Goal: Information Seeking & Learning: Learn about a topic

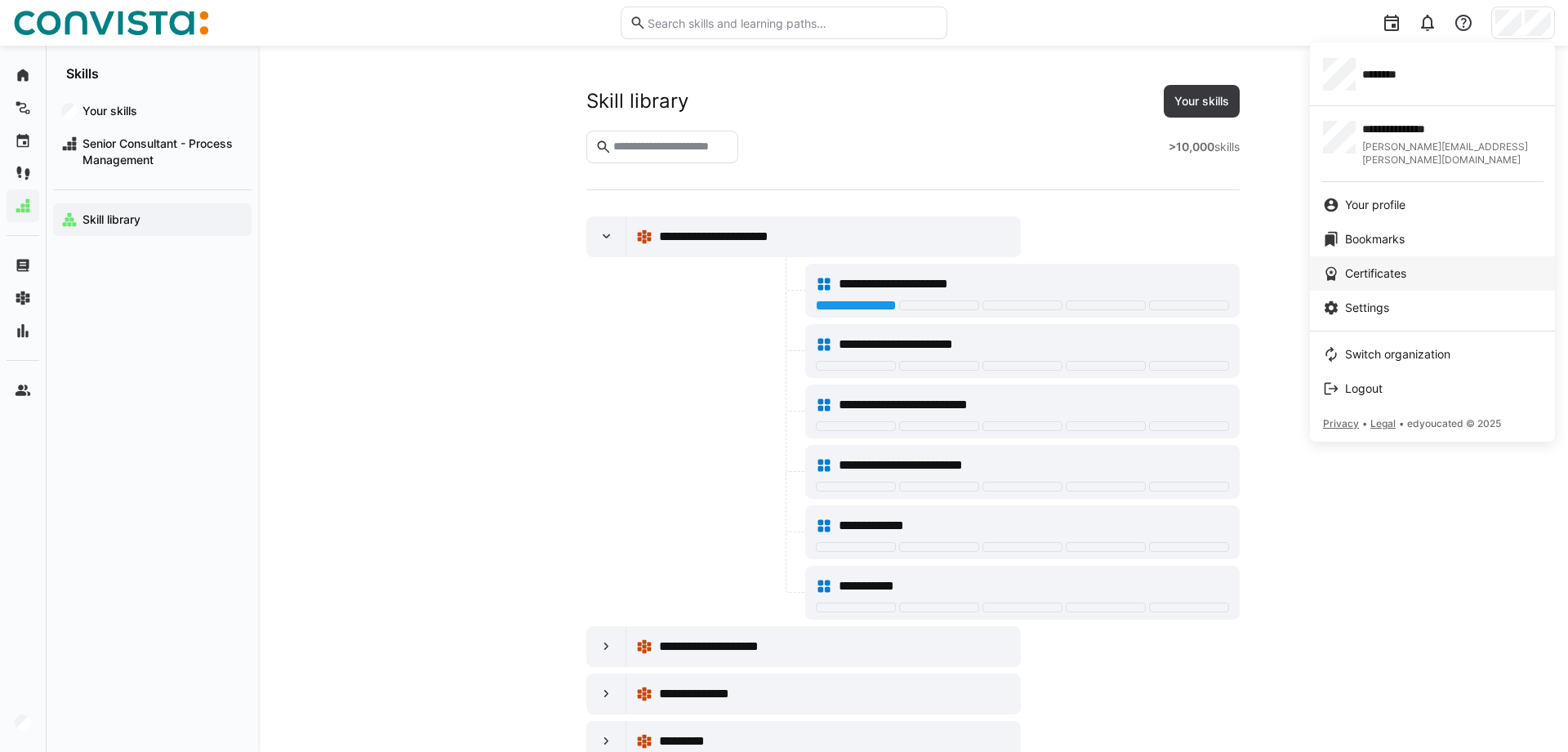
click at [1367, 273] on link "Certificates" at bounding box center [1432, 273] width 245 height 34
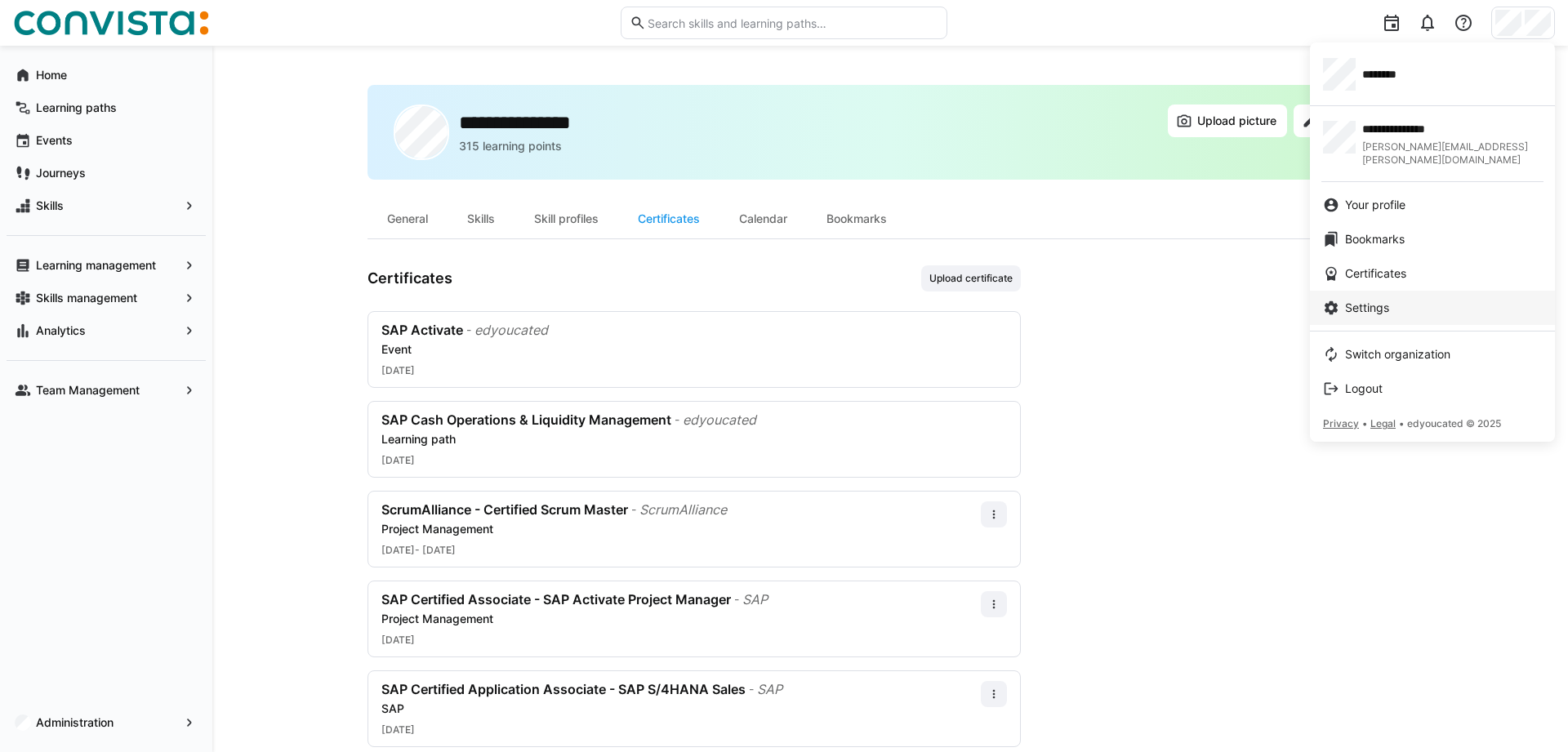
click at [1346, 300] on div "Settings" at bounding box center [1433, 308] width 219 height 17
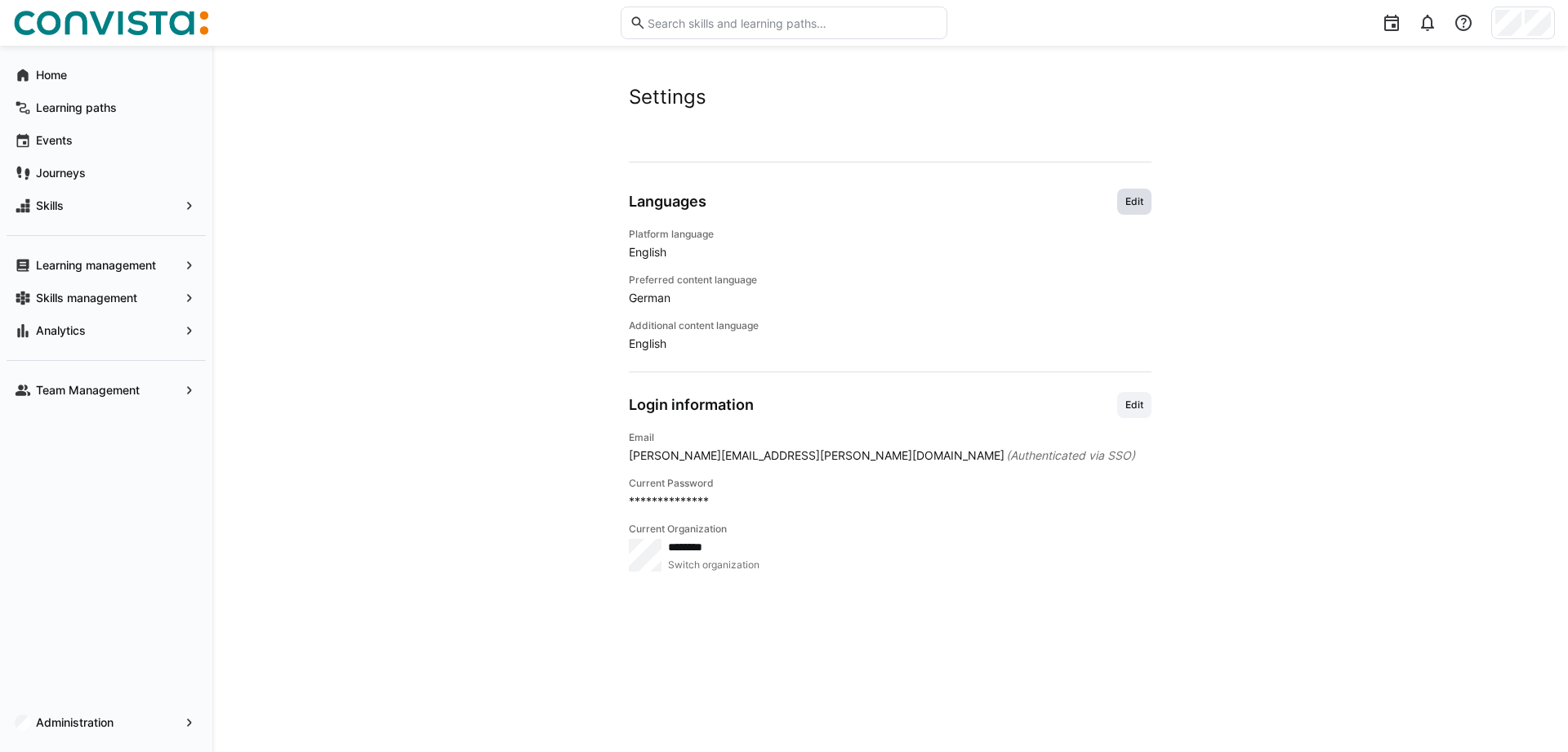
drag, startPoint x: 1143, startPoint y: 201, endPoint x: 1034, endPoint y: 216, distance: 110.0
click at [1144, 201] on span "Edit" at bounding box center [1134, 202] width 21 height 13
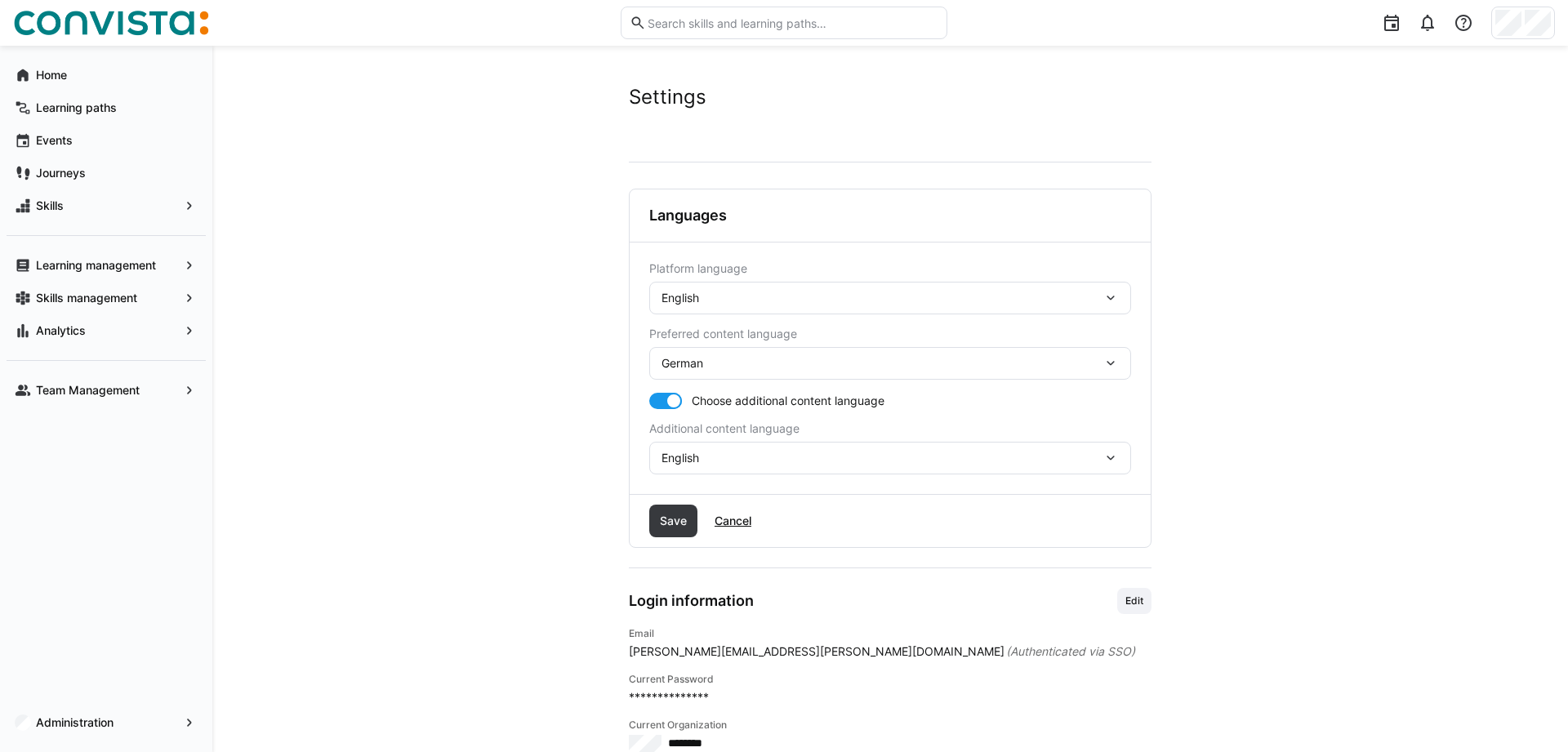
click at [713, 300] on div "English" at bounding box center [881, 298] width 441 height 15
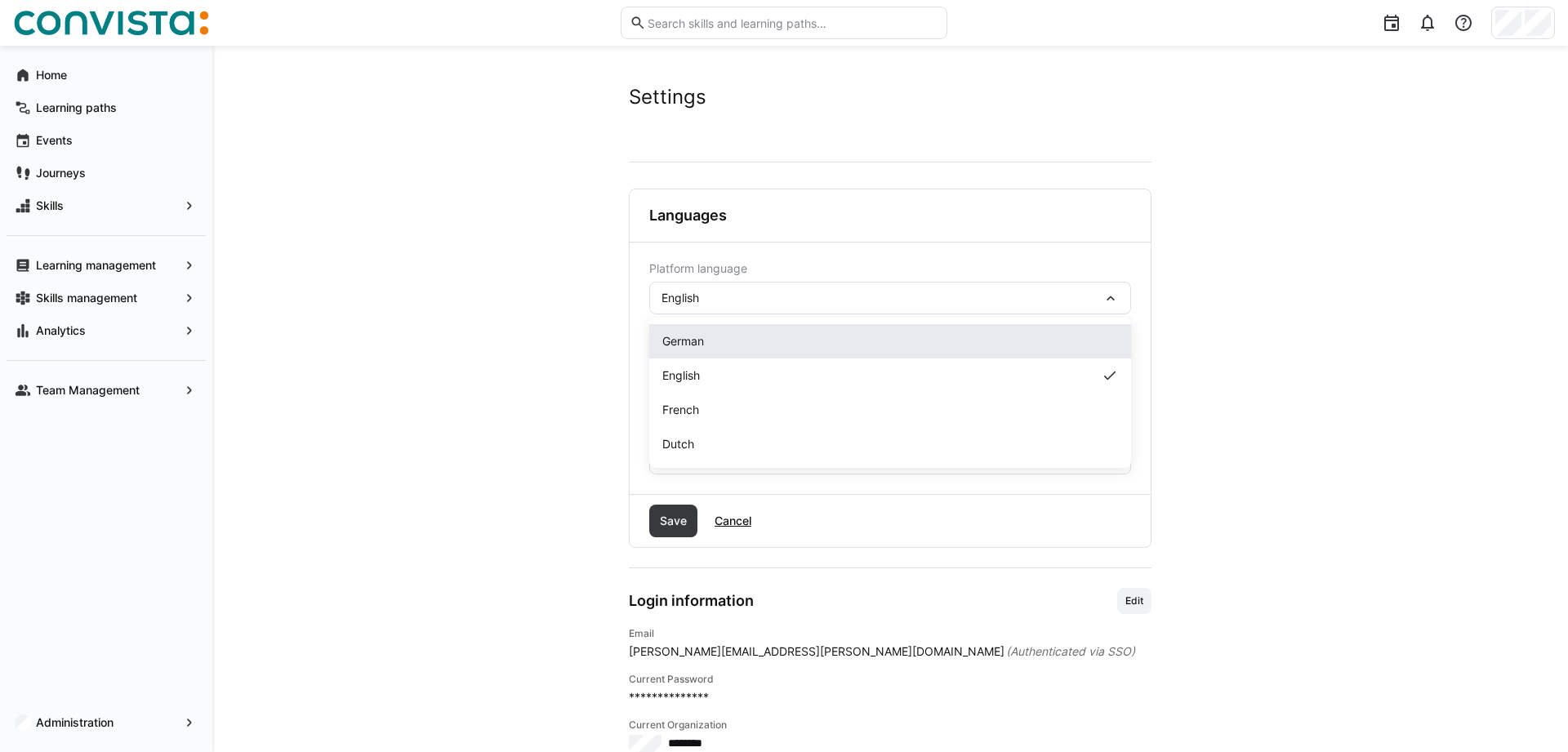
click at [680, 349] on span "German" at bounding box center [682, 341] width 41 height 17
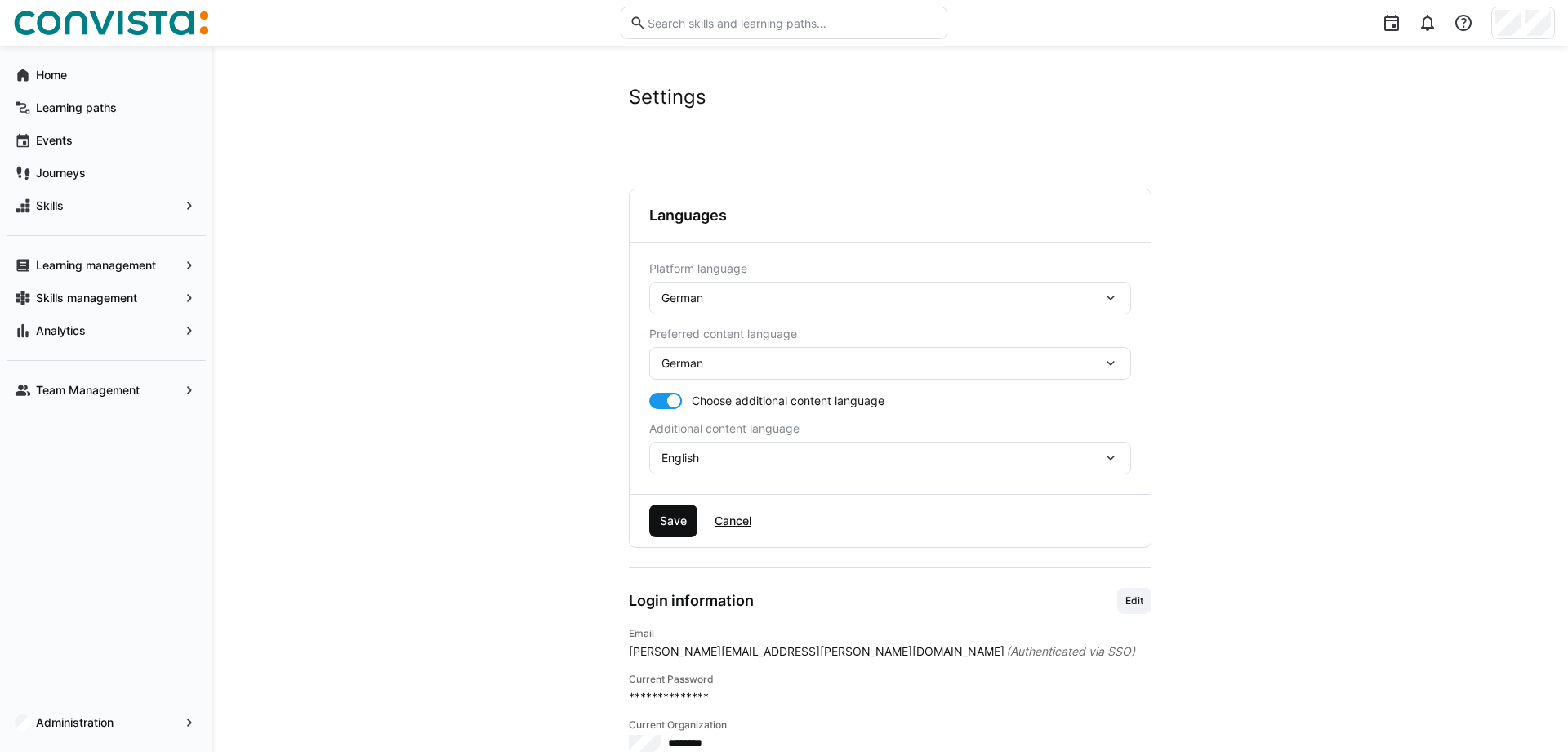
click at [675, 526] on span "Save" at bounding box center [674, 521] width 32 height 17
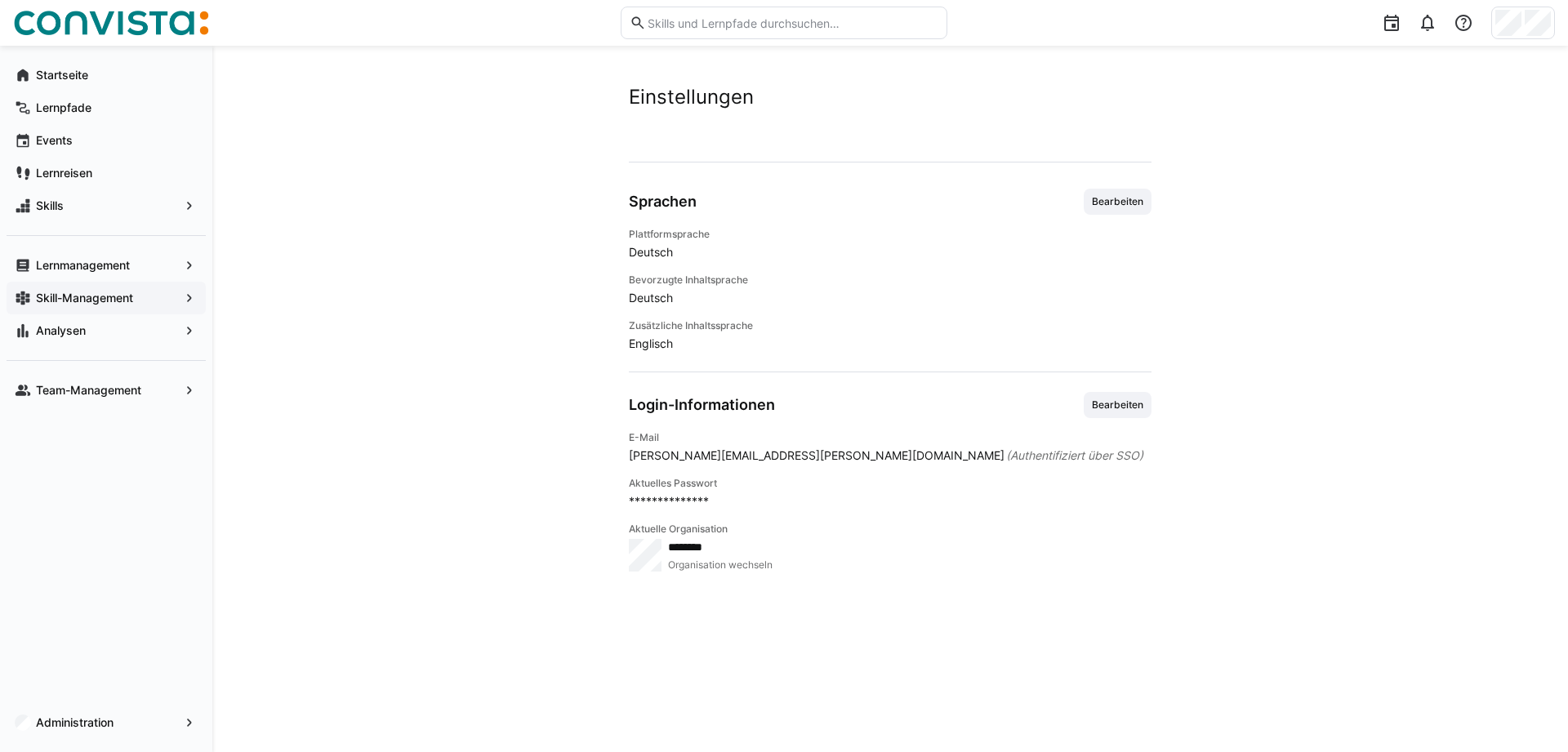
click at [0, 0] on app-navigation-label "Skill-Management" at bounding box center [0, 0] width 0 height 0
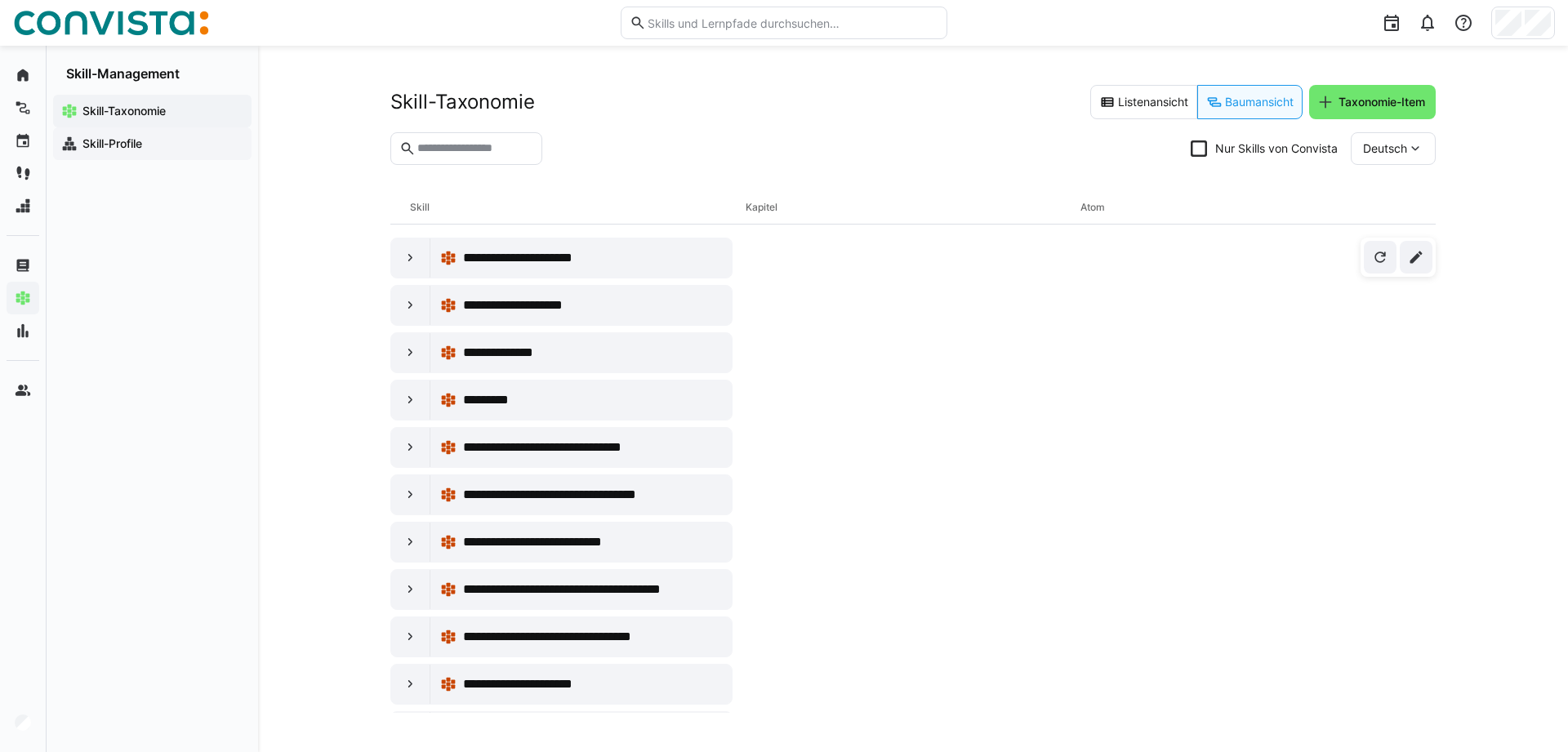
click at [0, 0] on app-navigation-label "Skill-Profile" at bounding box center [0, 0] width 0 height 0
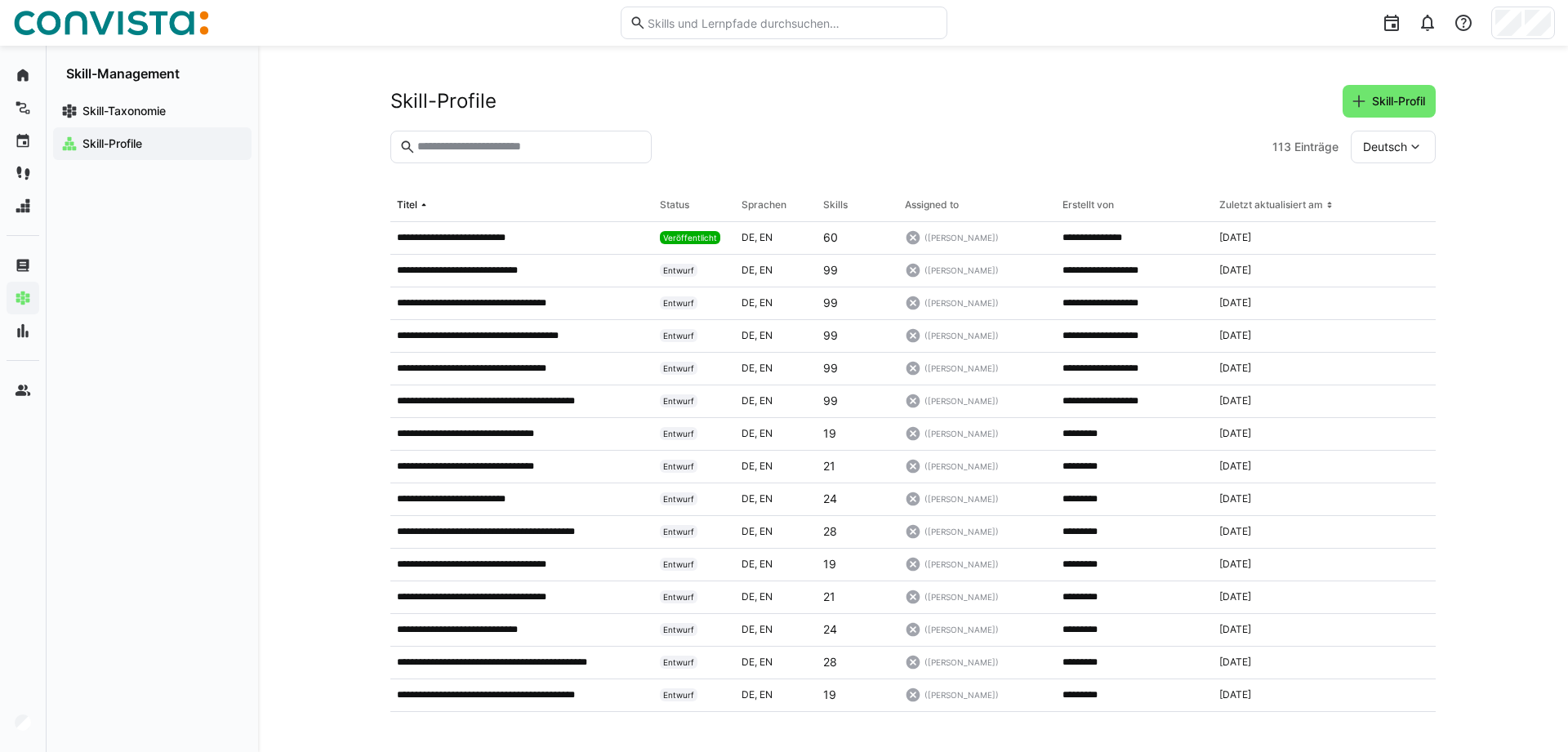
click at [462, 148] on input "text" at bounding box center [529, 146] width 227 height 15
type input "****"
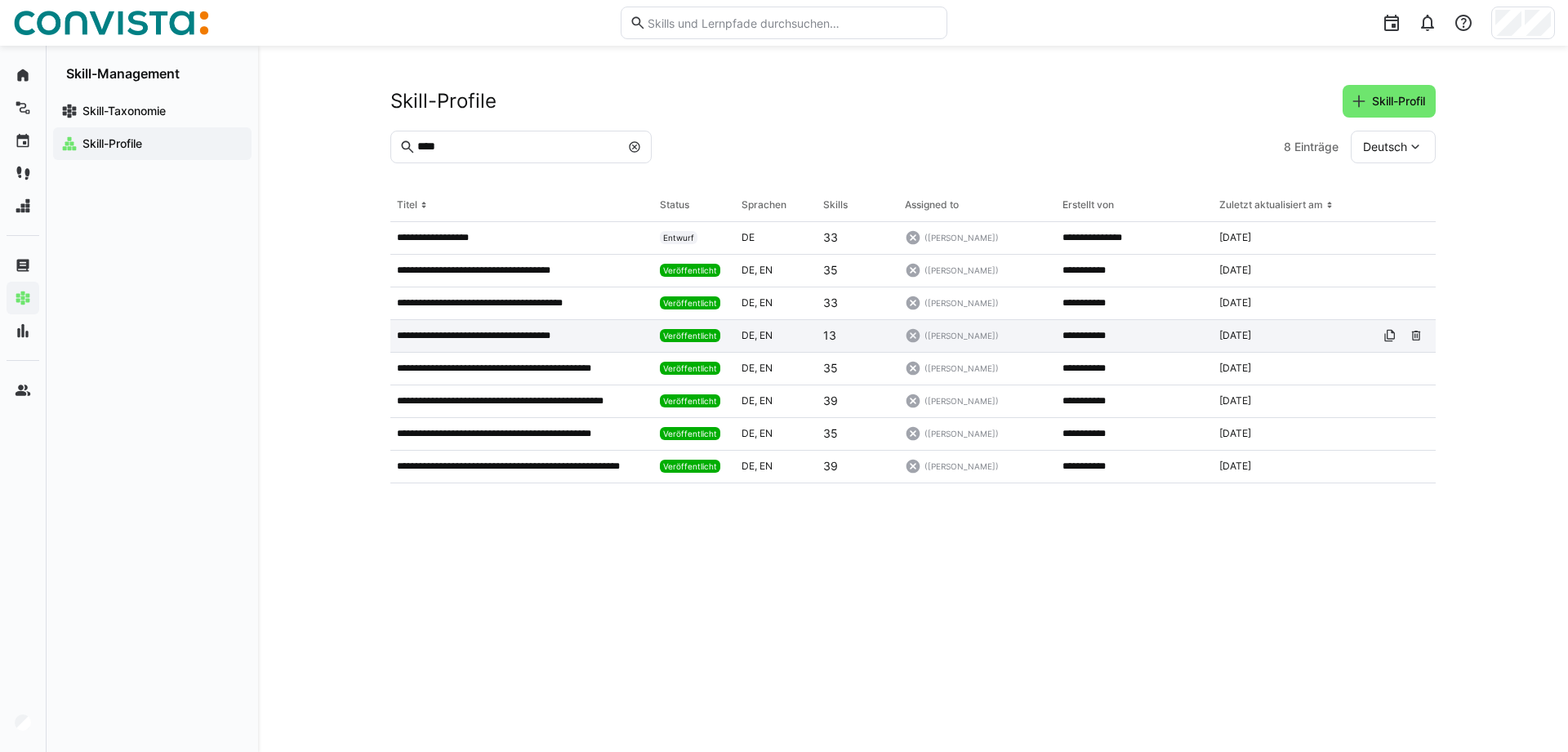
click at [458, 342] on p "**********" at bounding box center [494, 335] width 194 height 13
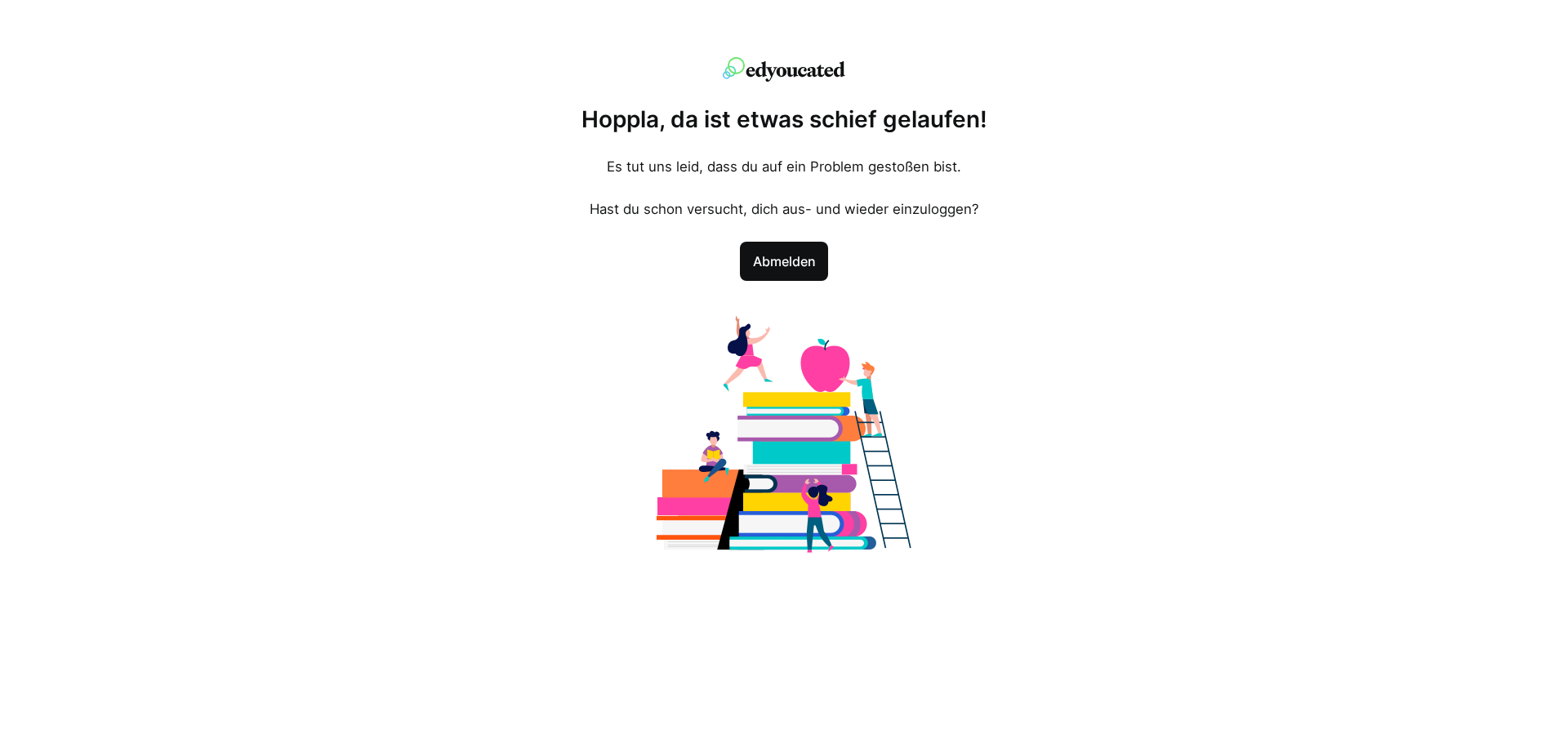
click at [787, 259] on span "Abmelden" at bounding box center [784, 261] width 69 height 19
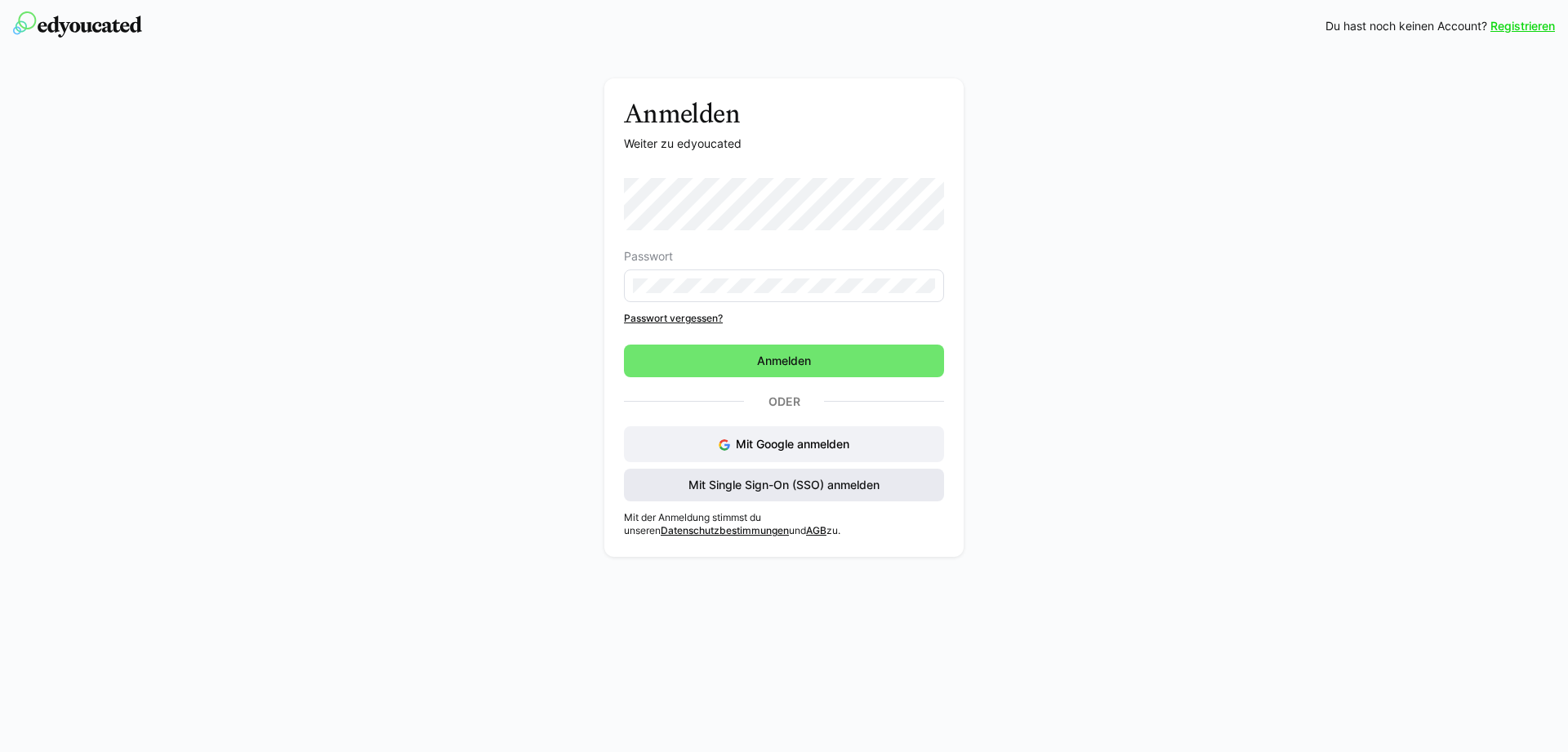
click at [708, 481] on span "Mit Single Sign-On (SSO) anmelden" at bounding box center [783, 485] width 196 height 17
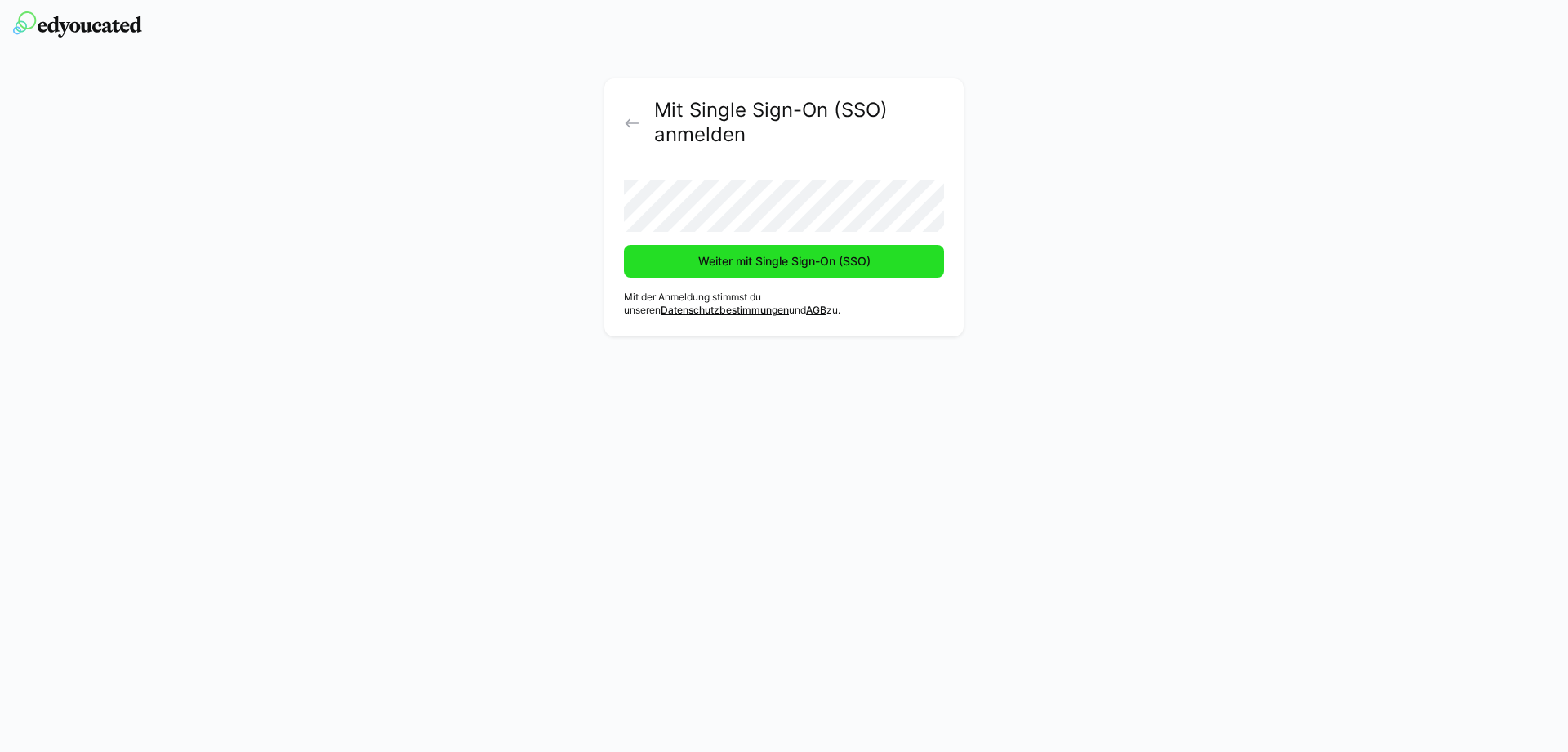
click at [731, 270] on span "Weiter mit Single Sign-On (SSO)" at bounding box center [783, 260] width 320 height 32
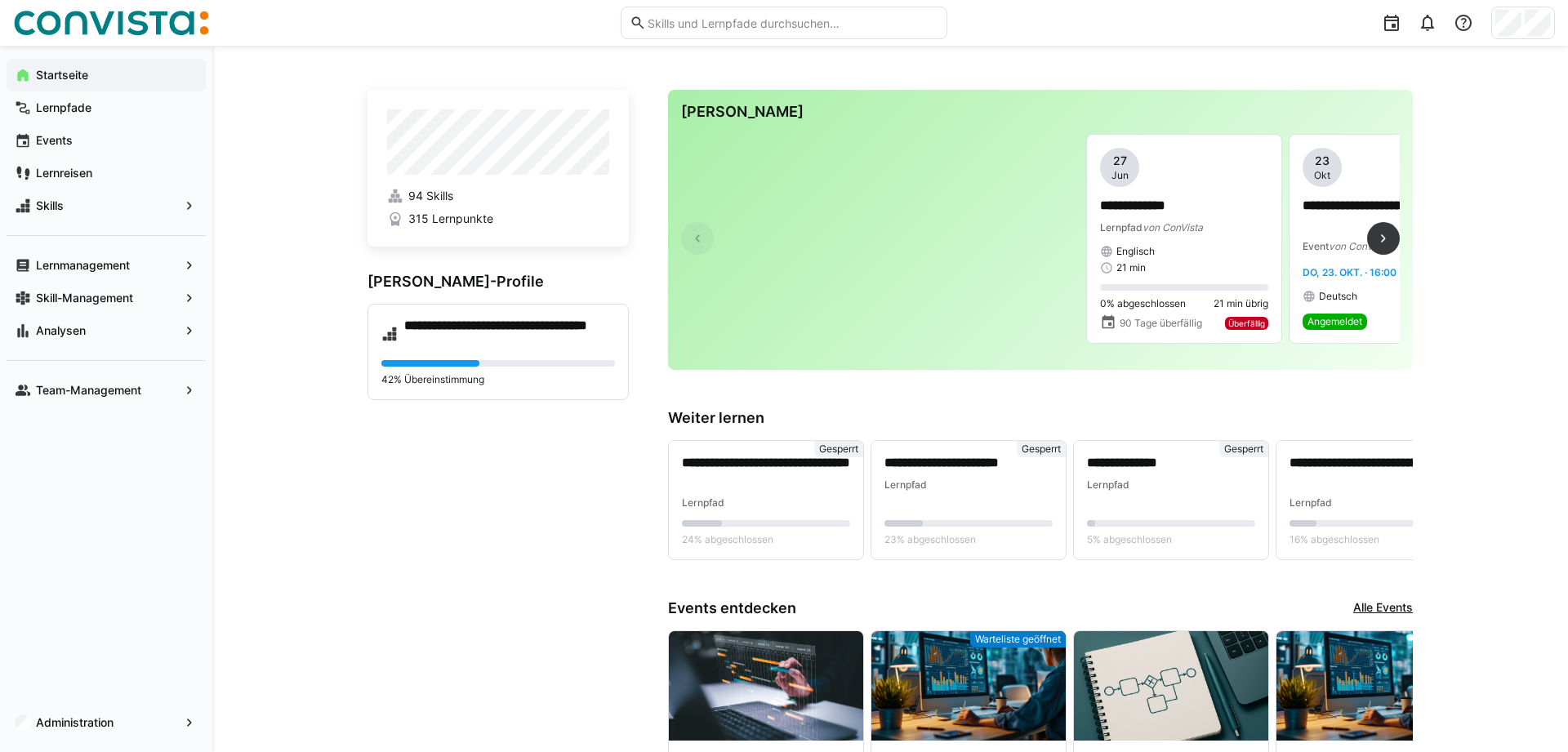
drag, startPoint x: 689, startPoint y: 255, endPoint x: 698, endPoint y: 251, distance: 9.8
click at [698, 251] on app-learning-journey-content-card at bounding box center [779, 238] width 196 height 209
click at [1379, 240] on eds-icon at bounding box center [1383, 238] width 17 height 17
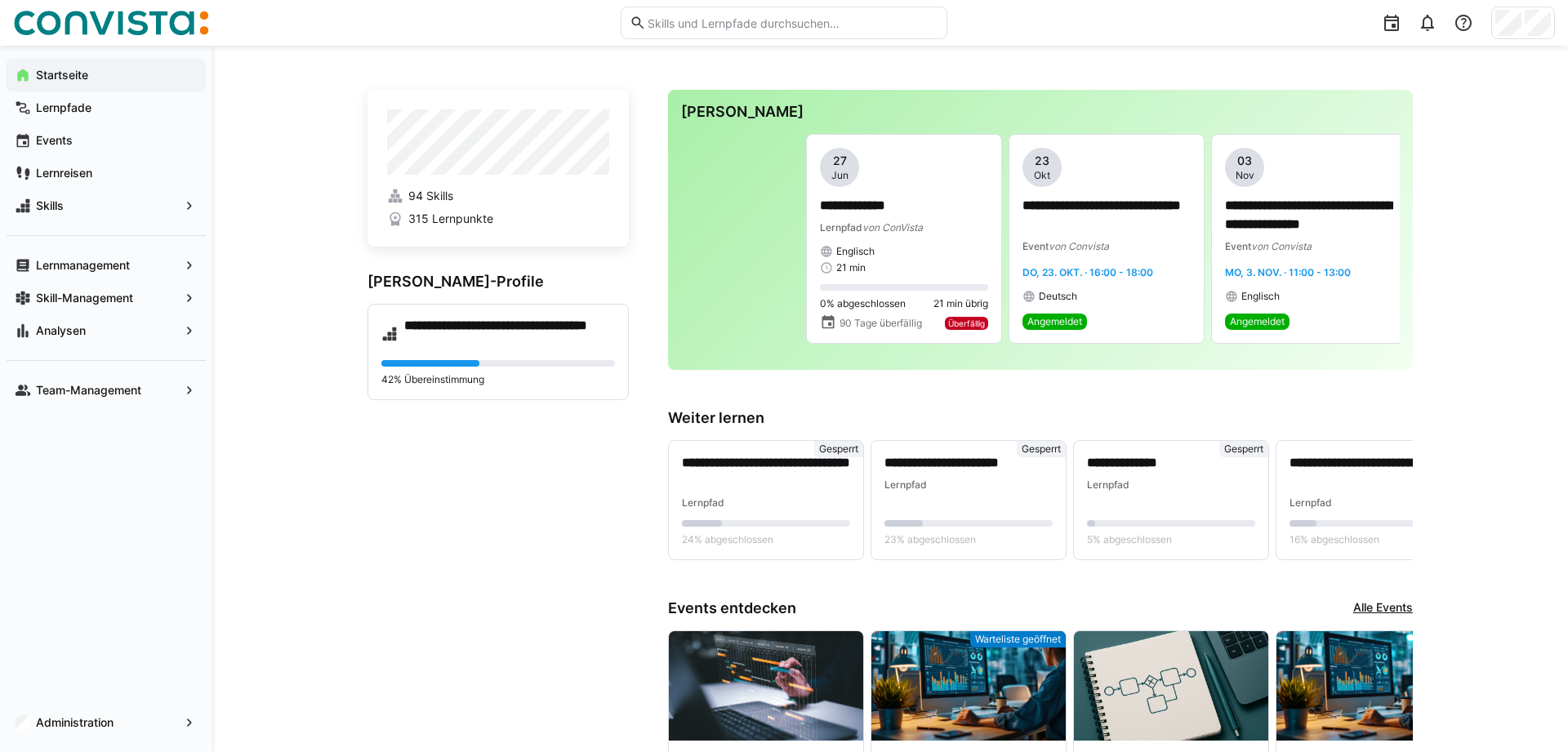
scroll to position [0, 288]
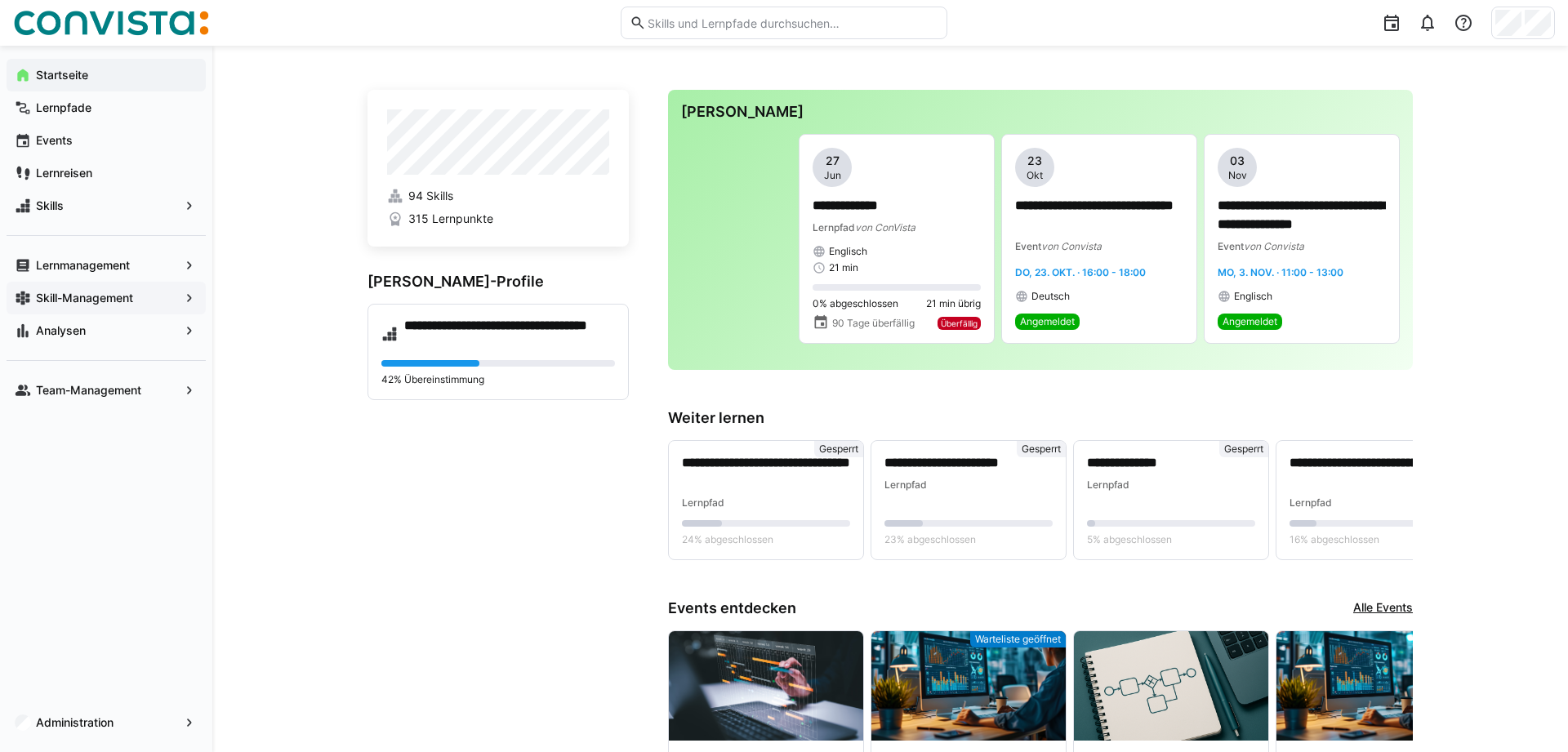
click at [0, 0] on app-navigation-label "Skill-Management" at bounding box center [0, 0] width 0 height 0
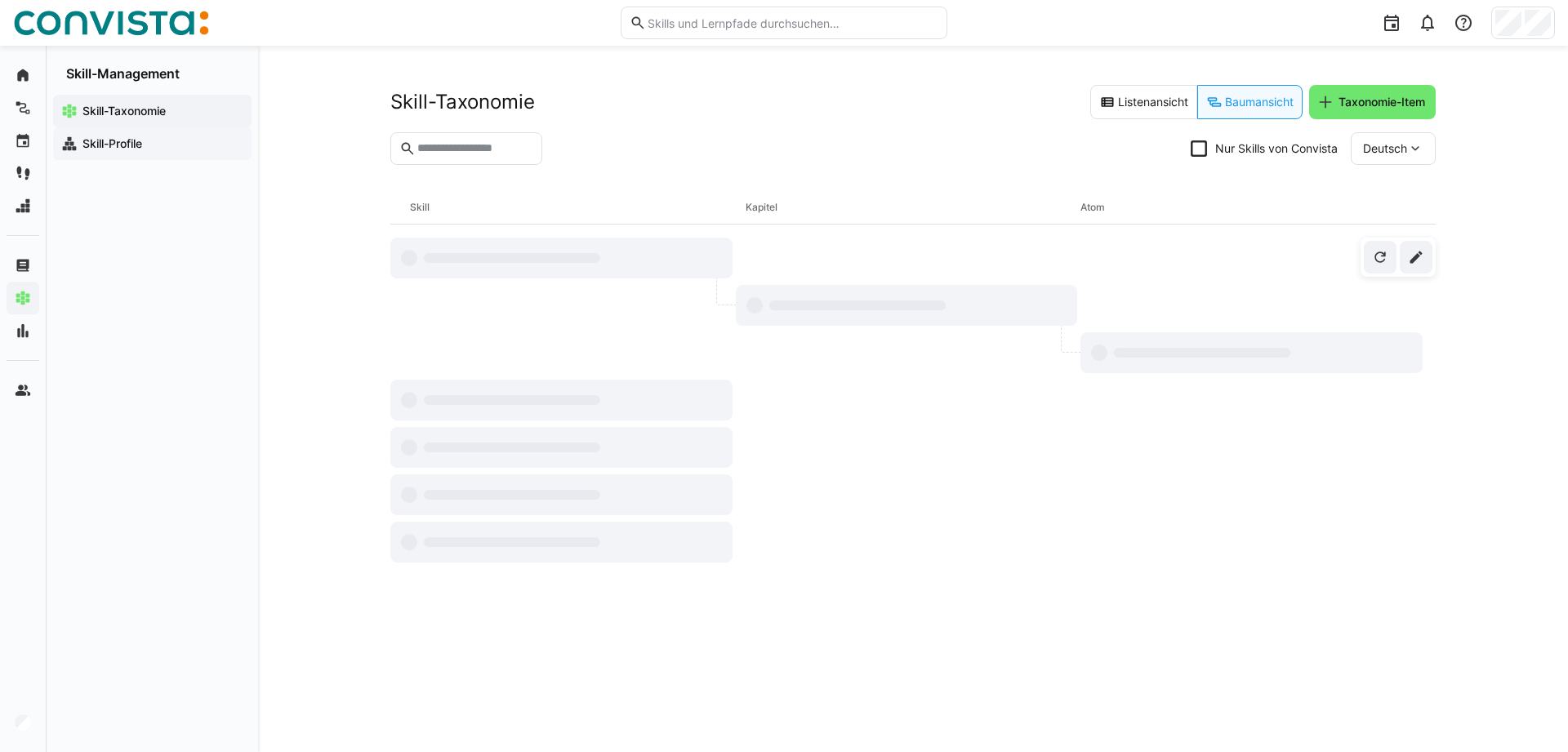
click at [0, 0] on app-navigation-label "Skill-Profile" at bounding box center [0, 0] width 0 height 0
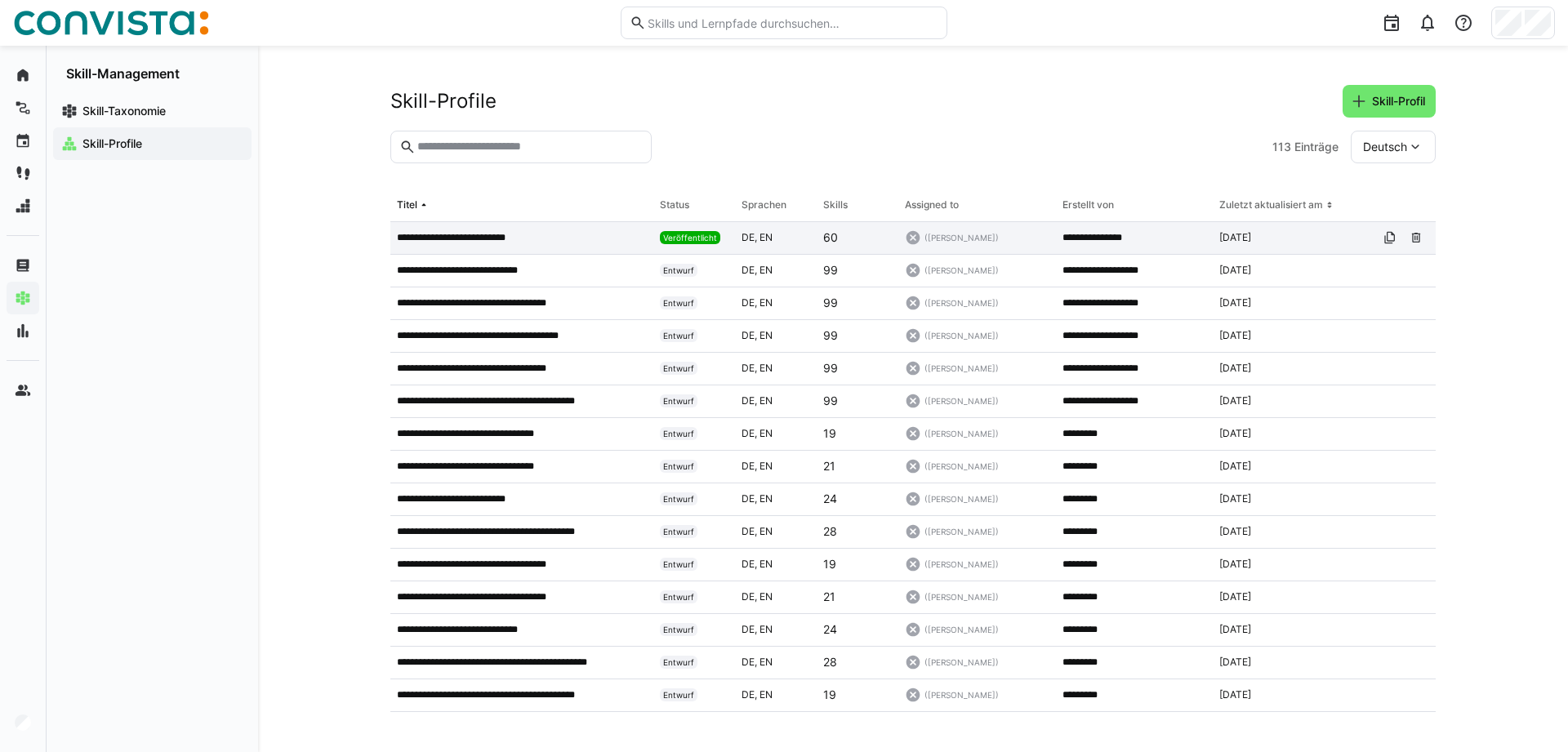
click at [485, 244] on p "**********" at bounding box center [464, 238] width 134 height 13
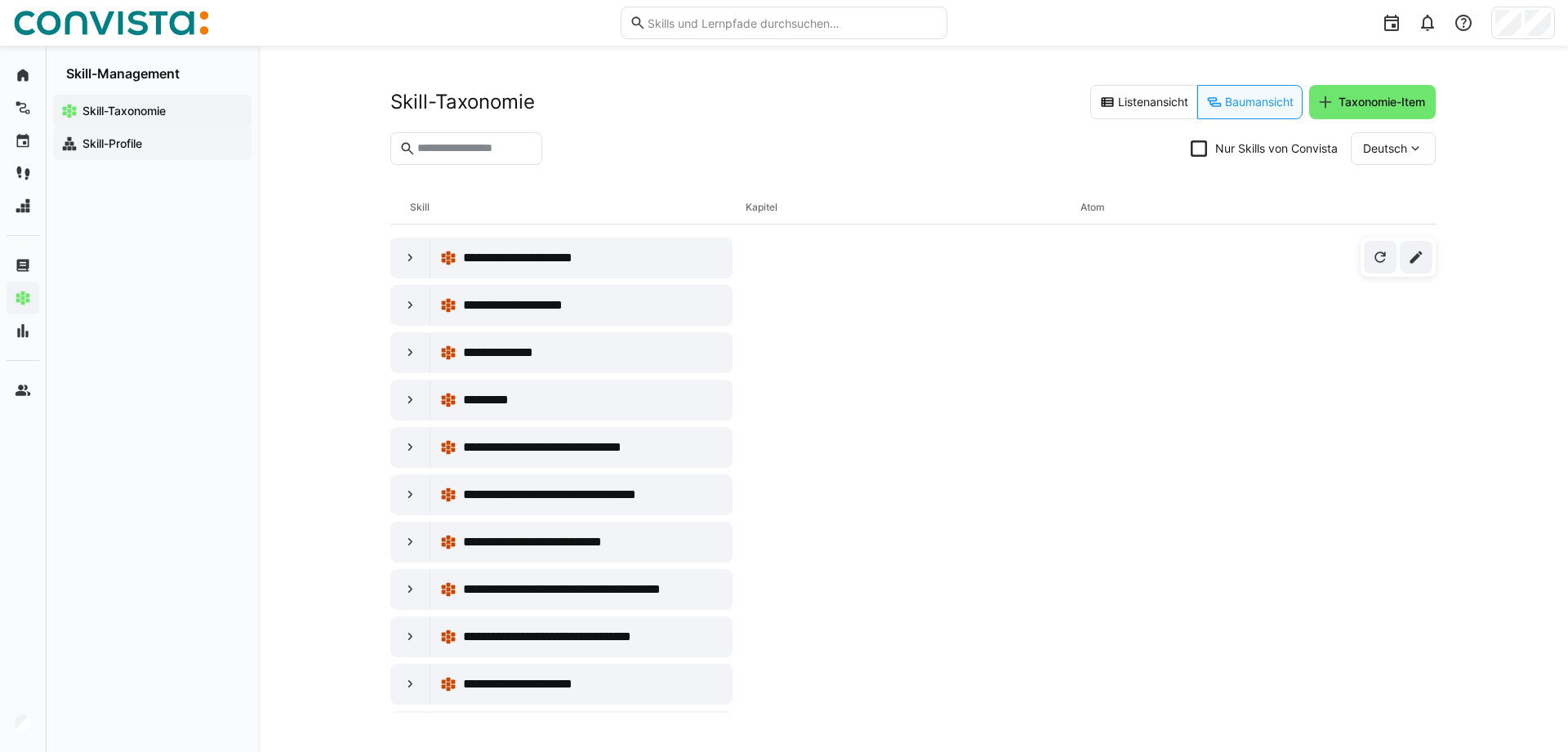
click at [0, 0] on app-navigation-label "Skill-Profile" at bounding box center [0, 0] width 0 height 0
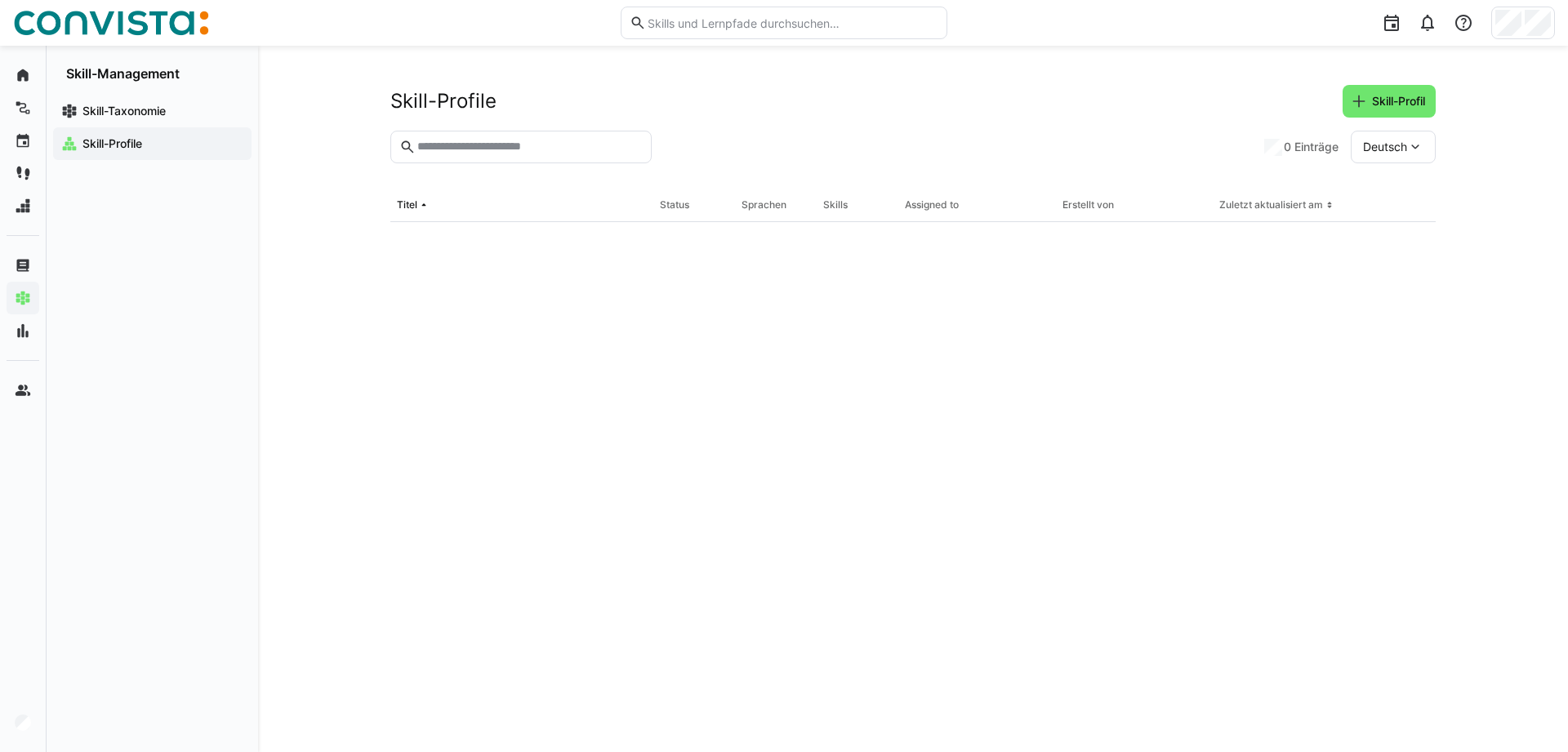
click at [591, 150] on input "text" at bounding box center [529, 146] width 227 height 15
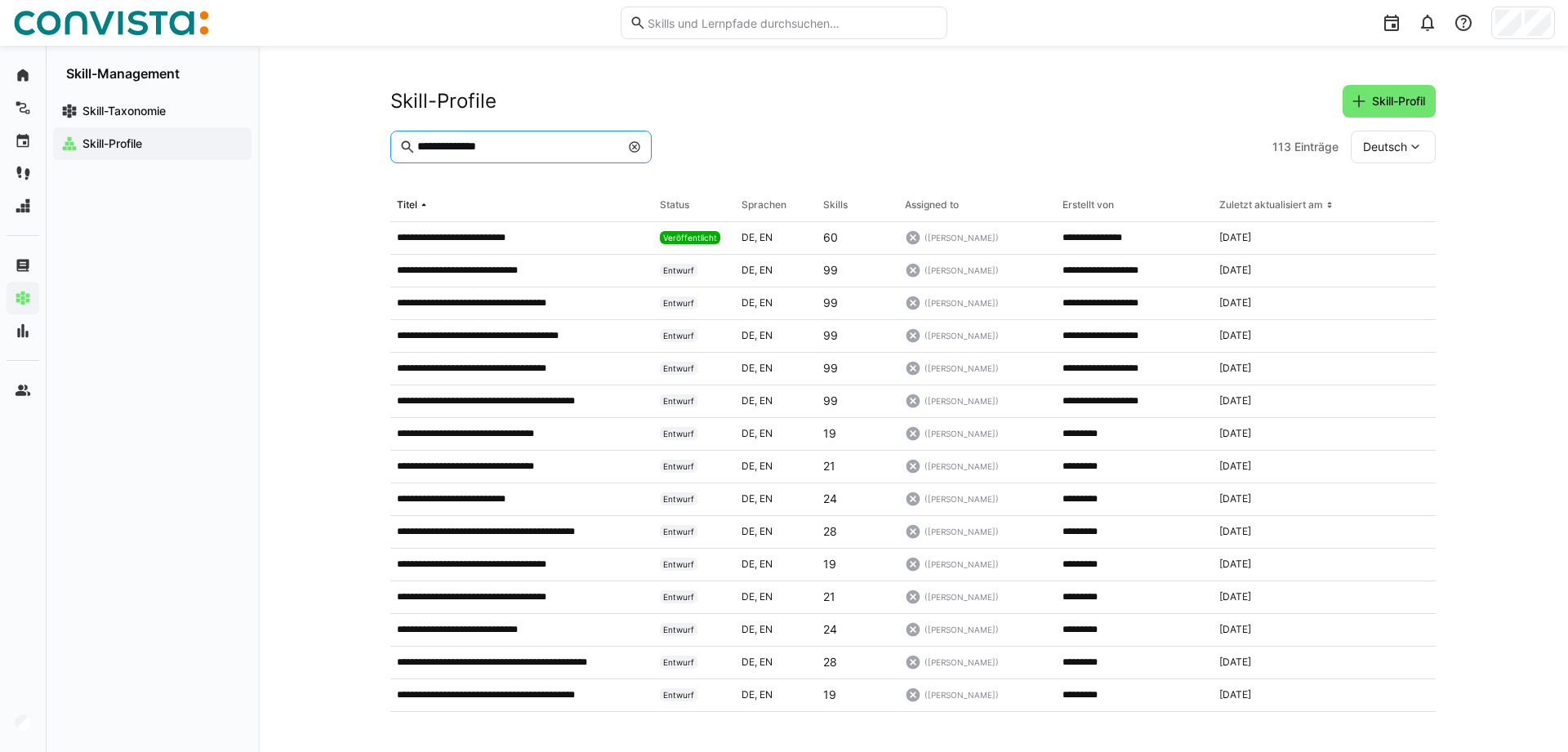
type input "**********"
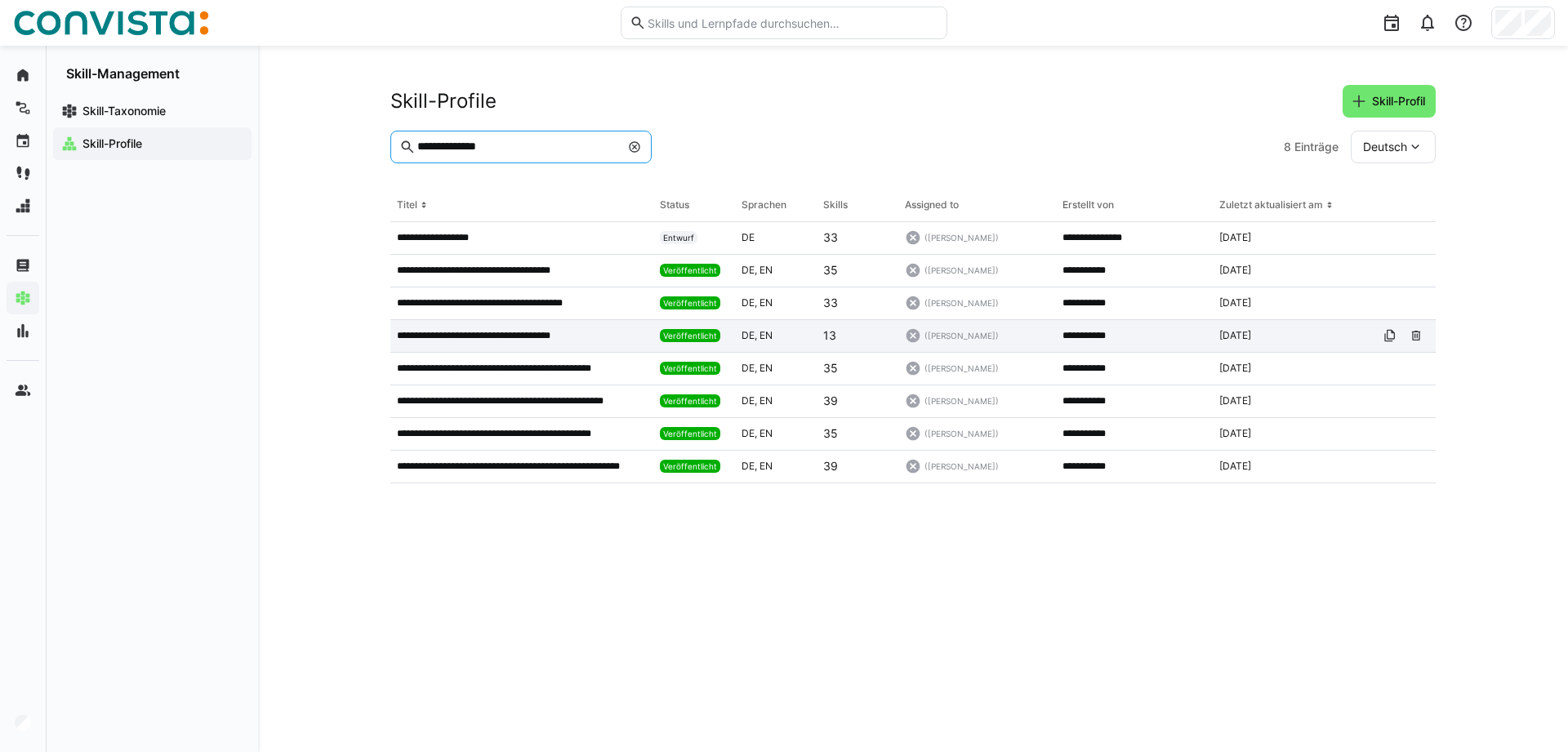
click at [445, 340] on p "**********" at bounding box center [494, 335] width 194 height 13
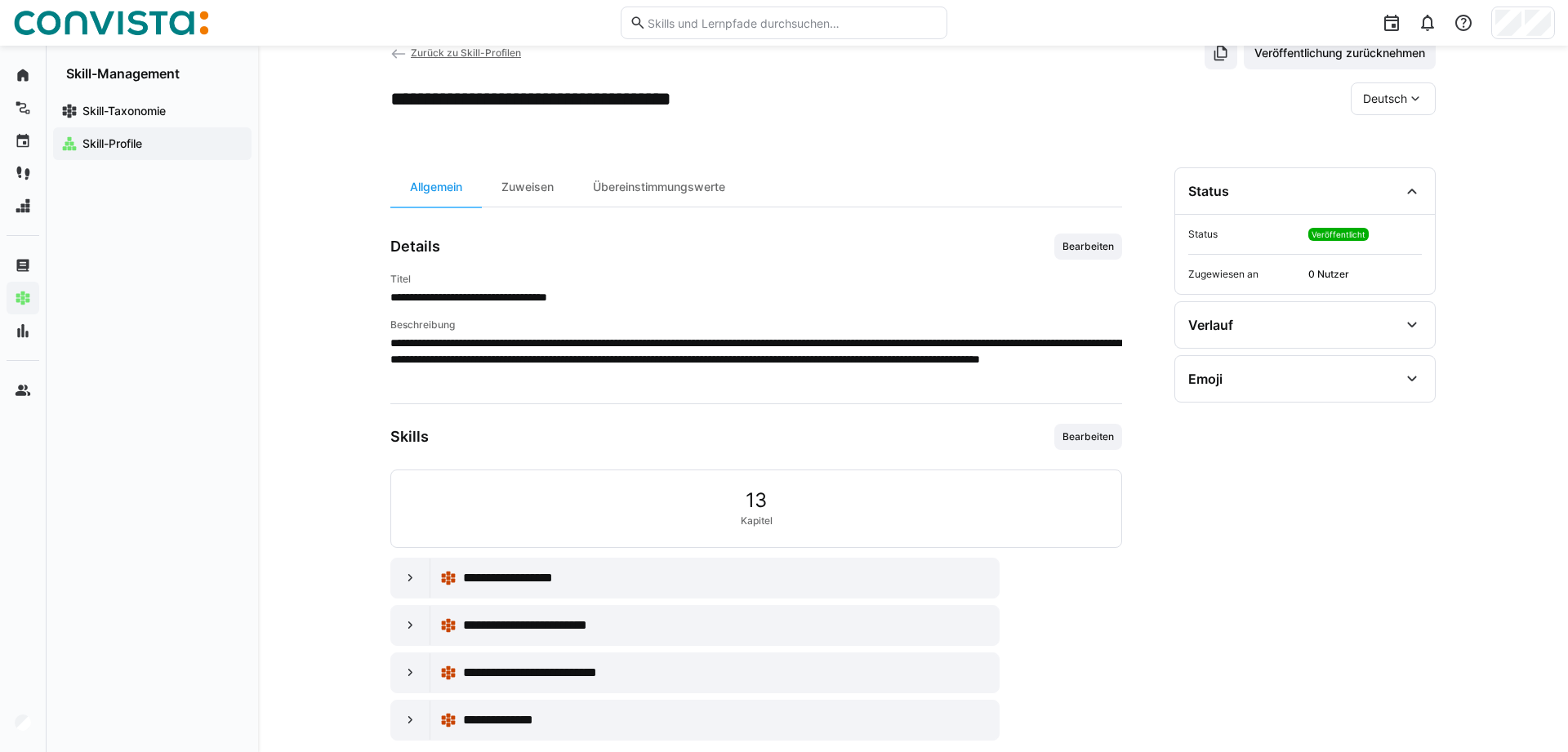
scroll to position [76, 0]
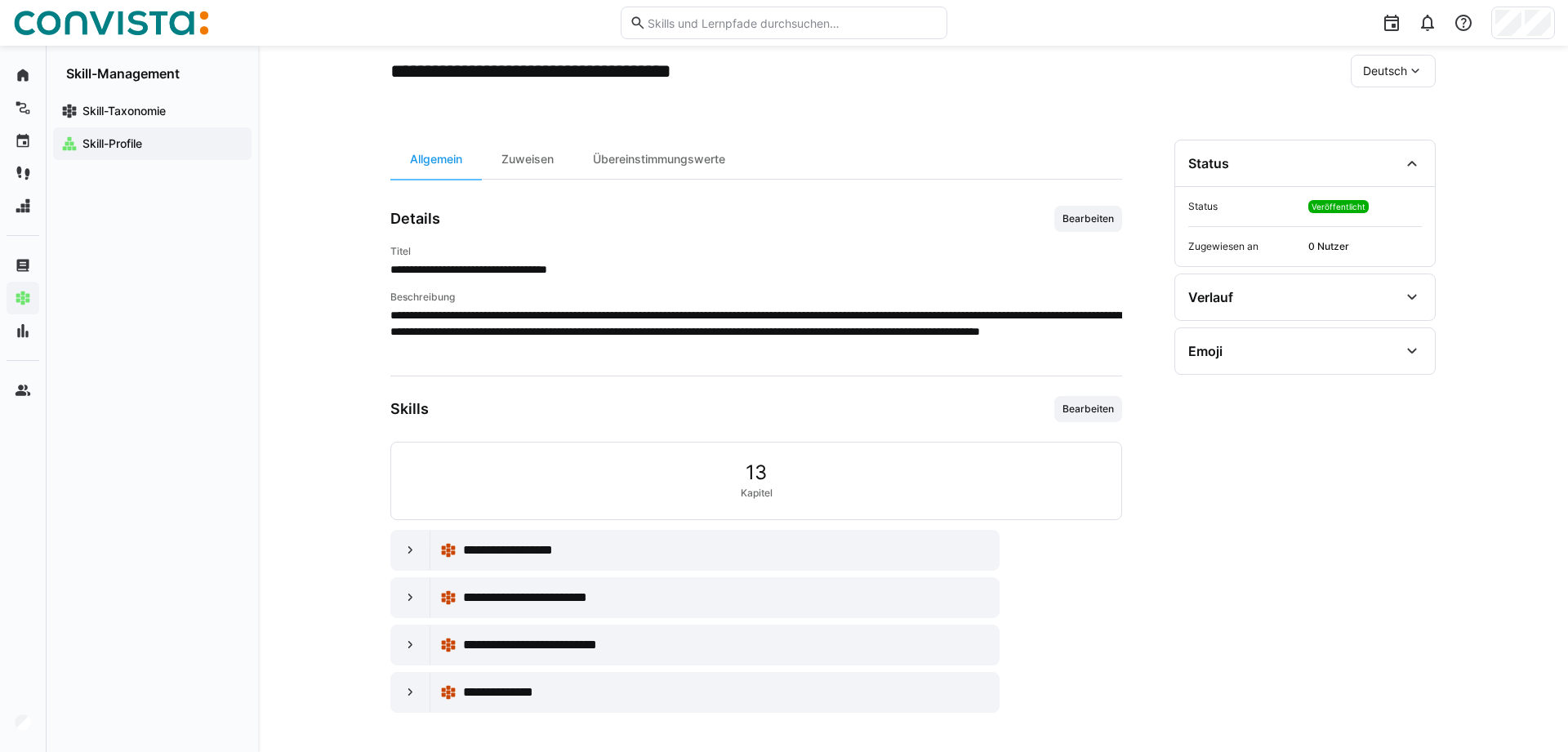
drag, startPoint x: 408, startPoint y: 557, endPoint x: 573, endPoint y: 486, distance: 179.6
click at [409, 558] on div at bounding box center [410, 550] width 39 height 39
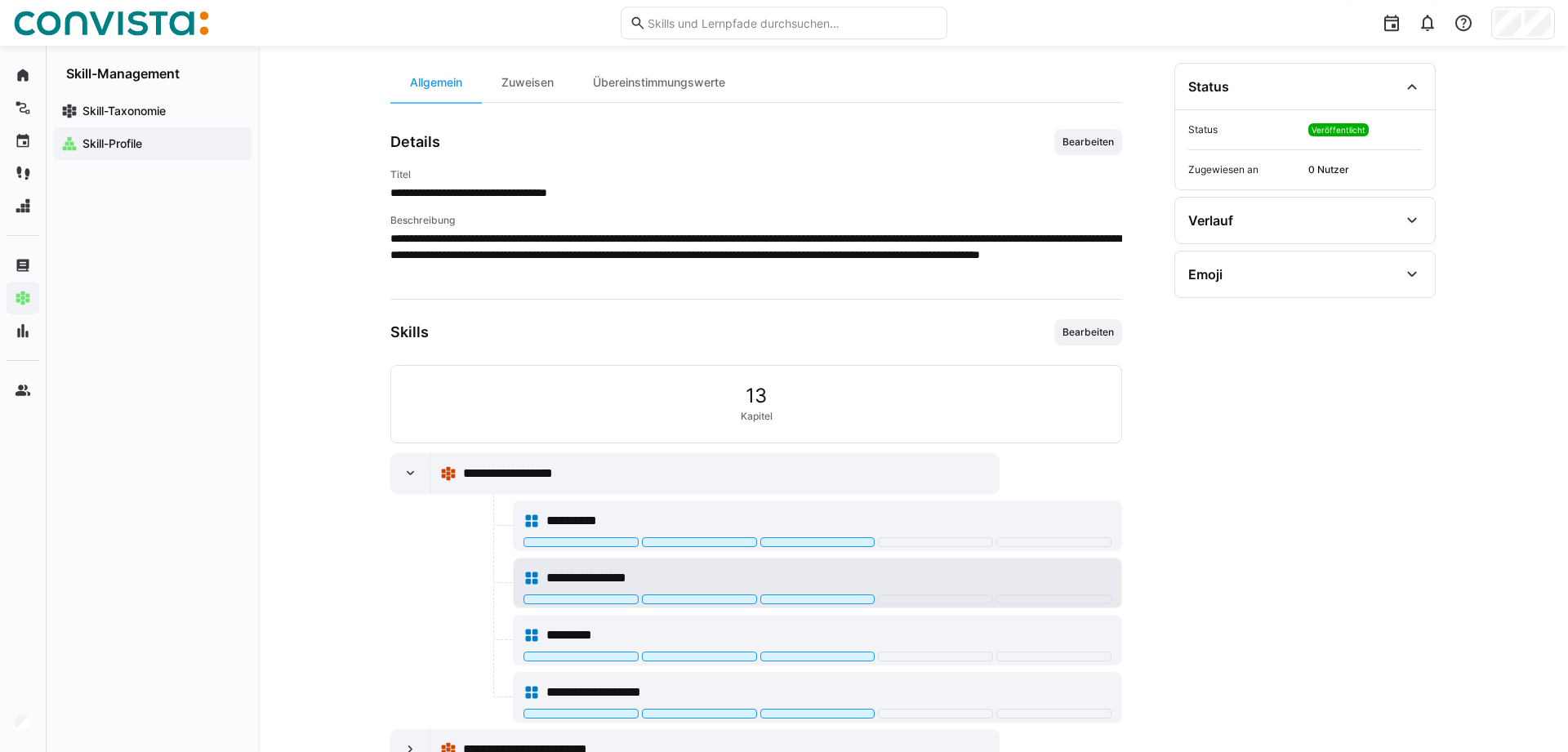
scroll to position [304, 0]
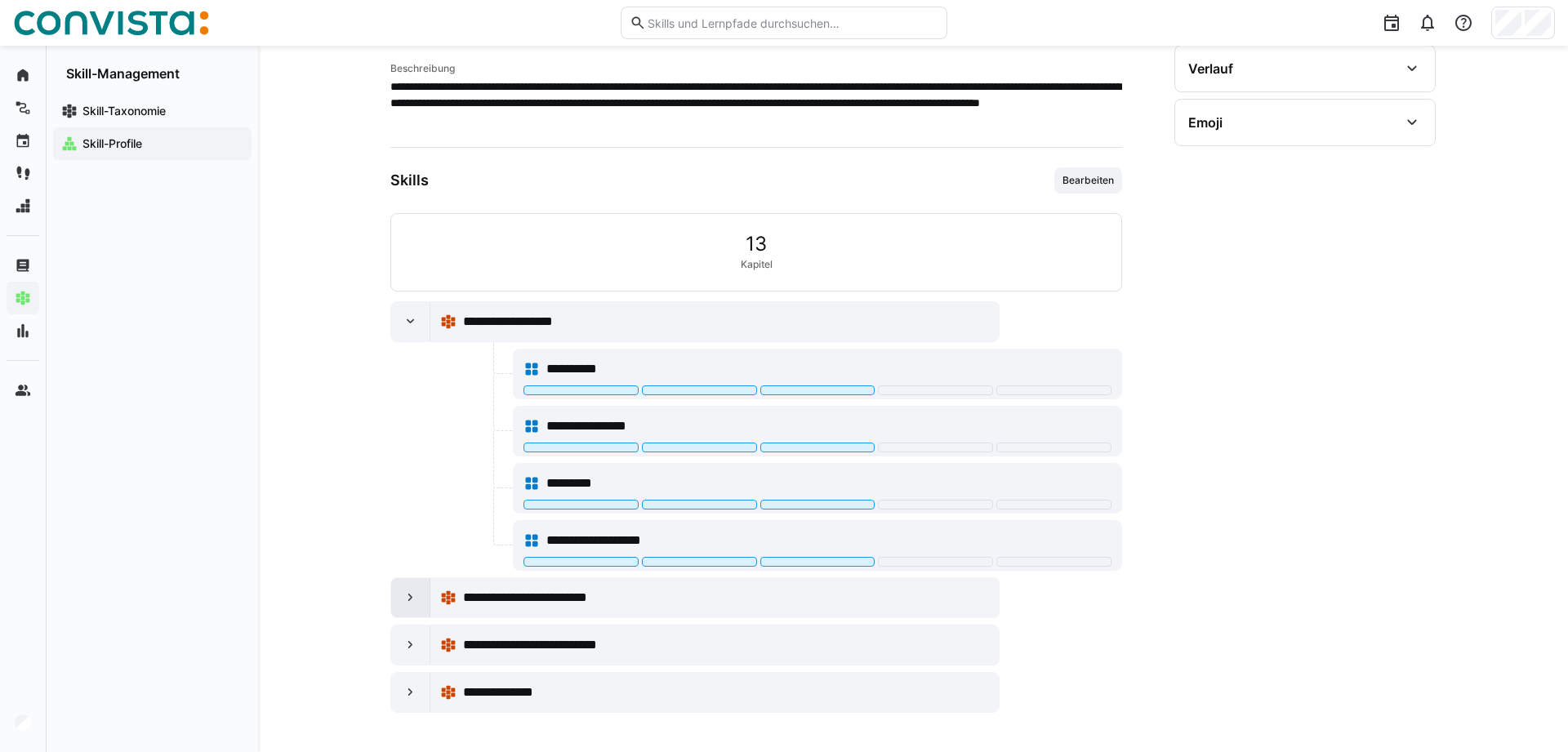
click at [407, 608] on div at bounding box center [410, 597] width 39 height 39
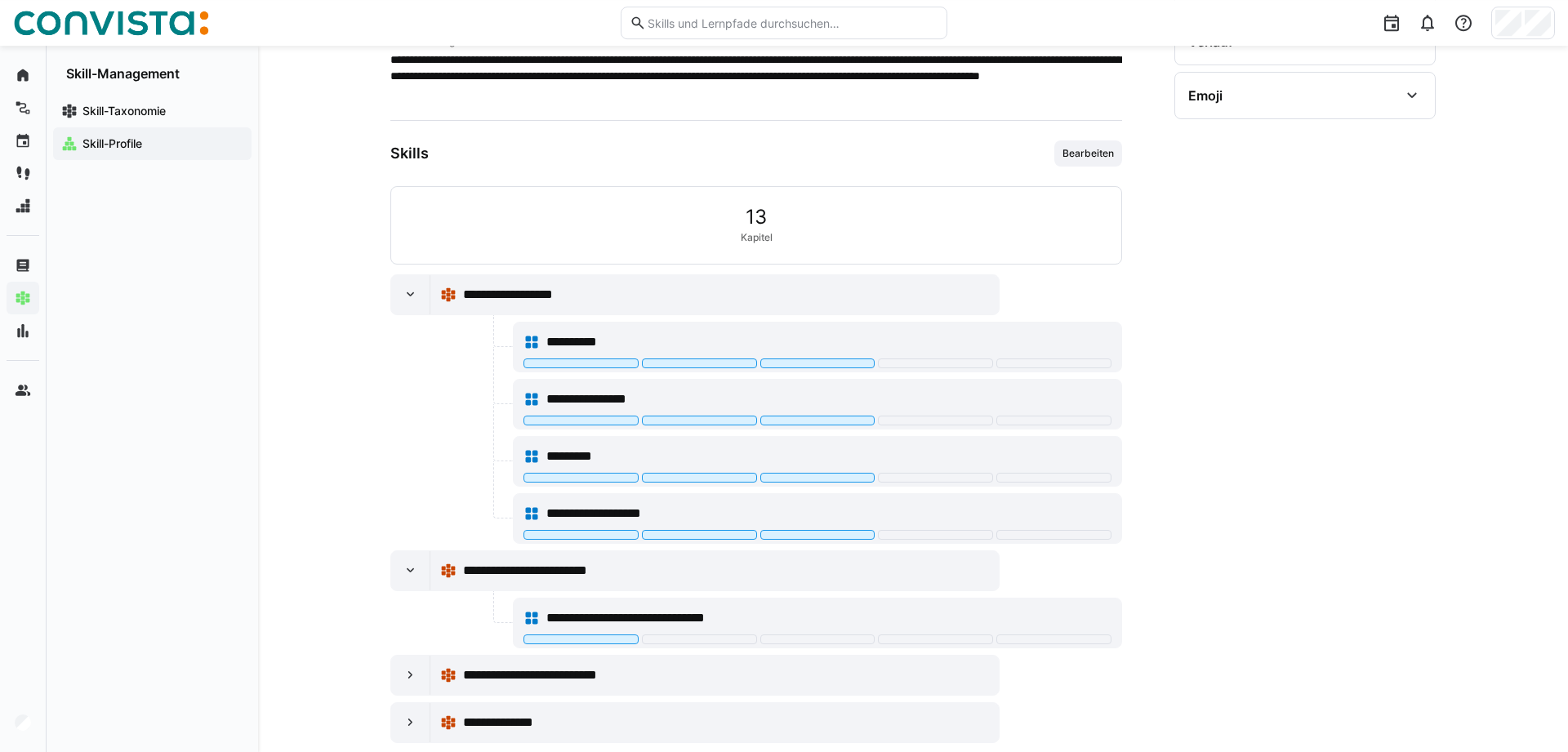
scroll to position [362, 0]
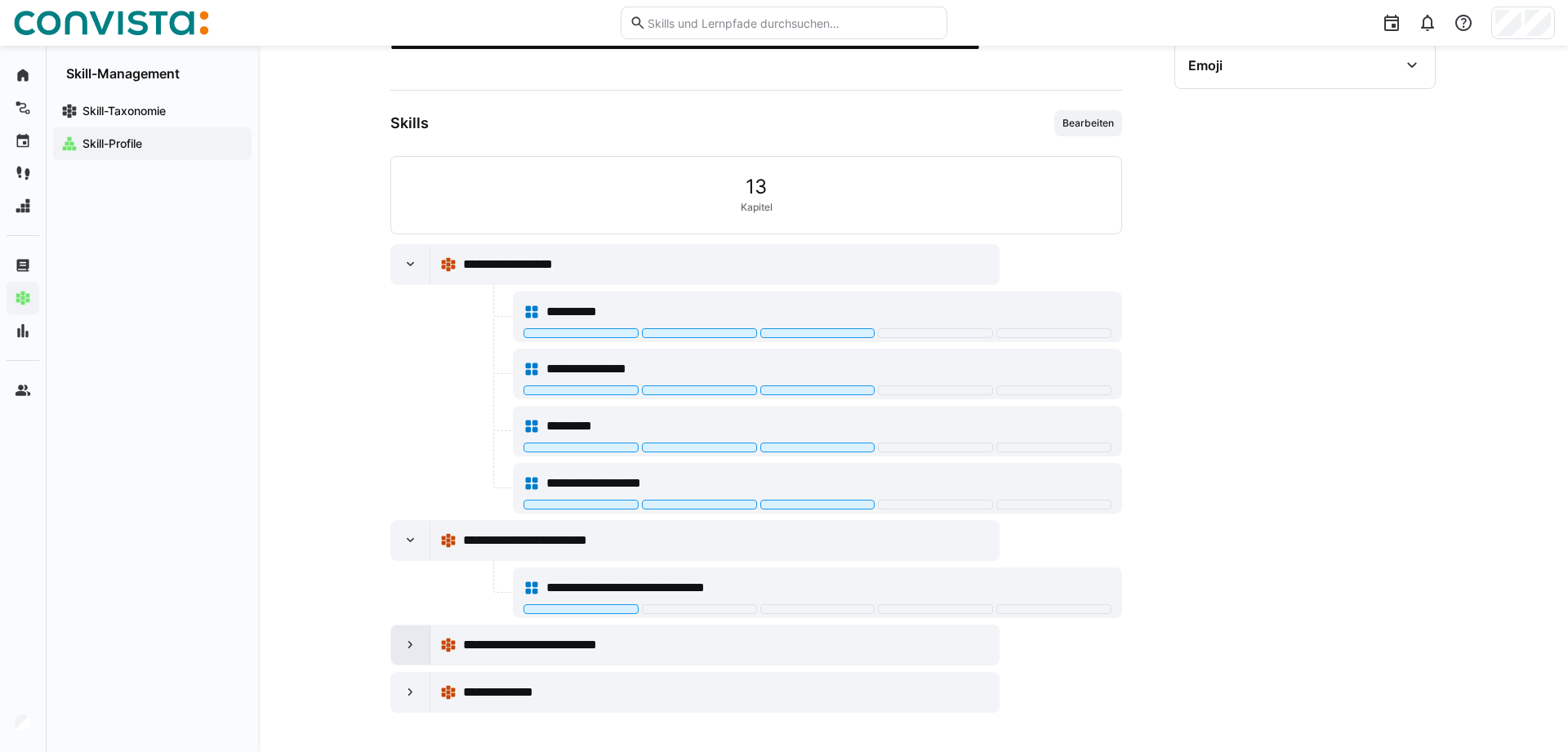
click at [405, 652] on div at bounding box center [410, 644] width 39 height 39
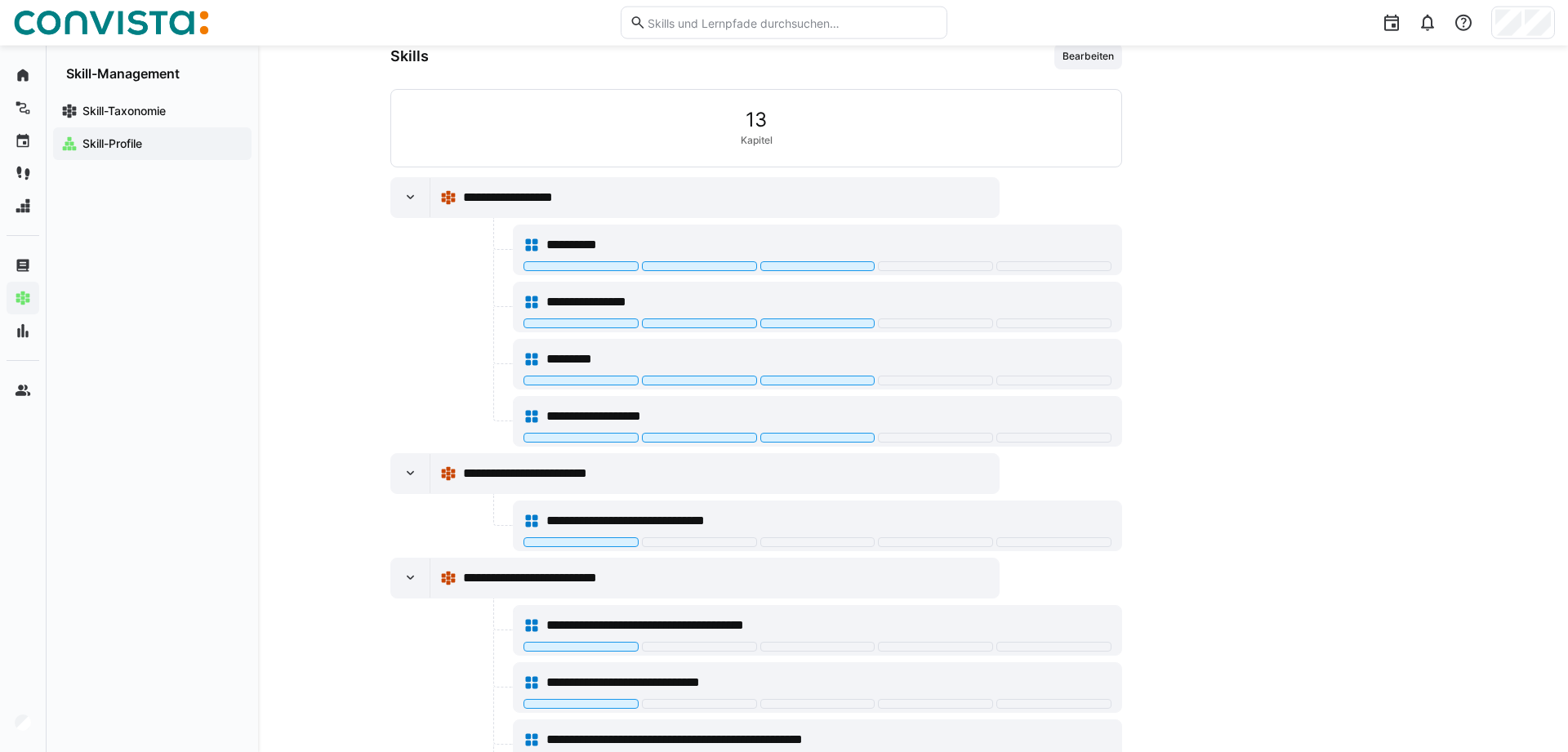
scroll to position [590, 0]
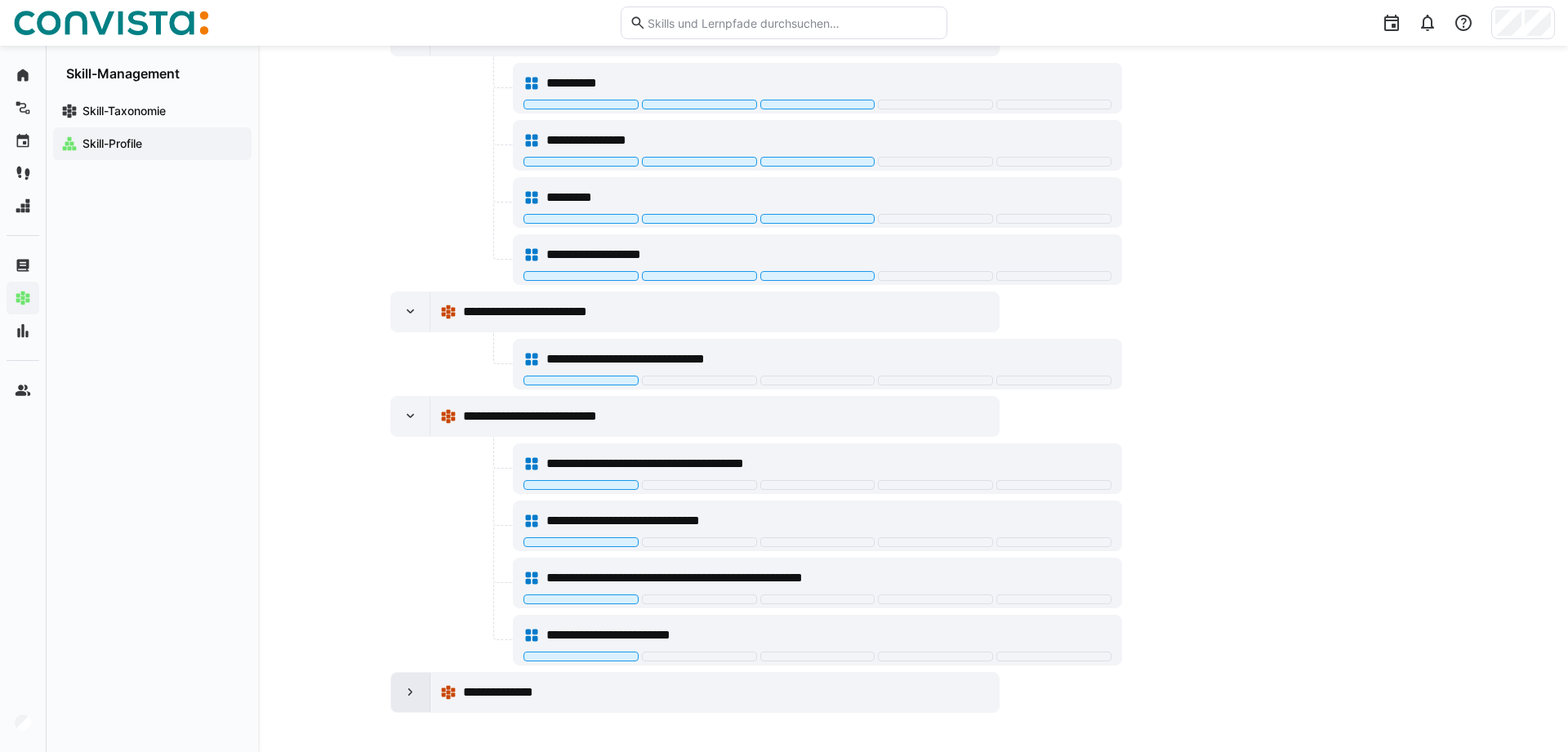
click at [412, 697] on eds-icon at bounding box center [410, 692] width 17 height 17
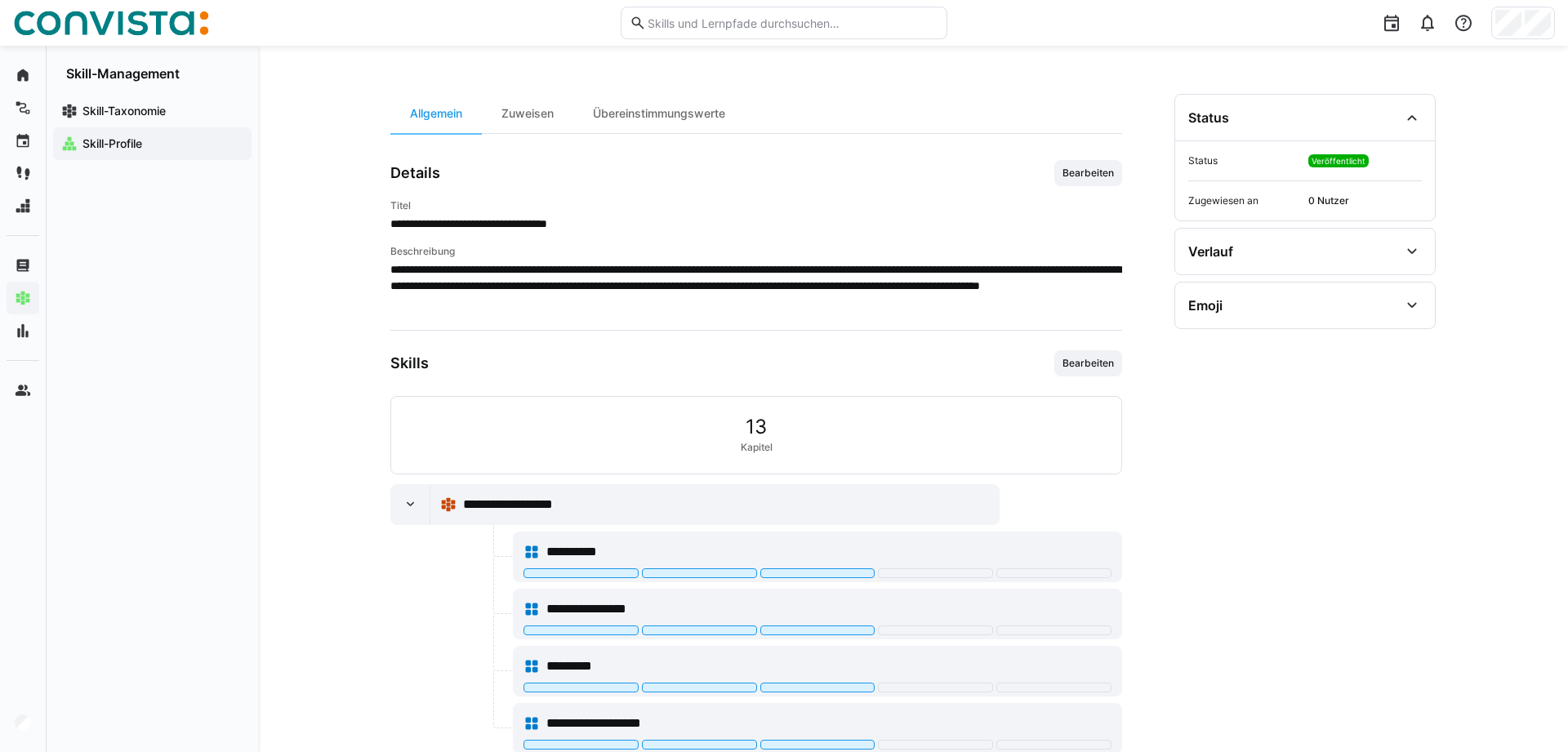
scroll to position [0, 0]
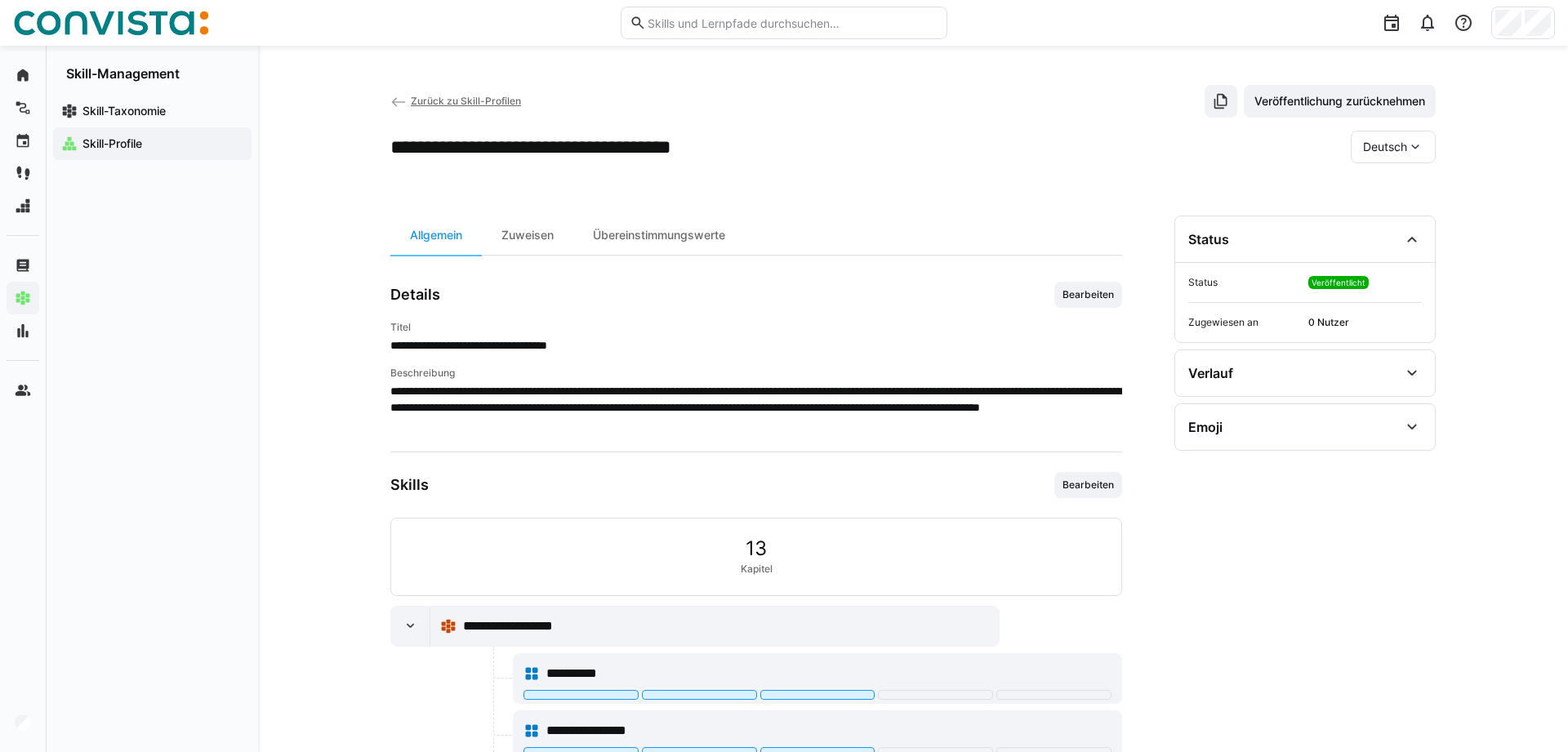
click at [1383, 150] on span "Deutsch" at bounding box center [1385, 146] width 44 height 17
click at [1372, 224] on span "Englisch" at bounding box center [1385, 224] width 44 height 17
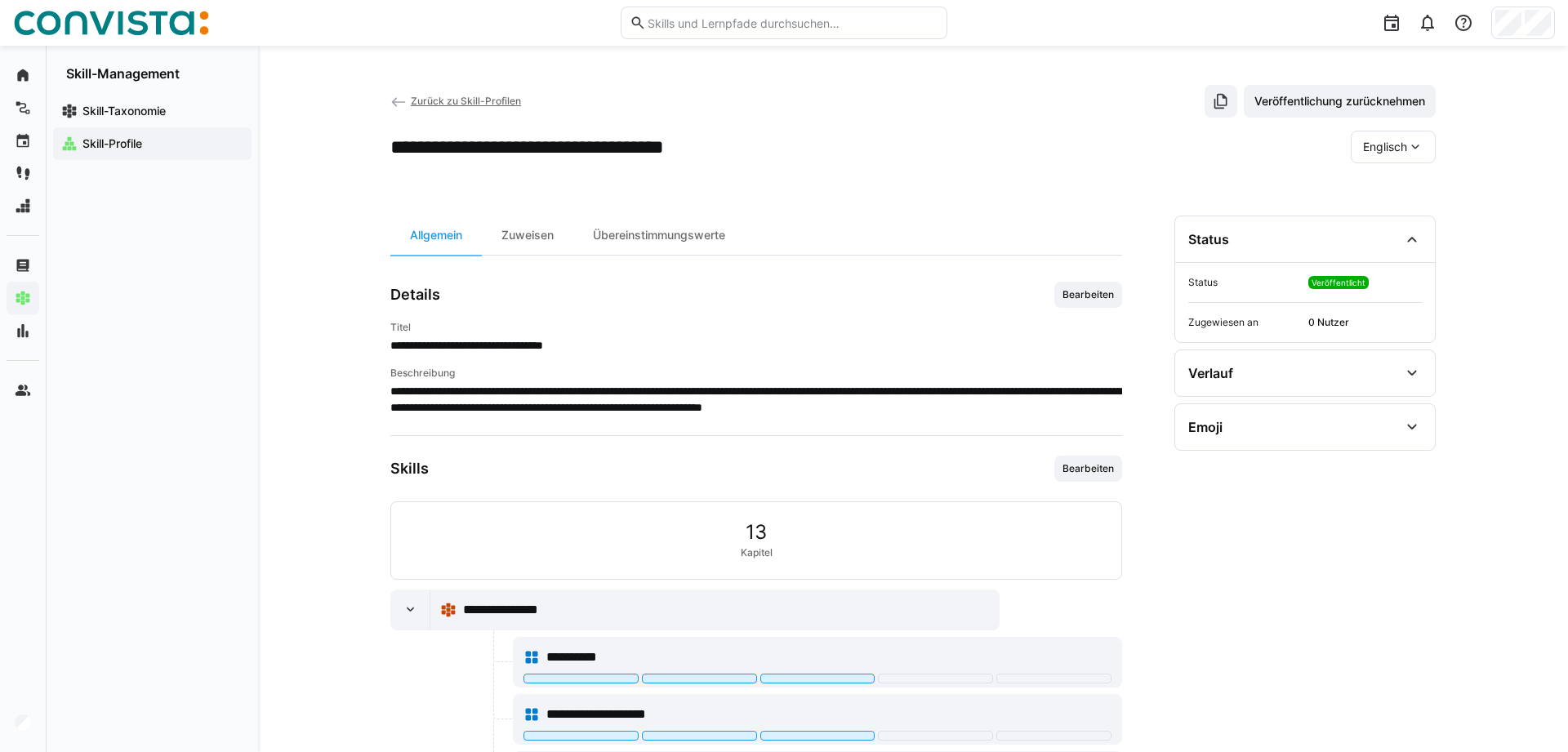
click at [1394, 141] on span "Englisch" at bounding box center [1385, 146] width 44 height 17
click at [1366, 188] on span "Deutsch" at bounding box center [1385, 190] width 44 height 17
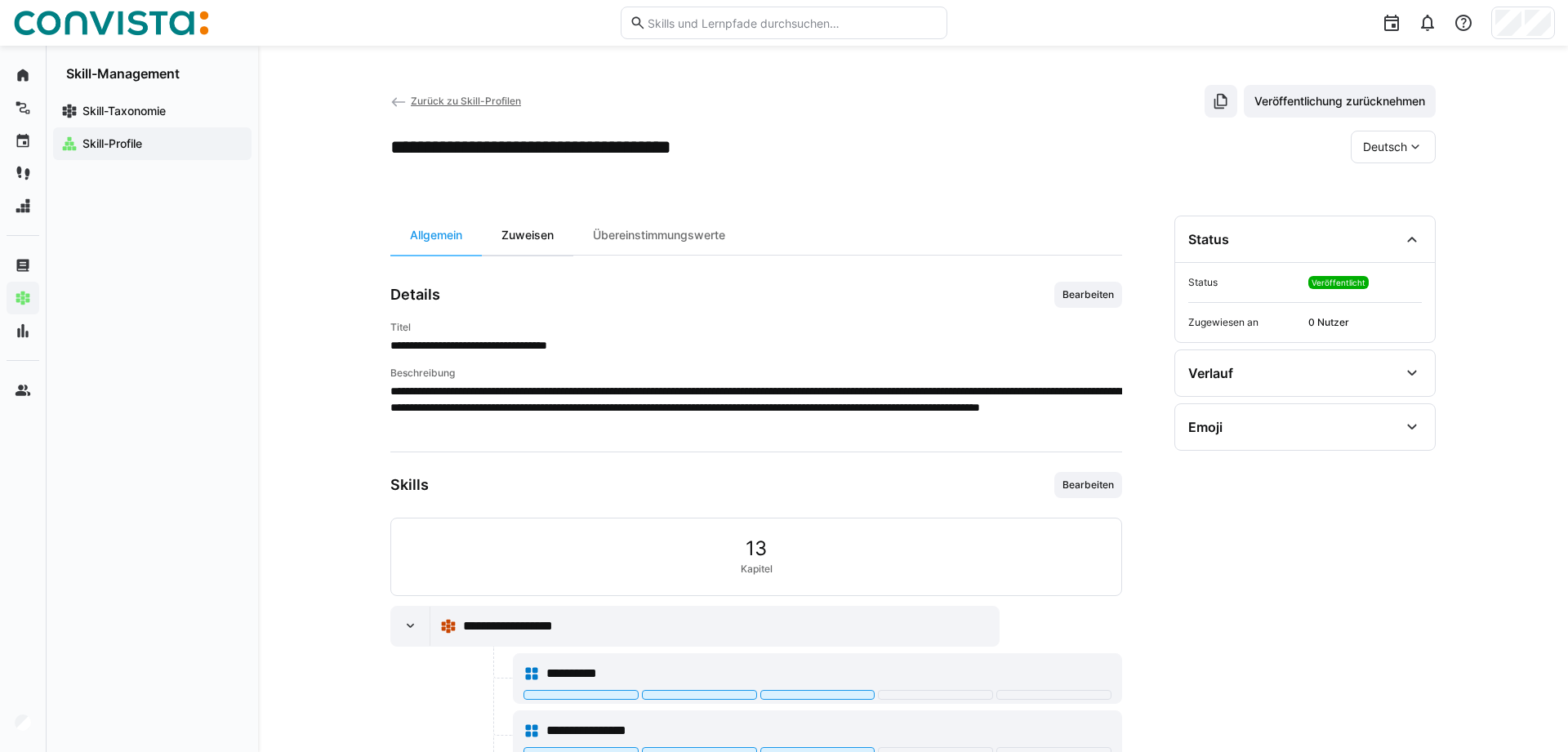
click at [530, 238] on div "Zuweisen" at bounding box center [527, 235] width 91 height 39
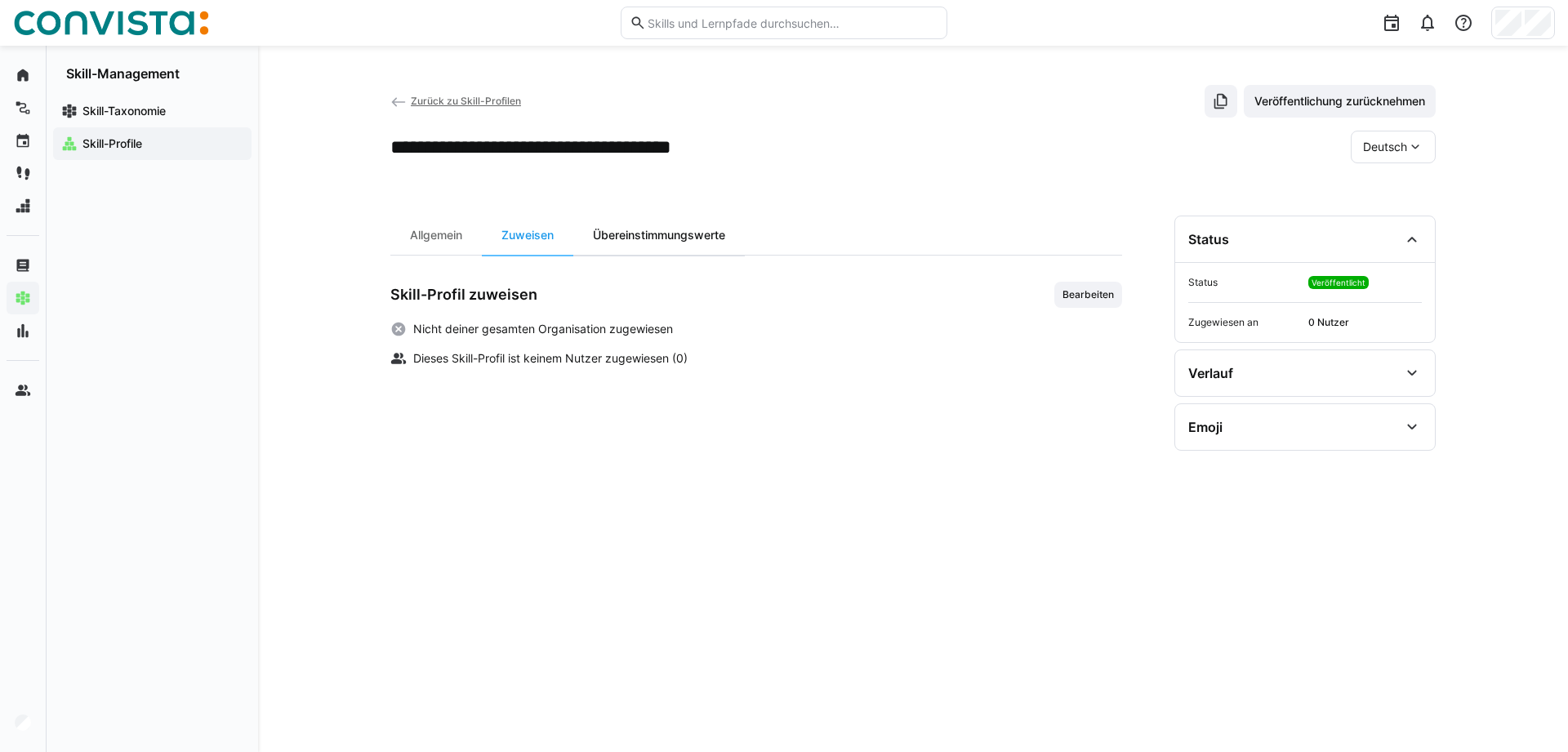
click at [673, 227] on div "Übereinstimmungswerte" at bounding box center [659, 235] width 172 height 39
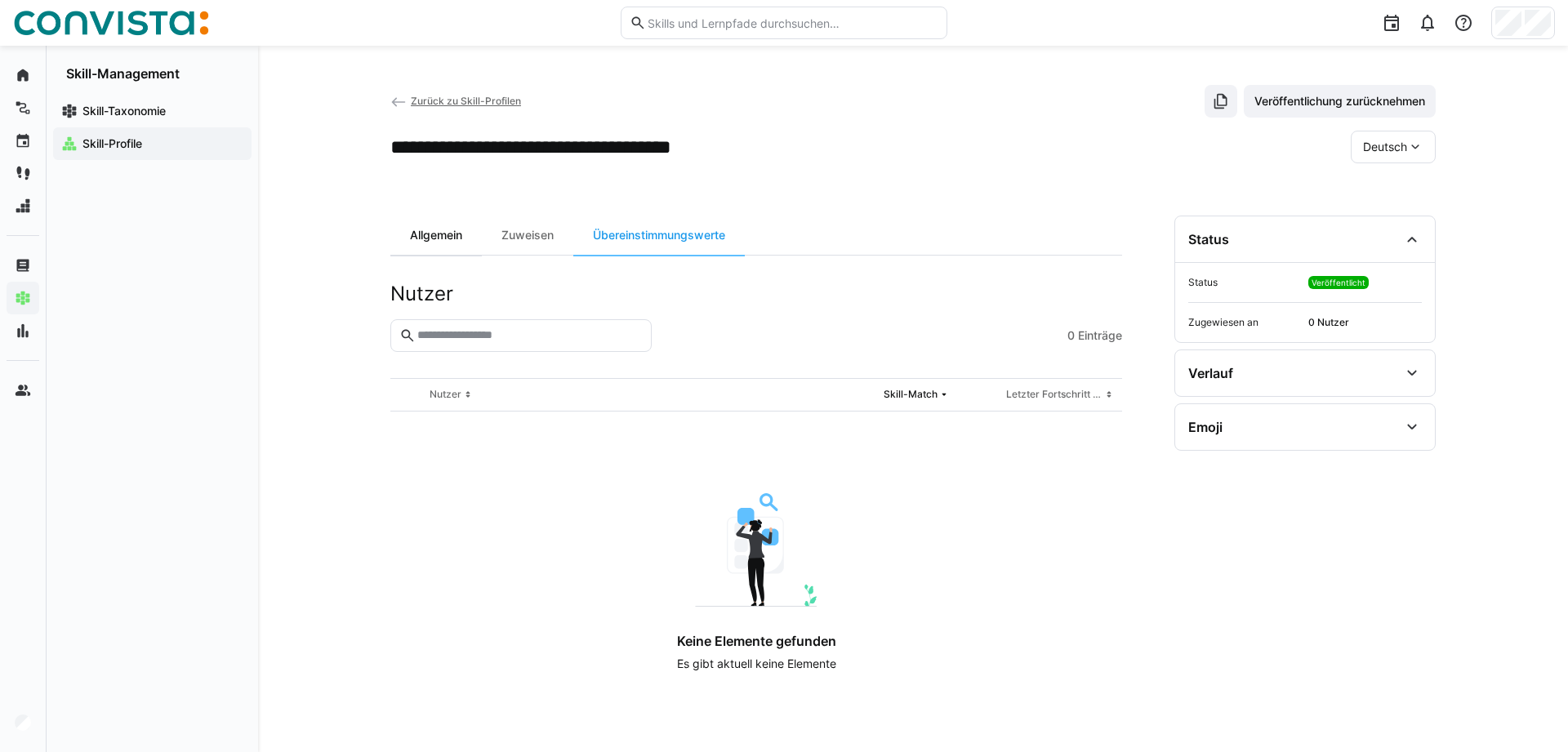
click at [432, 239] on div "Allgemein" at bounding box center [436, 235] width 91 height 39
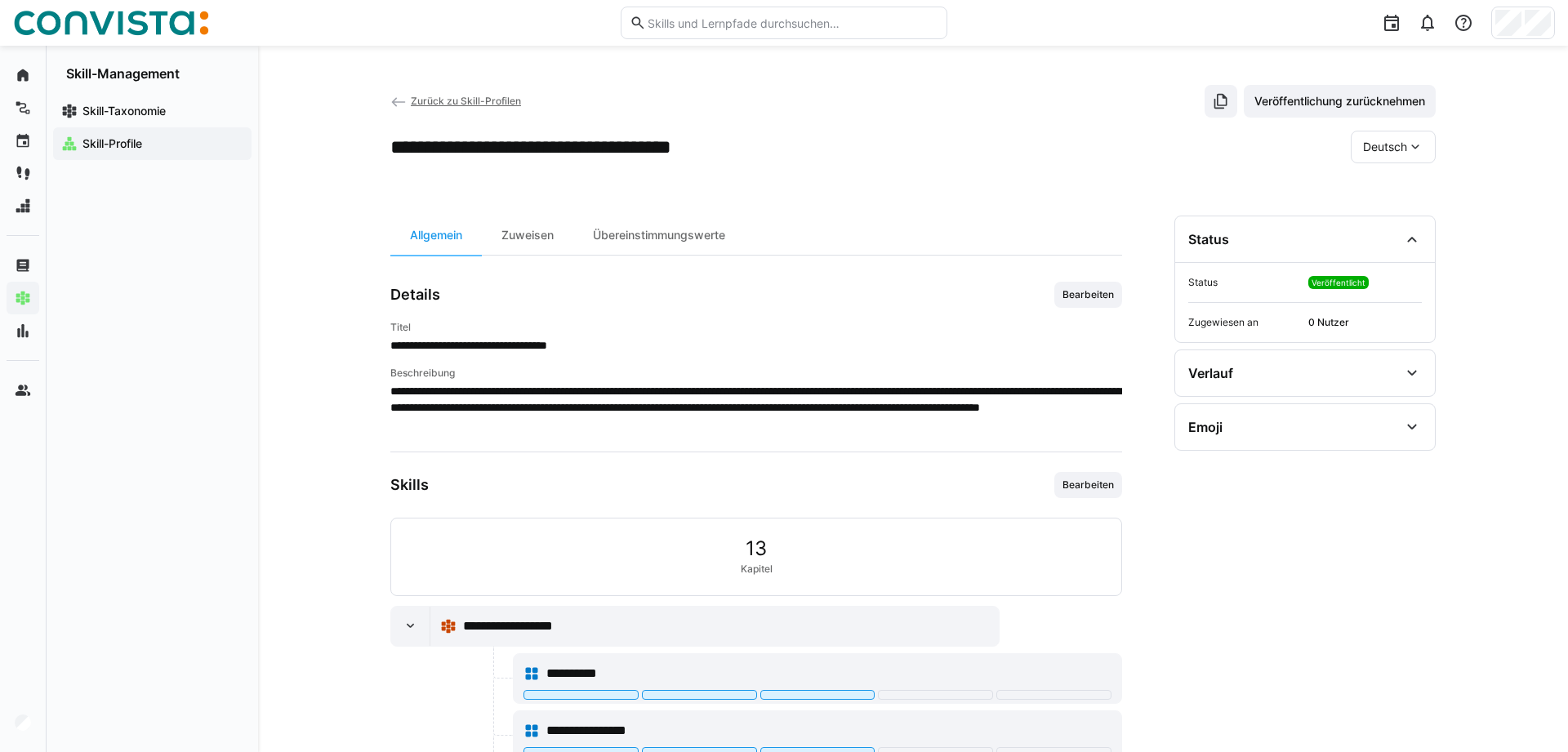
click at [399, 100] on eds-icon at bounding box center [398, 102] width 17 height 17
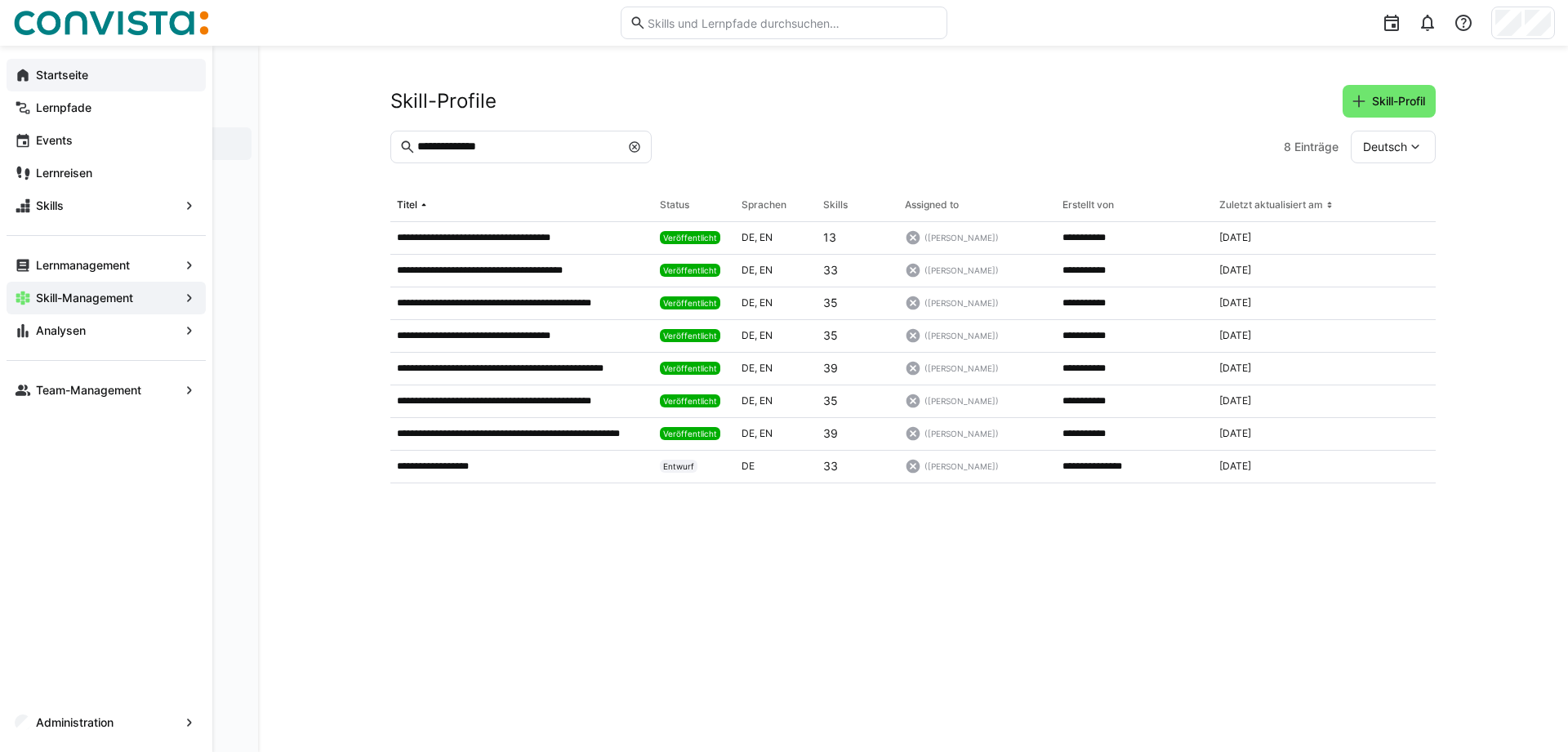
click at [28, 76] on eds-icon at bounding box center [23, 74] width 17 height 17
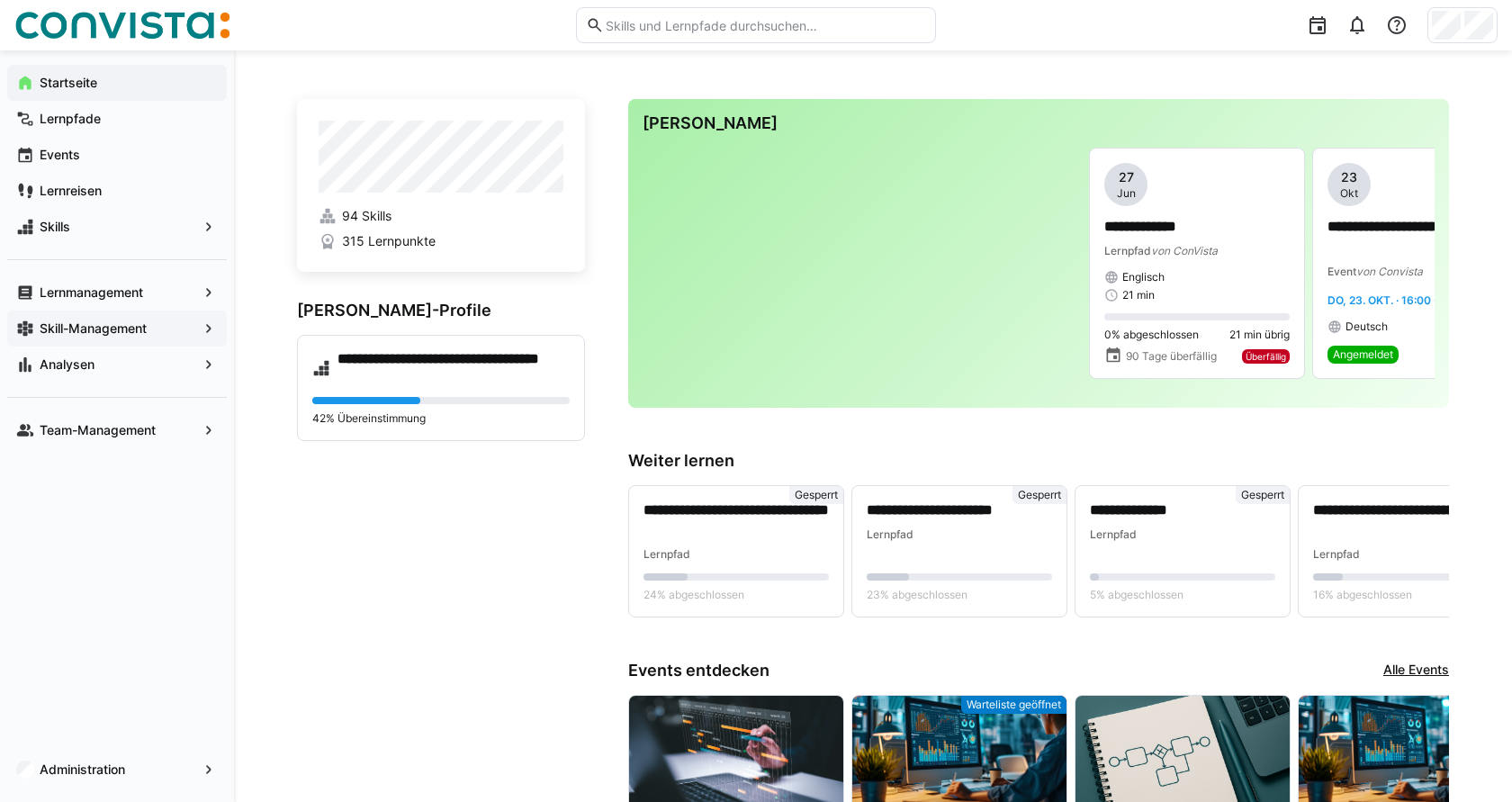
click at [0, 0] on app-navigation-label "Skill-Management" at bounding box center [0, 0] width 0 height 0
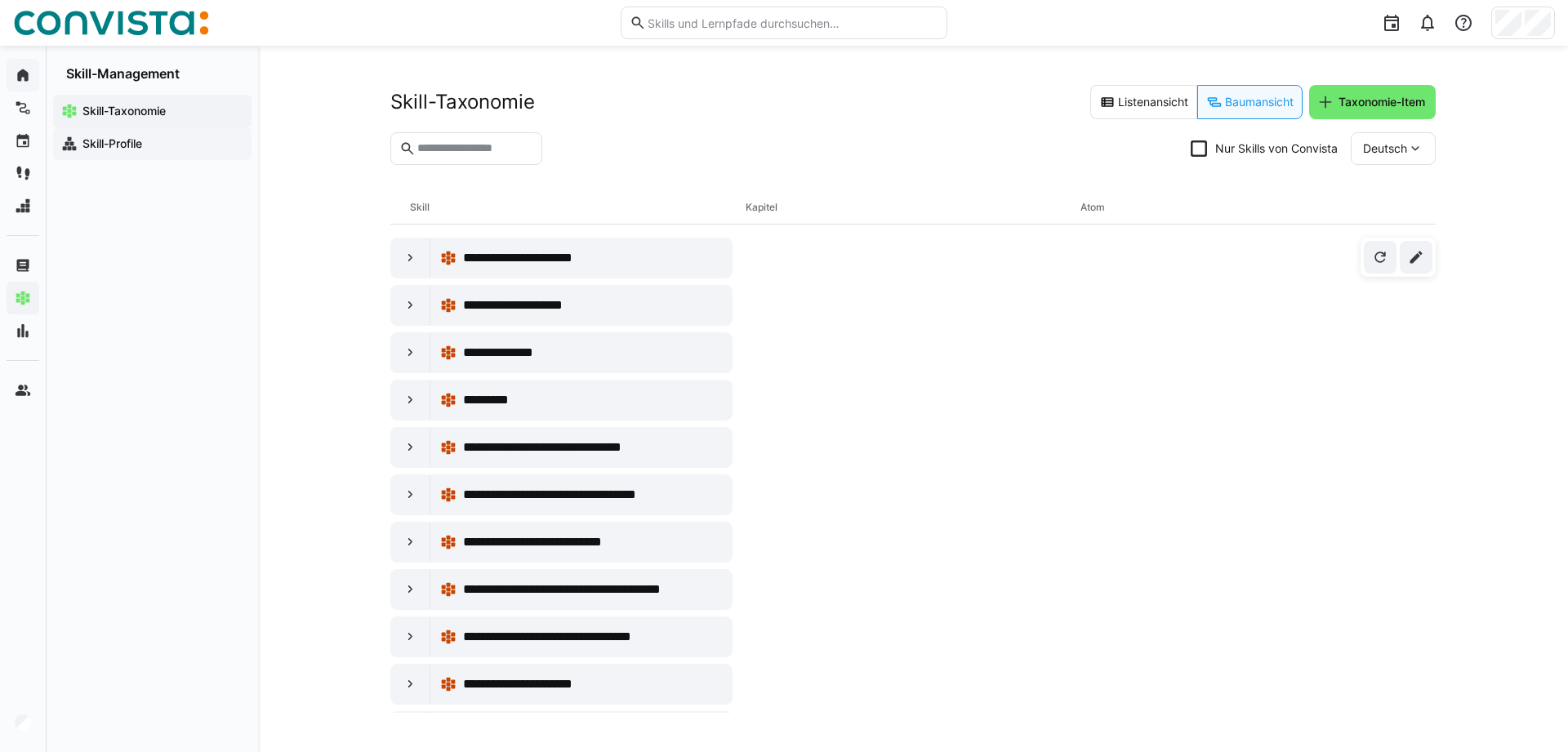
click at [110, 135] on div "Skill-Profile" at bounding box center [153, 143] width 198 height 32
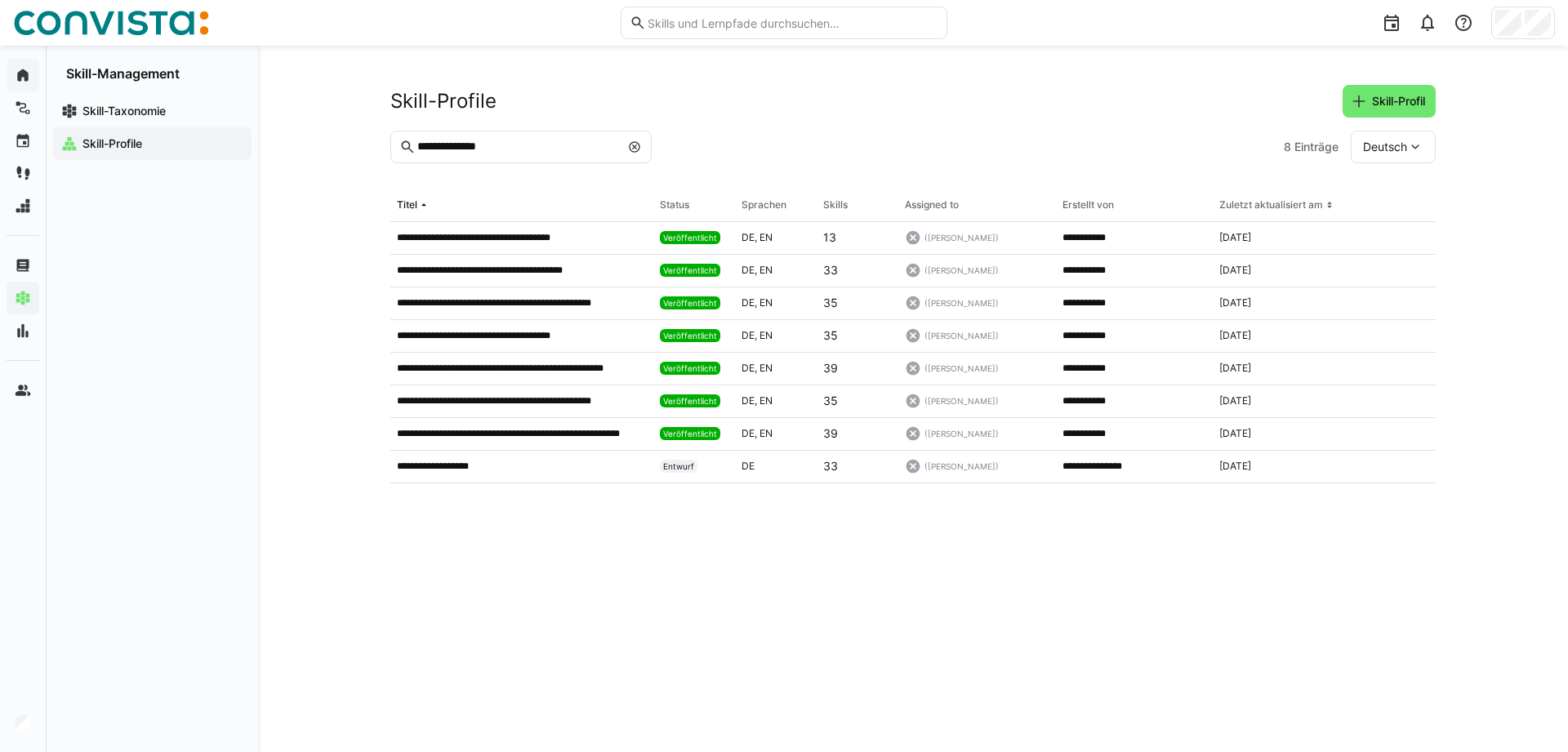
click at [531, 145] on input "**********" at bounding box center [517, 146] width 204 height 15
click at [688, 638] on eds-table "**********" at bounding box center [913, 450] width 1045 height 523
click at [497, 235] on p "**********" at bounding box center [494, 238] width 194 height 13
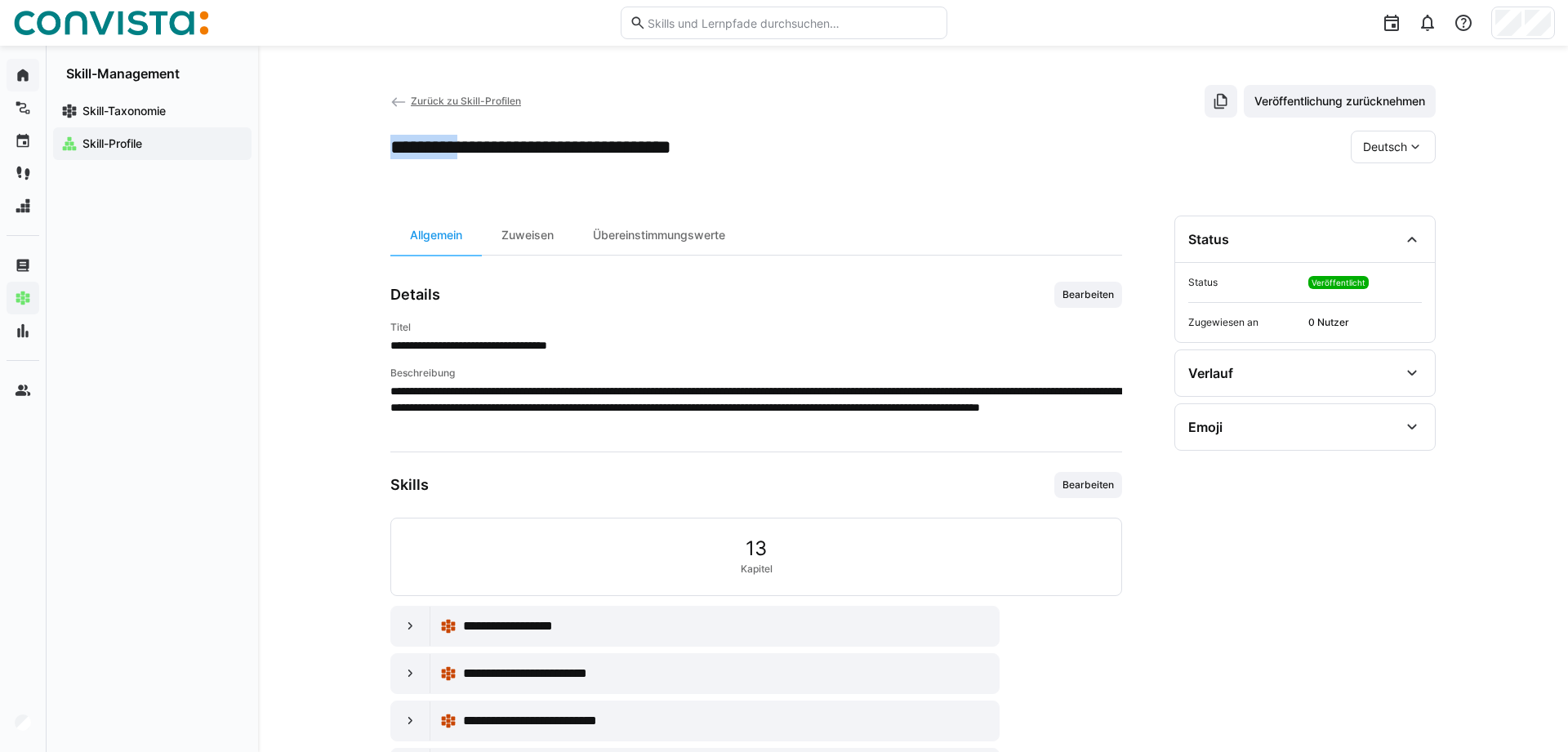
click at [359, 145] on div "**********" at bounding box center [913, 436] width 1310 height 782
drag, startPoint x: 700, startPoint y: 186, endPoint x: 400, endPoint y: 165, distance: 300.7
click at [687, 186] on app-header-sidebar-layout "**********" at bounding box center [913, 436] width 1045 height 704
drag, startPoint x: 496, startPoint y: 148, endPoint x: 289, endPoint y: 146, distance: 207.0
click at [290, 147] on div "**********" at bounding box center [913, 436] width 1310 height 782
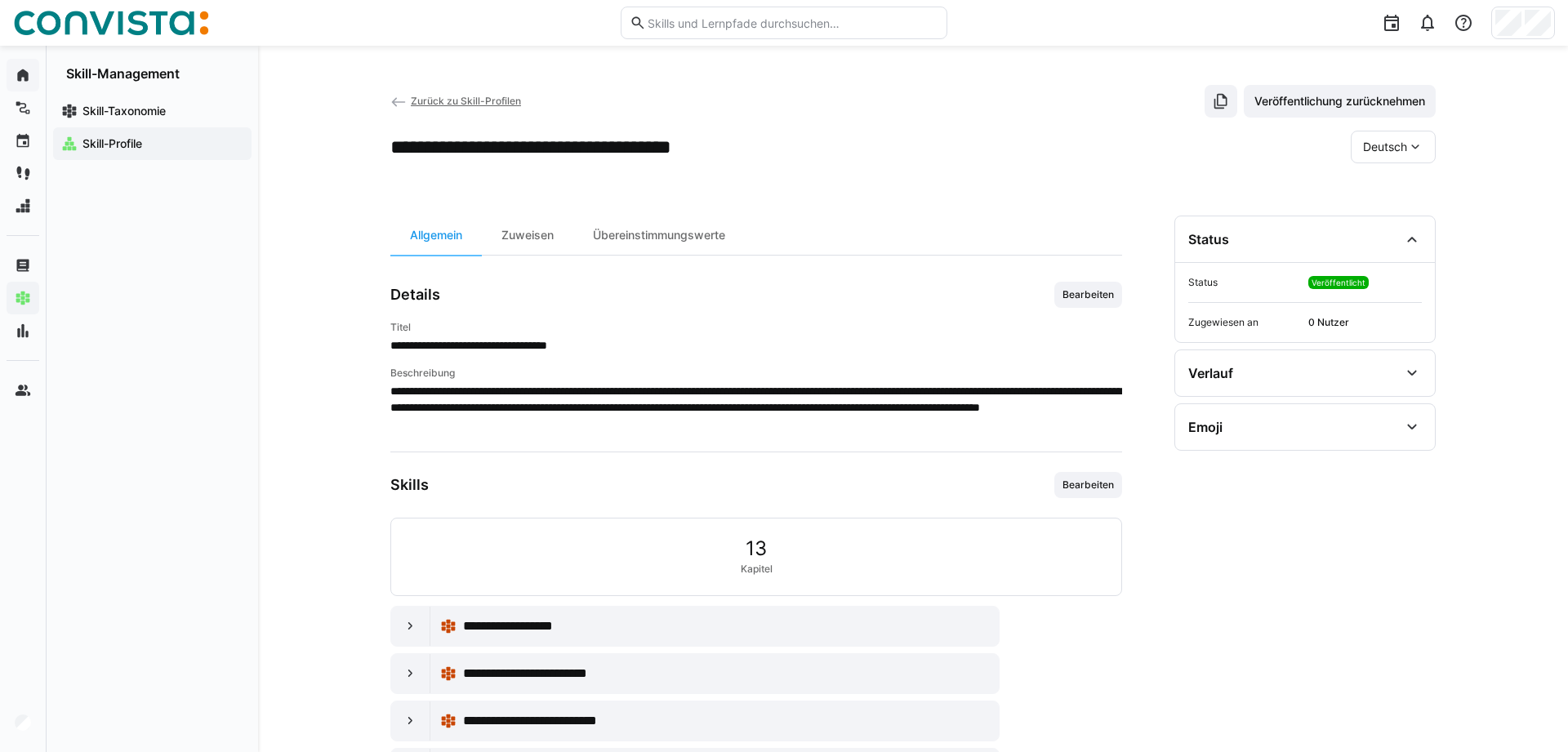
click at [550, 171] on app-header-sidebar-layout "**********" at bounding box center [913, 436] width 1045 height 704
drag, startPoint x: 468, startPoint y: 339, endPoint x: 673, endPoint y: 333, distance: 205.1
click at [673, 333] on div "**********" at bounding box center [756, 337] width 731 height 32
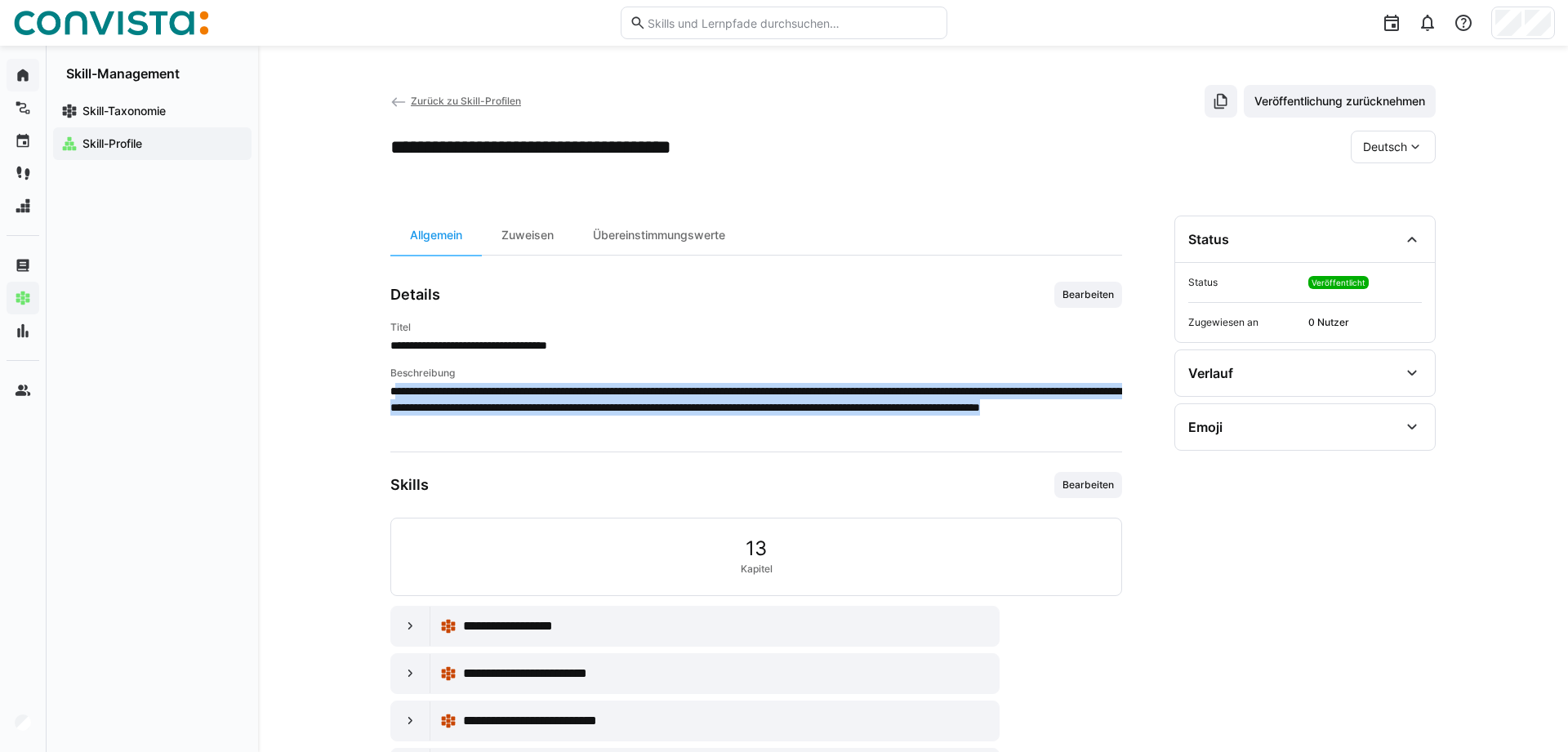
drag, startPoint x: 395, startPoint y: 389, endPoint x: 883, endPoint y: 434, distance: 490.1
click at [883, 434] on app-skill-profile-details-general "**********" at bounding box center [756, 535] width 731 height 507
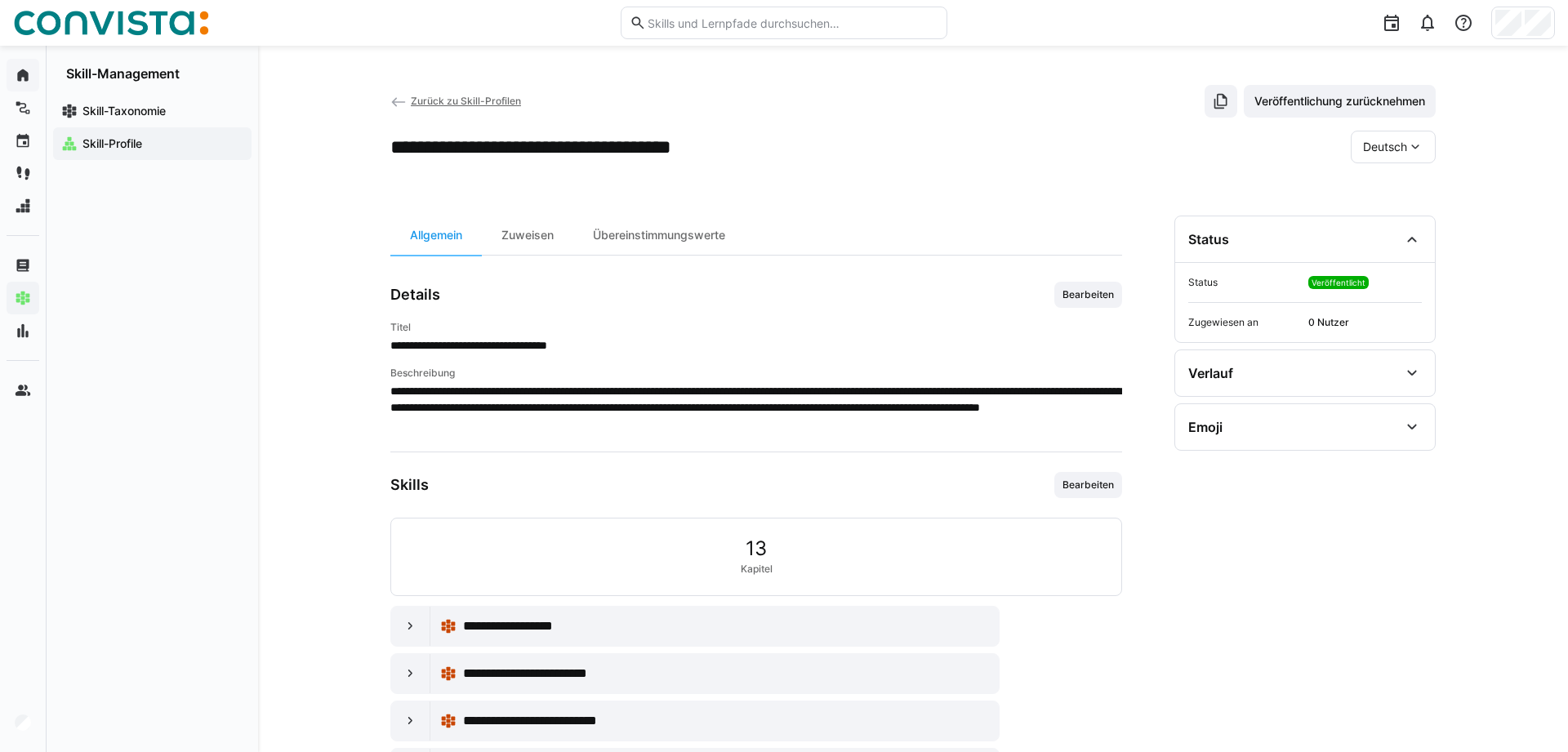
click at [859, 422] on p "**********" at bounding box center [756, 408] width 731 height 49
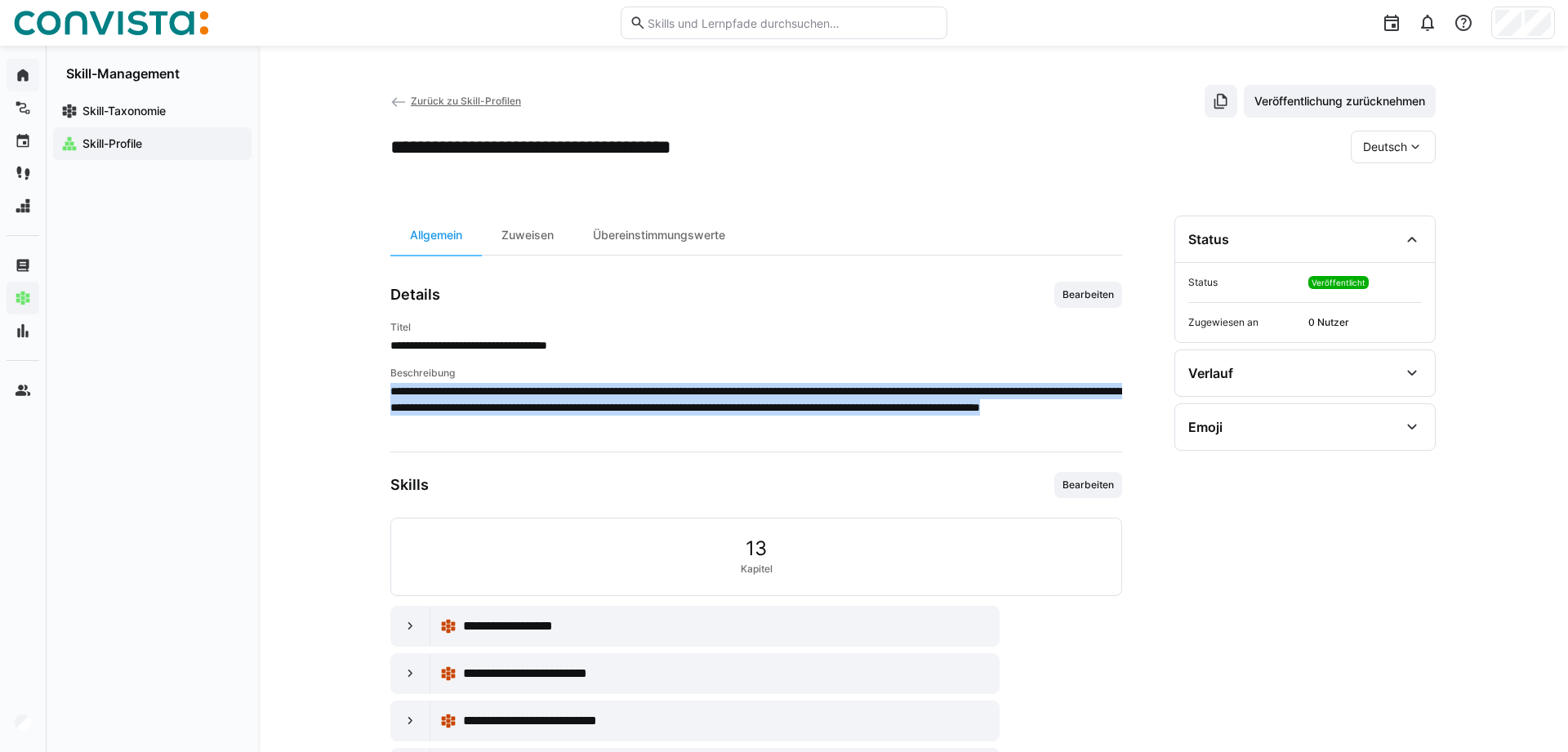
drag, startPoint x: 832, startPoint y: 422, endPoint x: 353, endPoint y: 390, distance: 480.1
click at [390, 390] on div "**********" at bounding box center [756, 502] width 731 height 573
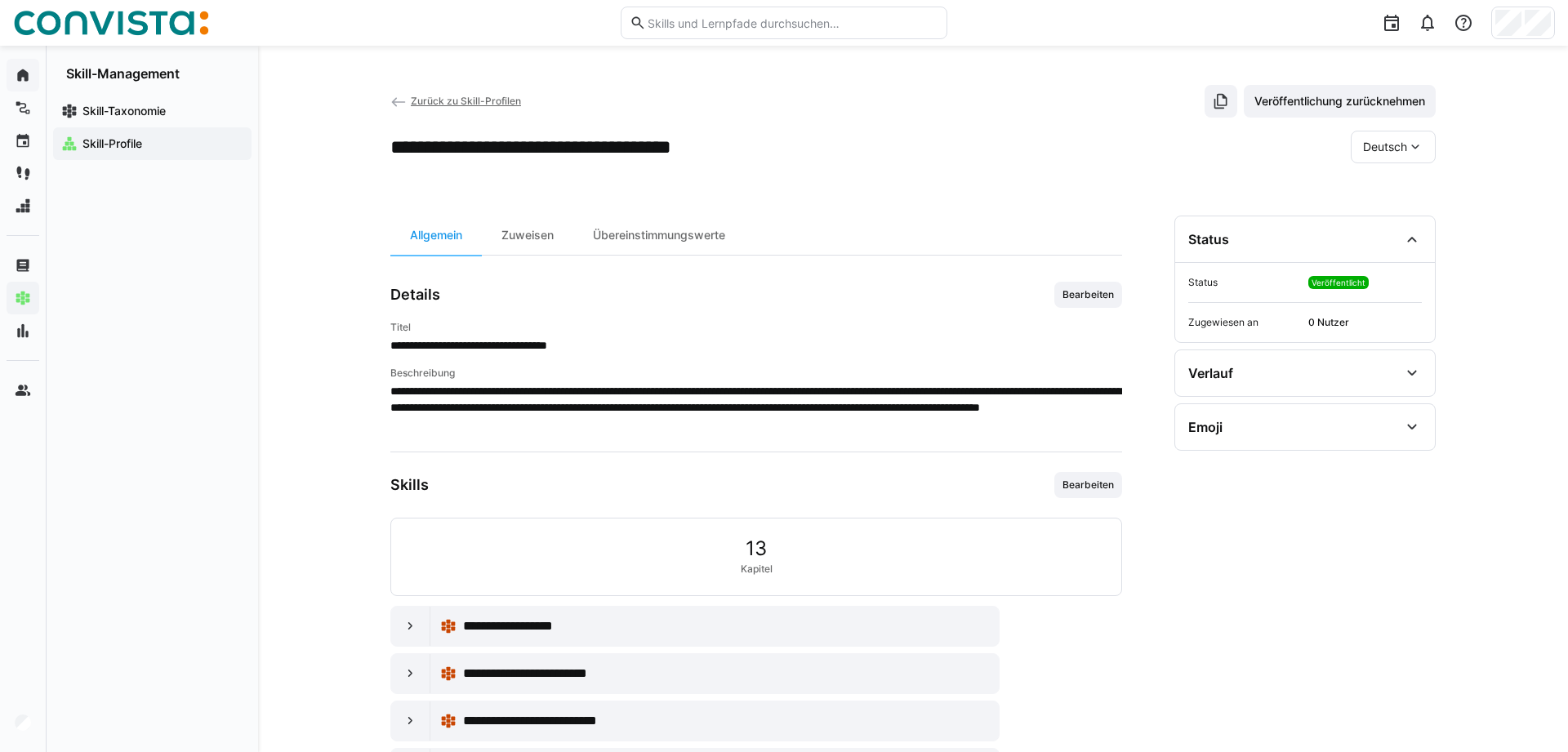
drag, startPoint x: 303, startPoint y: 537, endPoint x: 352, endPoint y: 522, distance: 51.2
click at [309, 536] on div "**********" at bounding box center [913, 436] width 1310 height 782
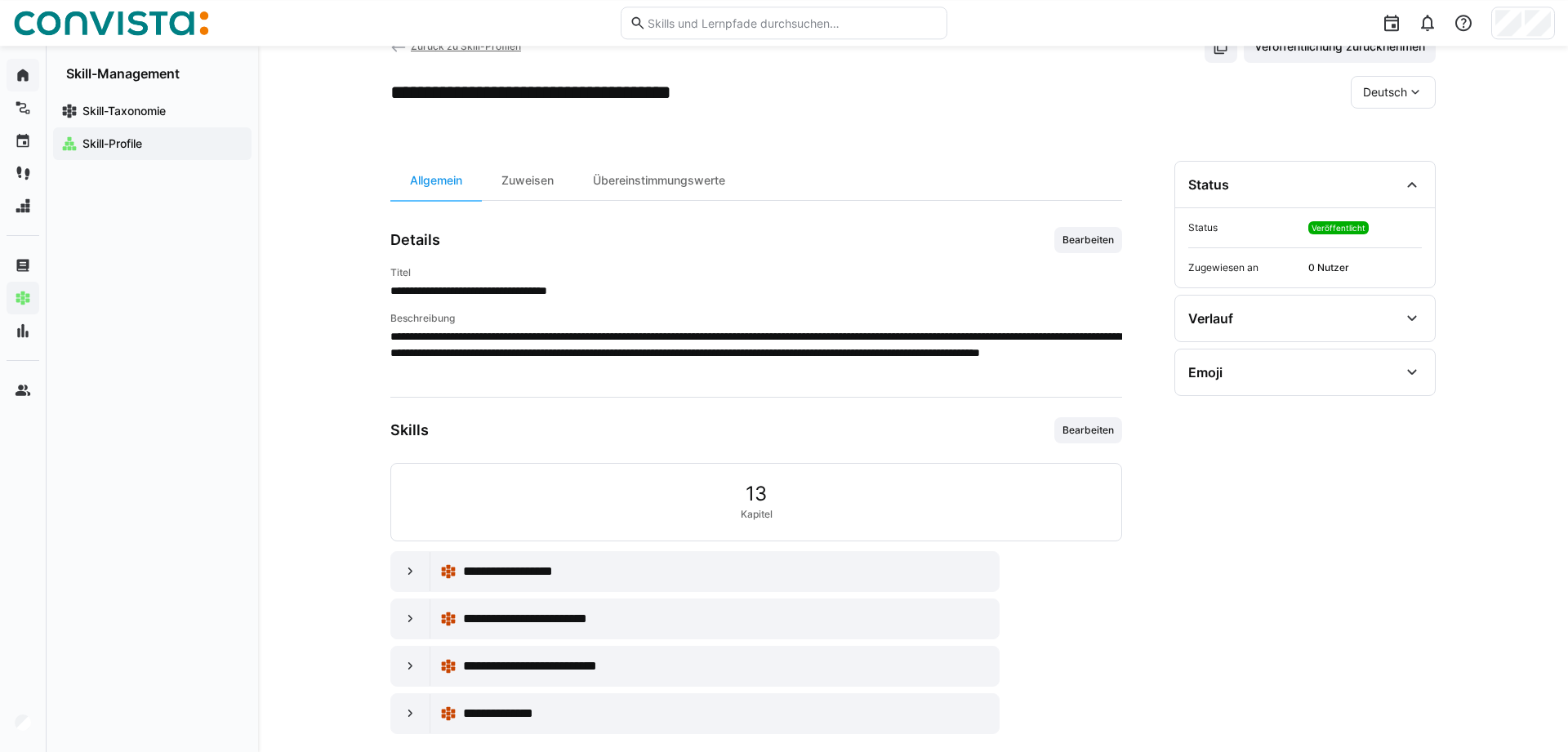
scroll to position [76, 0]
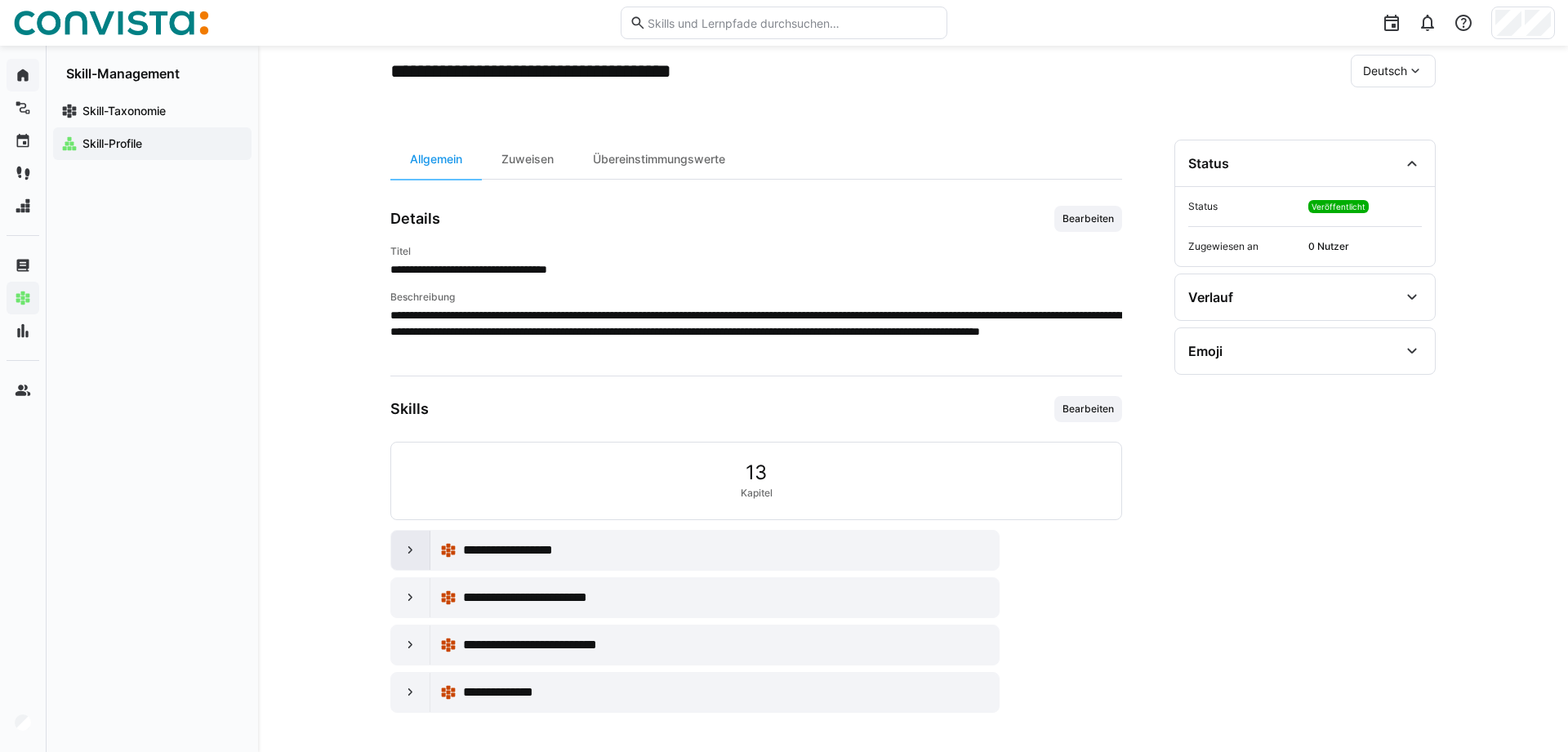
click at [402, 556] on div at bounding box center [410, 550] width 39 height 39
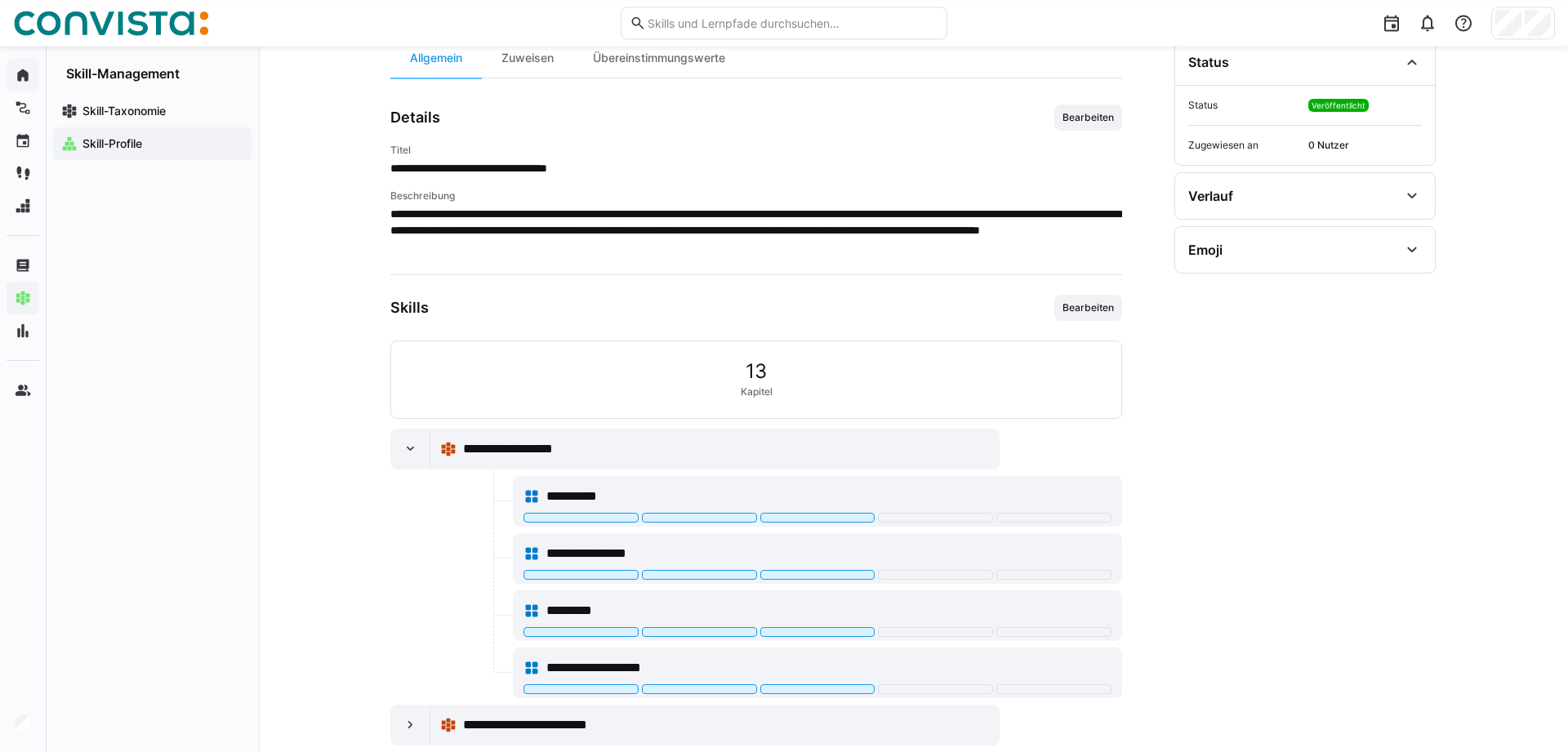
scroll to position [304, 0]
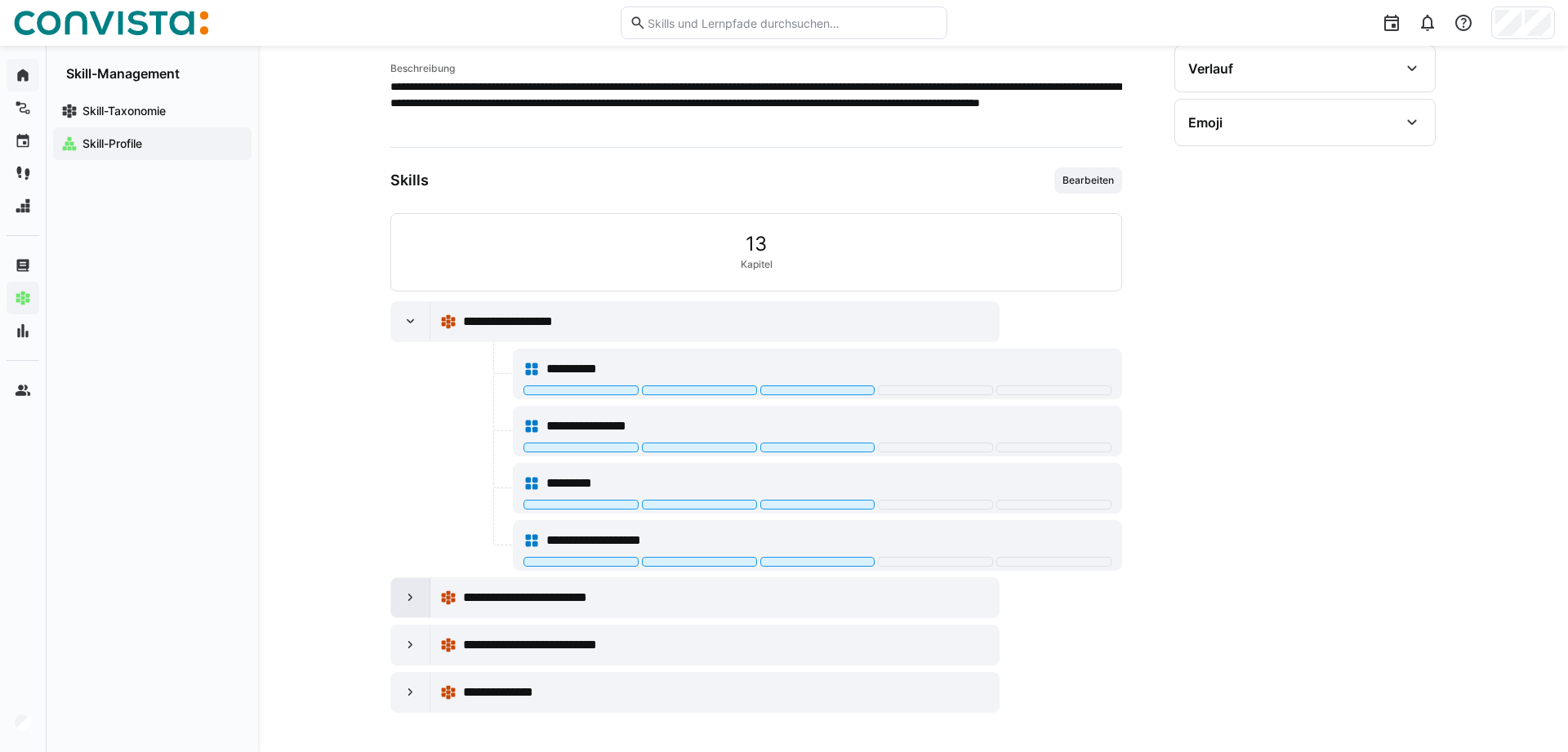
click at [410, 589] on eds-icon at bounding box center [410, 597] width 17 height 17
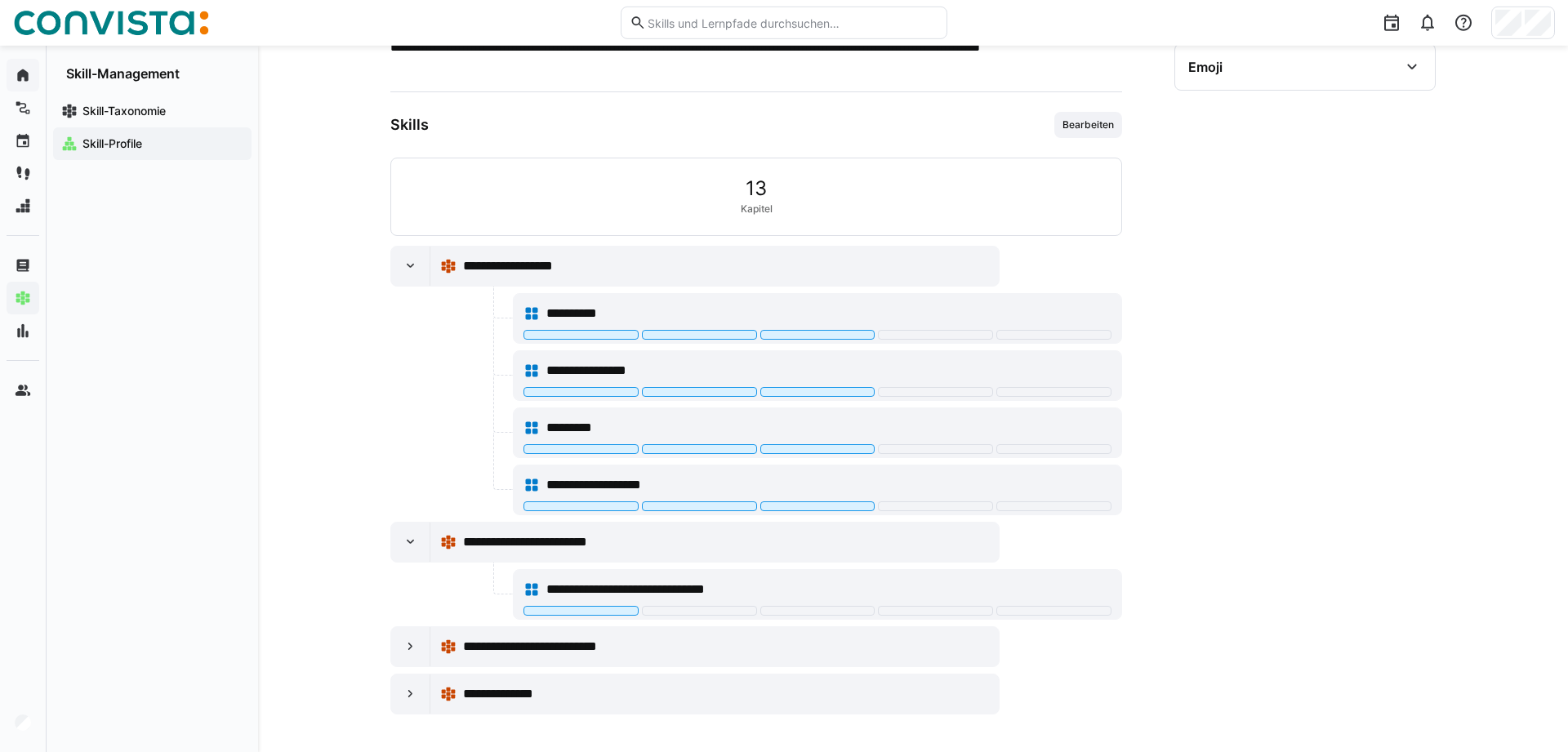
scroll to position [362, 0]
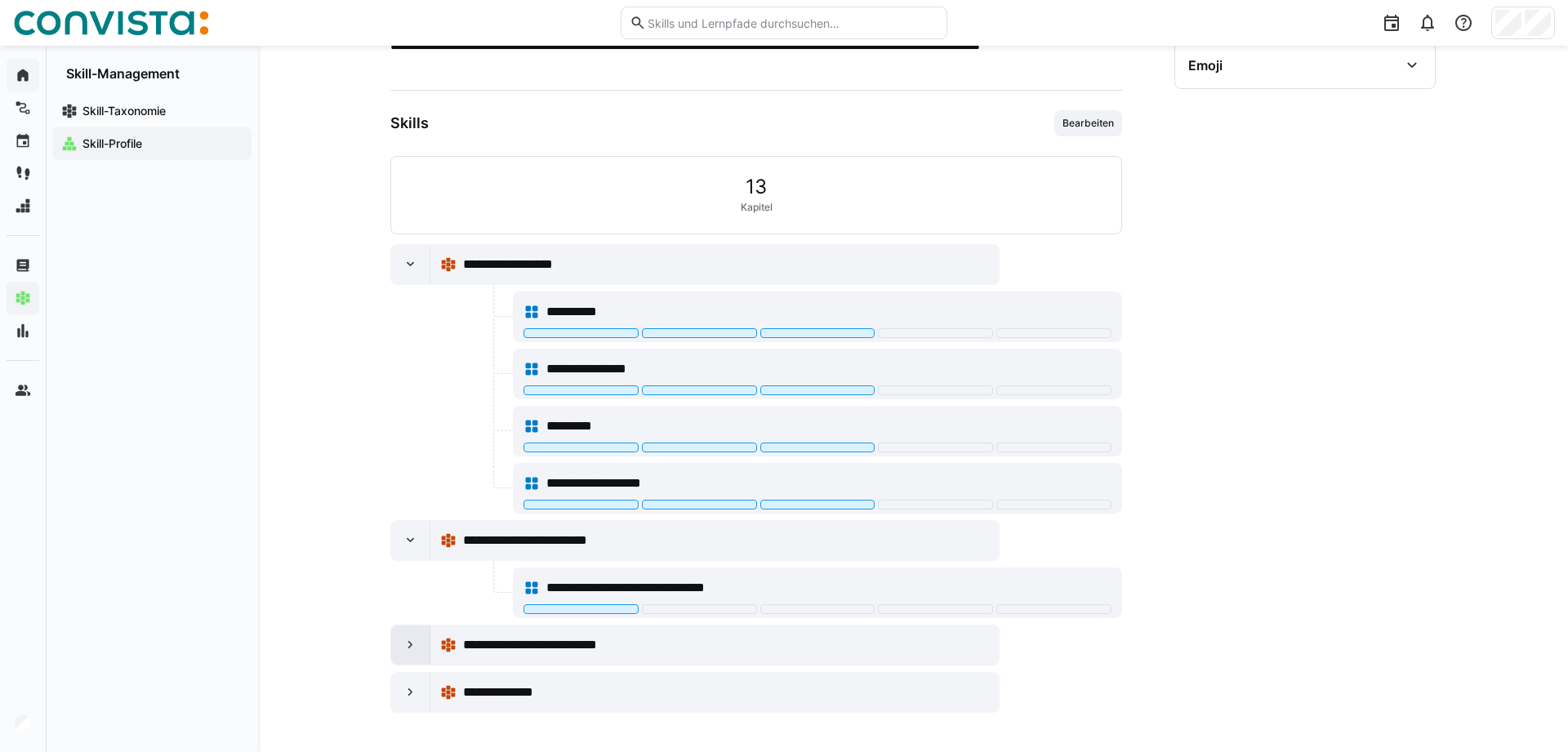
drag, startPoint x: 401, startPoint y: 628, endPoint x: 425, endPoint y: 631, distance: 24.2
click at [401, 629] on div at bounding box center [410, 644] width 39 height 39
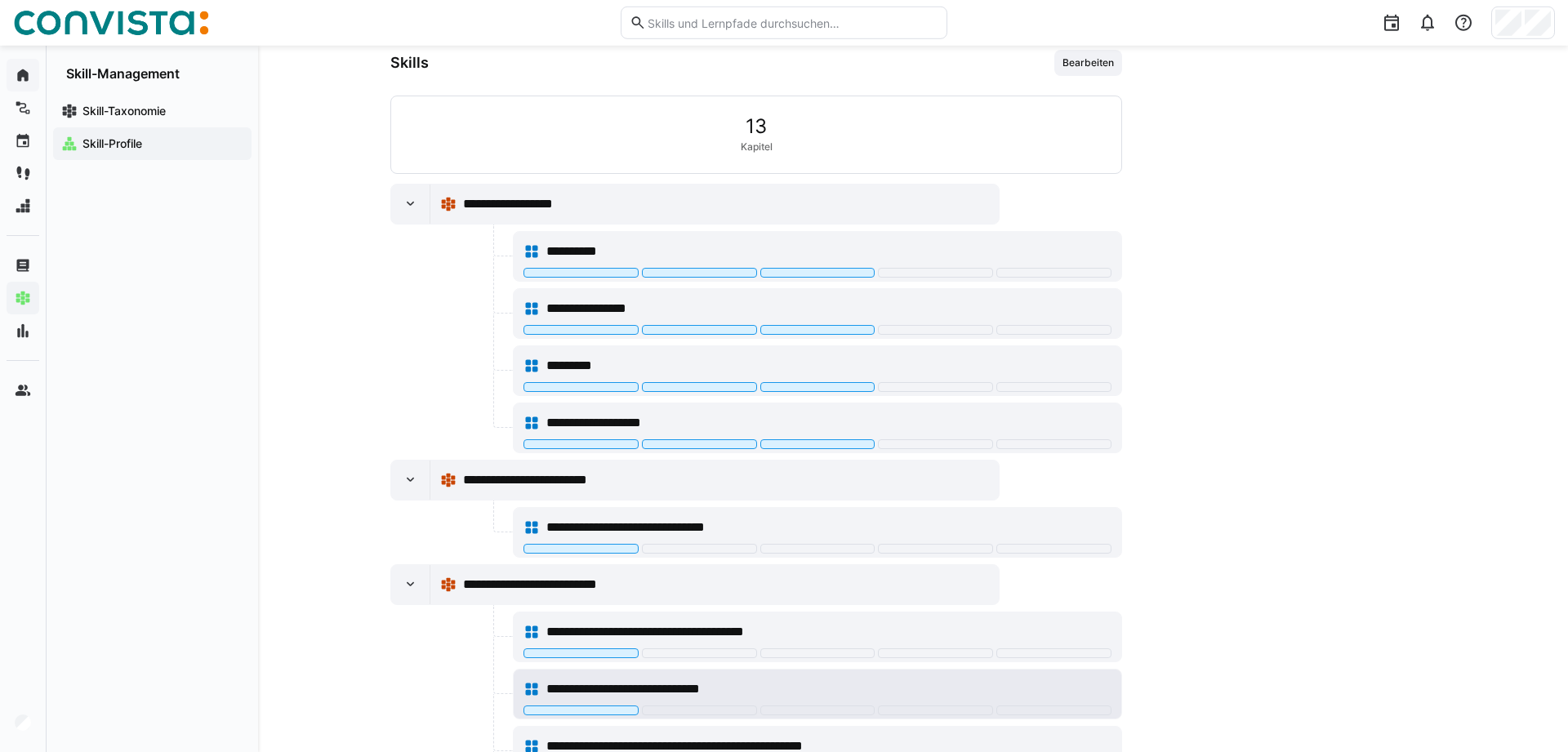
scroll to position [590, 0]
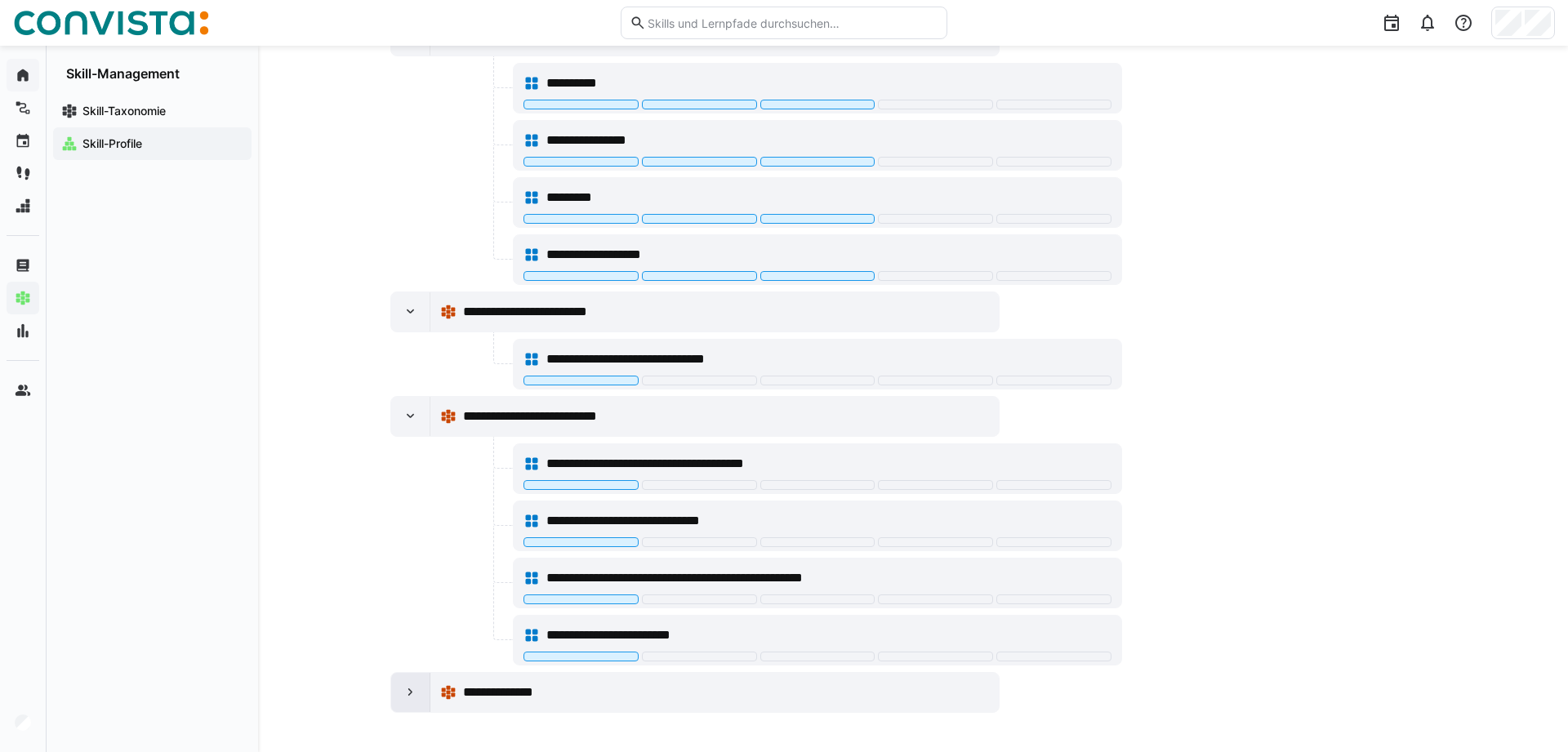
click at [415, 690] on eds-icon at bounding box center [410, 692] width 17 height 17
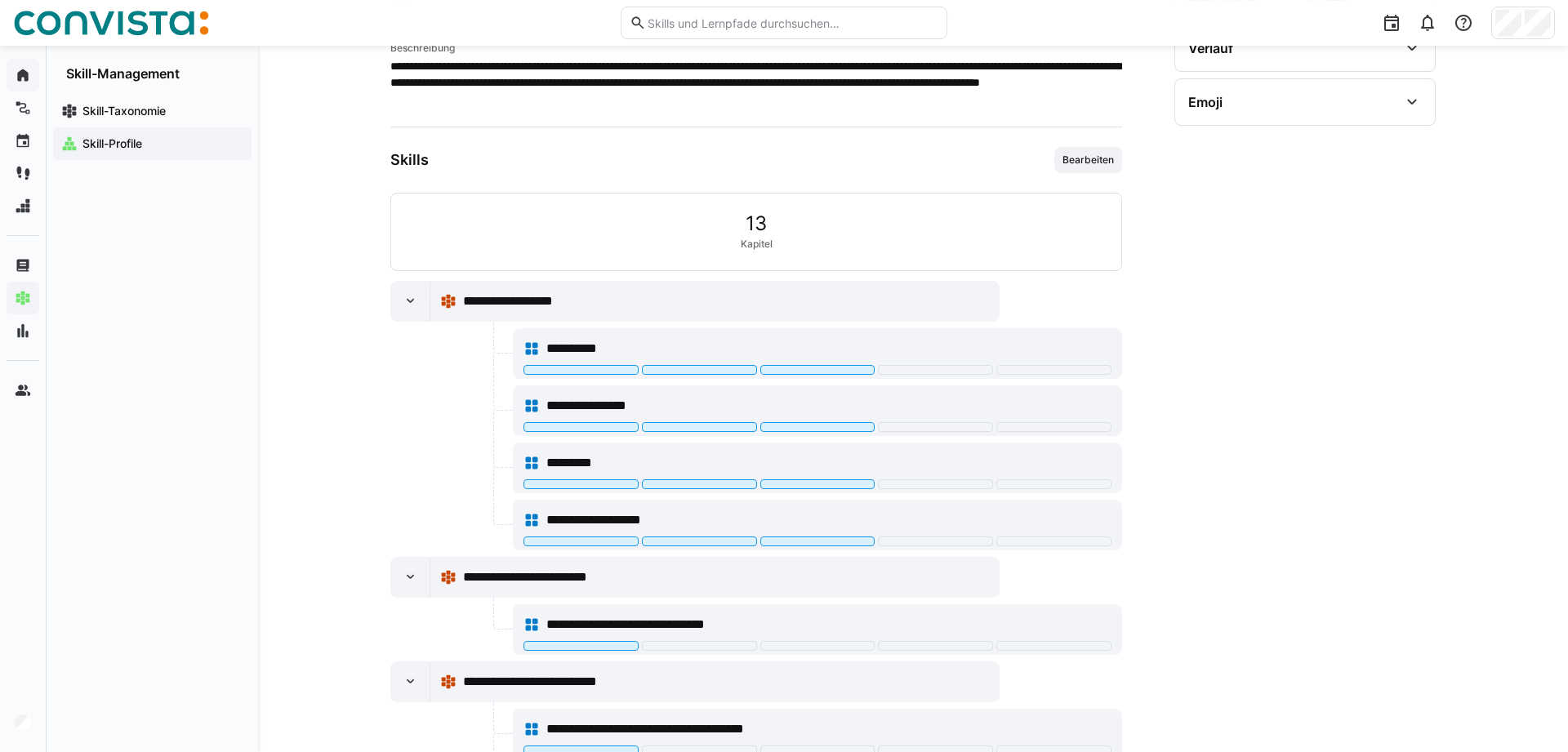
scroll to position [69, 0]
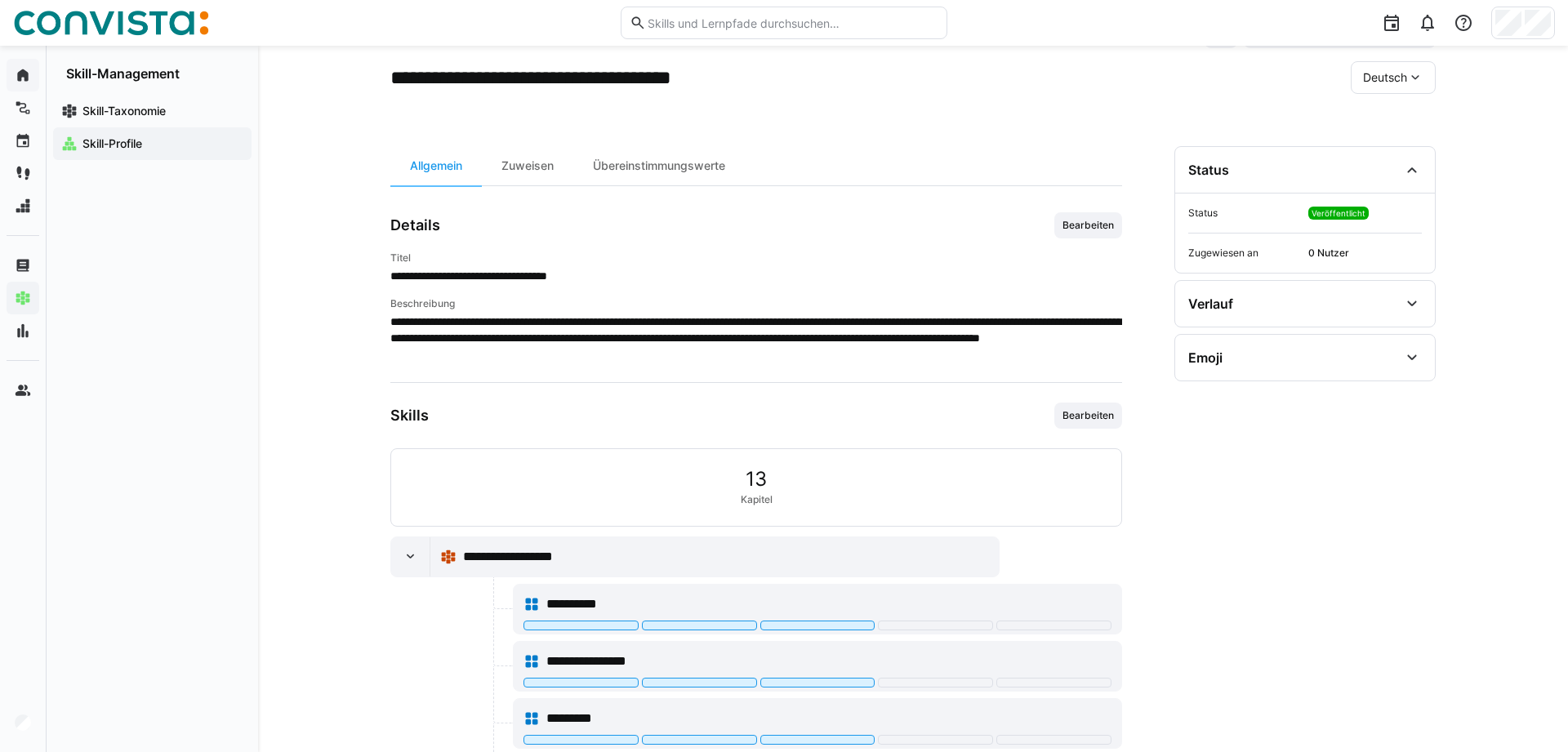
click at [1383, 79] on span "Deutsch" at bounding box center [1385, 77] width 44 height 17
click at [1373, 160] on span "Englisch" at bounding box center [1385, 155] width 44 height 17
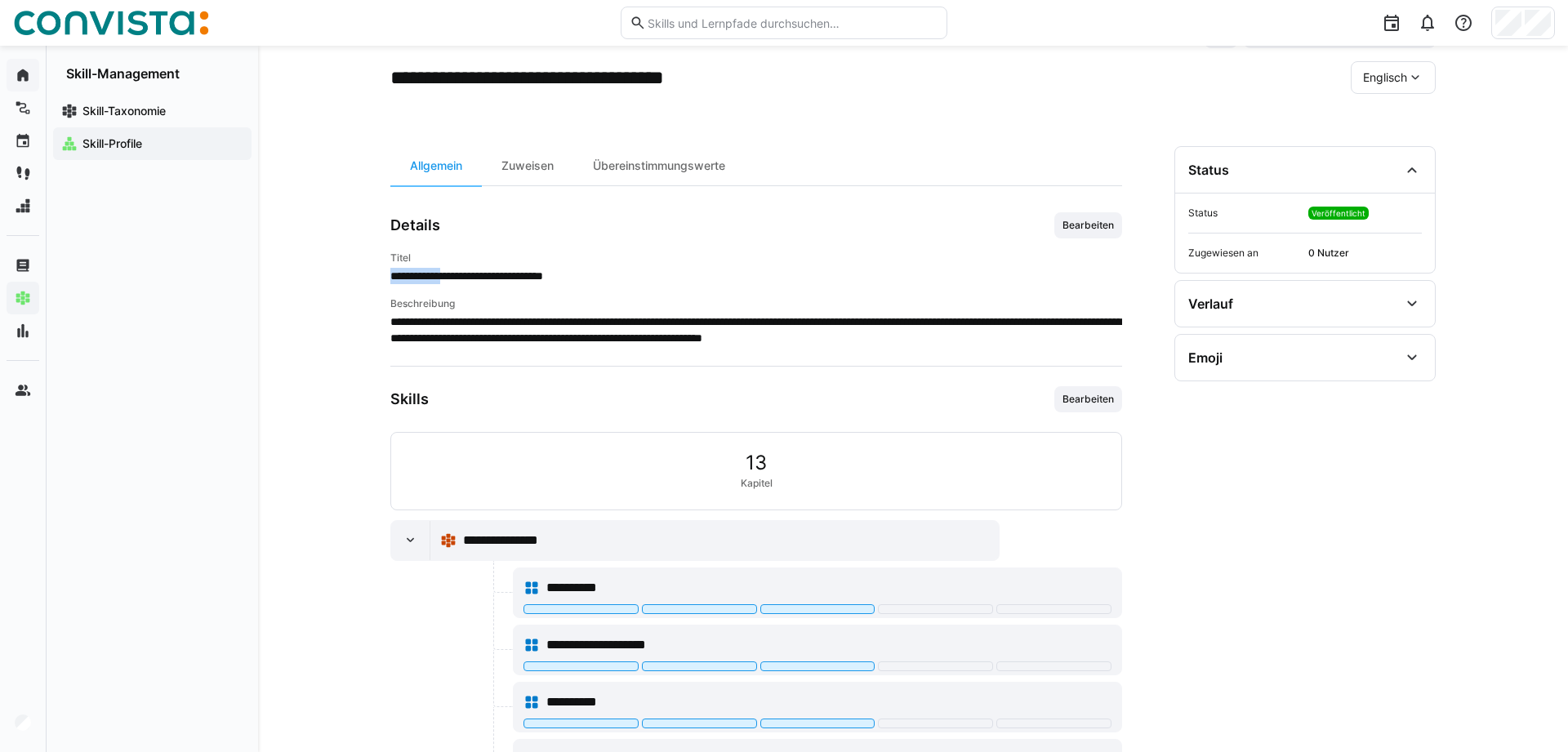
drag, startPoint x: 468, startPoint y: 279, endPoint x: 800, endPoint y: 253, distance: 333.0
click at [800, 253] on div "**********" at bounding box center [756, 267] width 731 height 32
click at [415, 281] on p "**********" at bounding box center [756, 275] width 731 height 17
drag, startPoint x: 573, startPoint y: 322, endPoint x: 944, endPoint y: 317, distance: 371.0
click at [944, 317] on p "**********" at bounding box center [756, 330] width 731 height 32
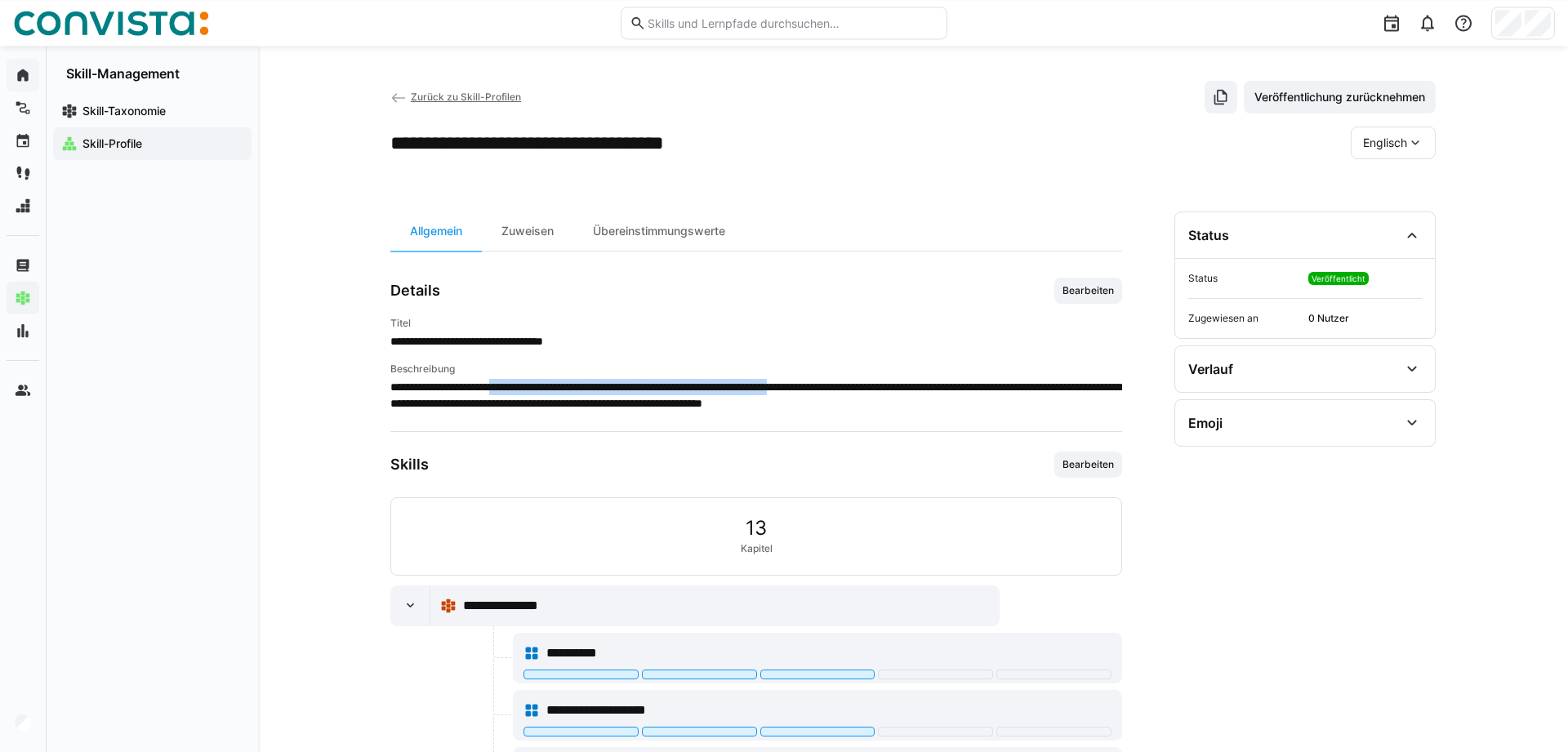
scroll to position [0, 0]
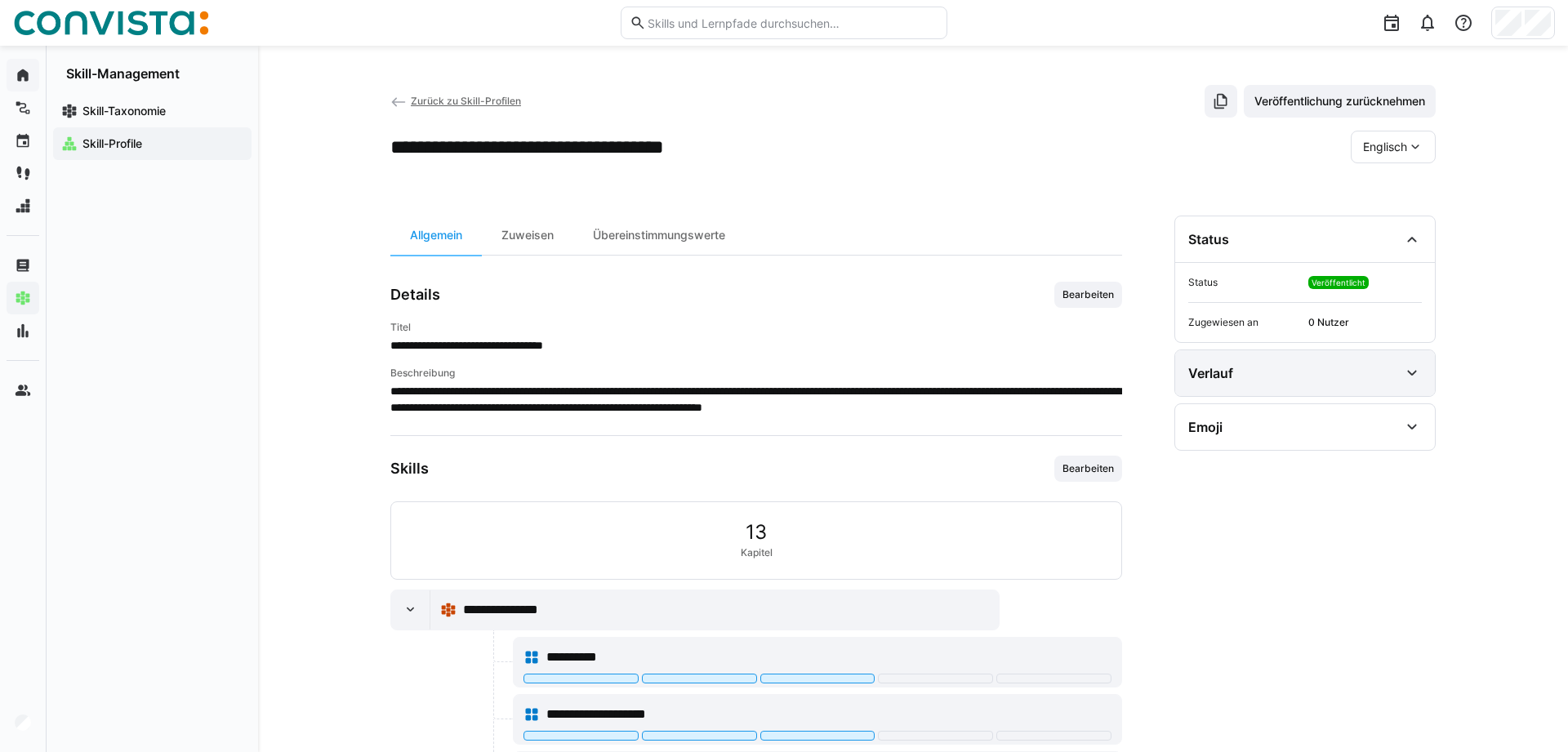
drag, startPoint x: 1323, startPoint y: 372, endPoint x: 1322, endPoint y: 380, distance: 8.1
click at [1323, 372] on div "Verlauf" at bounding box center [1294, 372] width 210 height 19
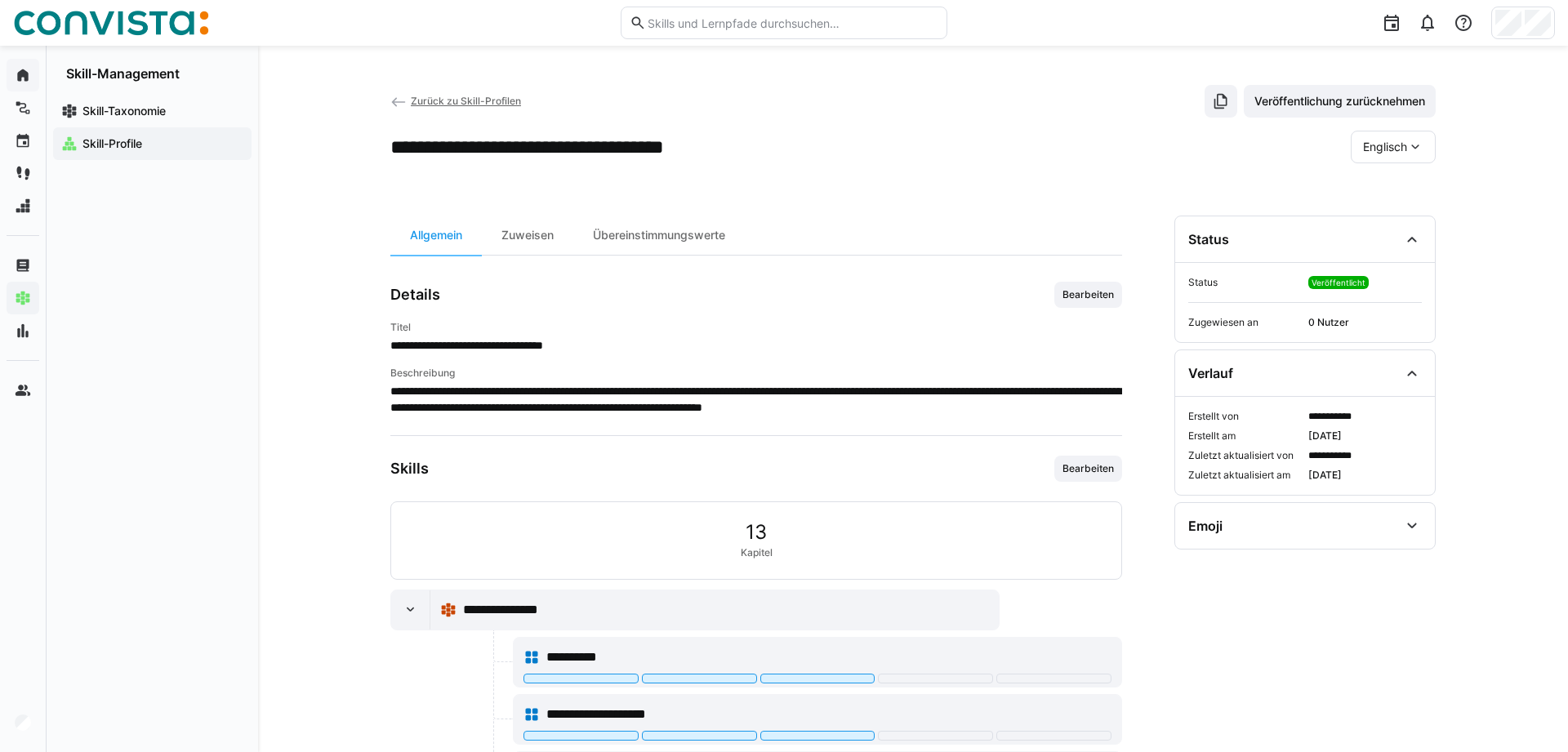
drag, startPoint x: 1226, startPoint y: 529, endPoint x: 1503, endPoint y: 588, distance: 283.2
click at [1226, 531] on div "Emoji" at bounding box center [1294, 526] width 210 height 19
drag, startPoint x: 1260, startPoint y: 521, endPoint x: 1233, endPoint y: 356, distance: 167.2
click at [1258, 522] on div "Emoji" at bounding box center [1294, 526] width 210 height 19
click at [1230, 375] on div "Verlauf" at bounding box center [1210, 372] width 45 height 17
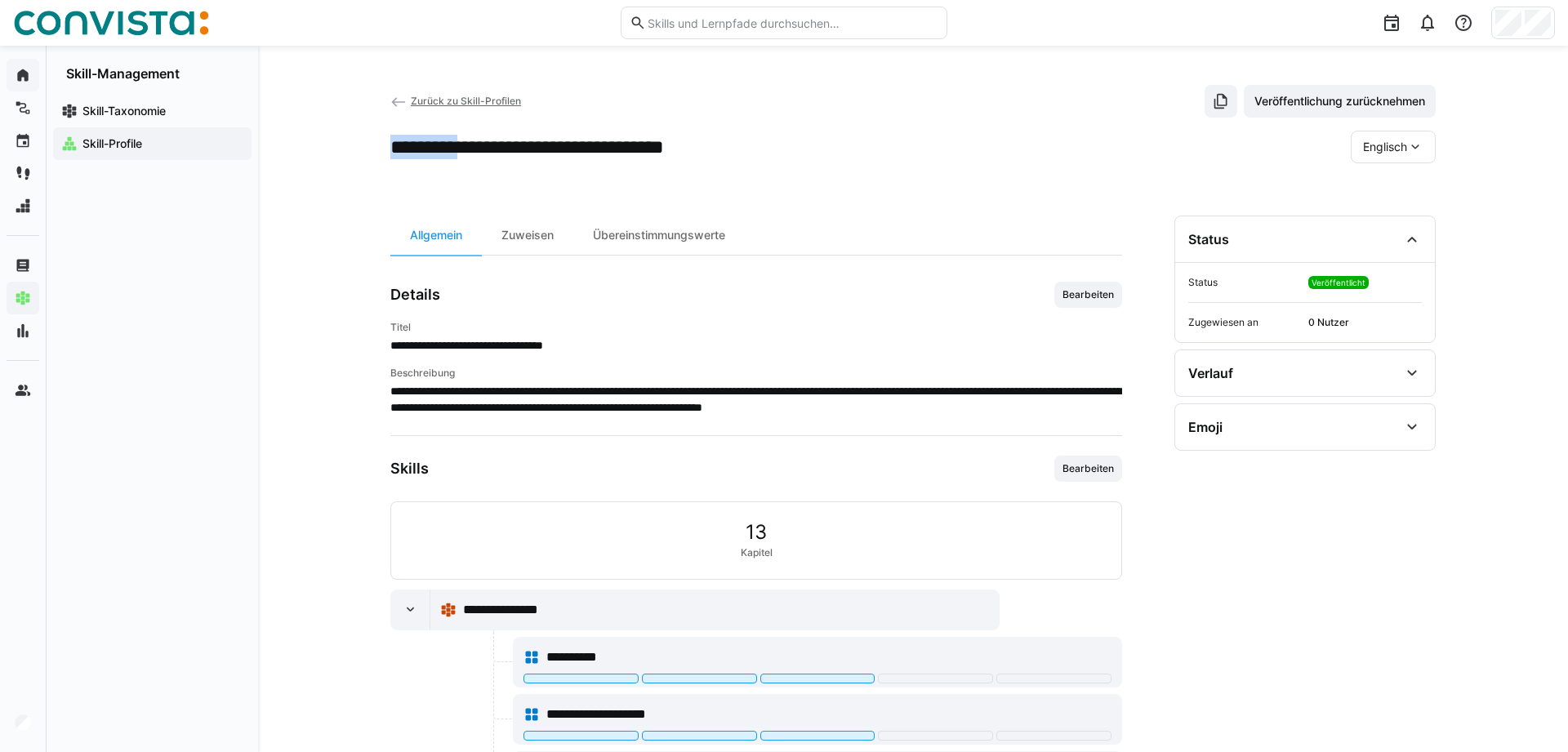
drag, startPoint x: 492, startPoint y: 152, endPoint x: 373, endPoint y: 127, distance: 121.6
click at [395, 96] on eds-icon at bounding box center [398, 102] width 17 height 17
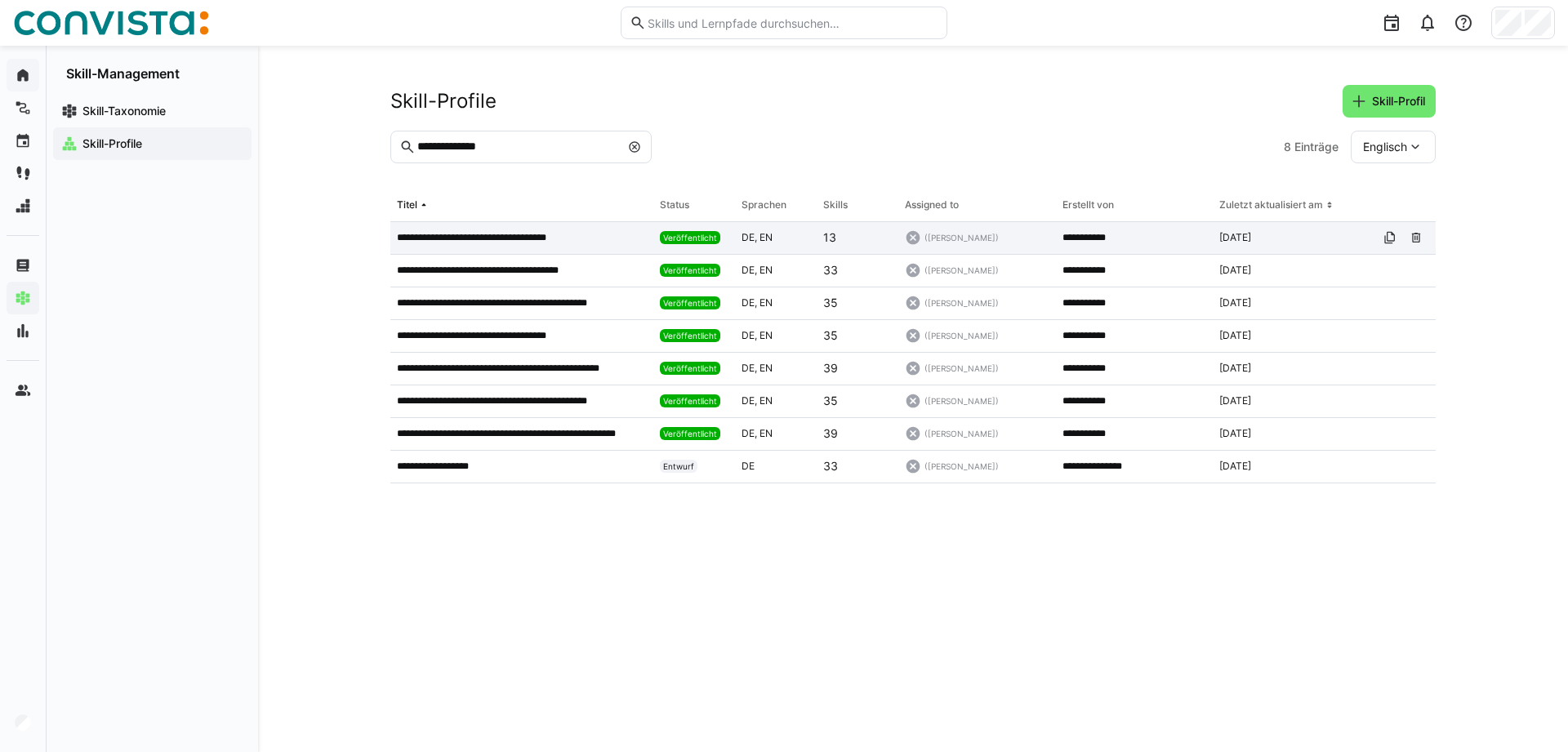
click at [474, 232] on p "**********" at bounding box center [488, 238] width 183 height 13
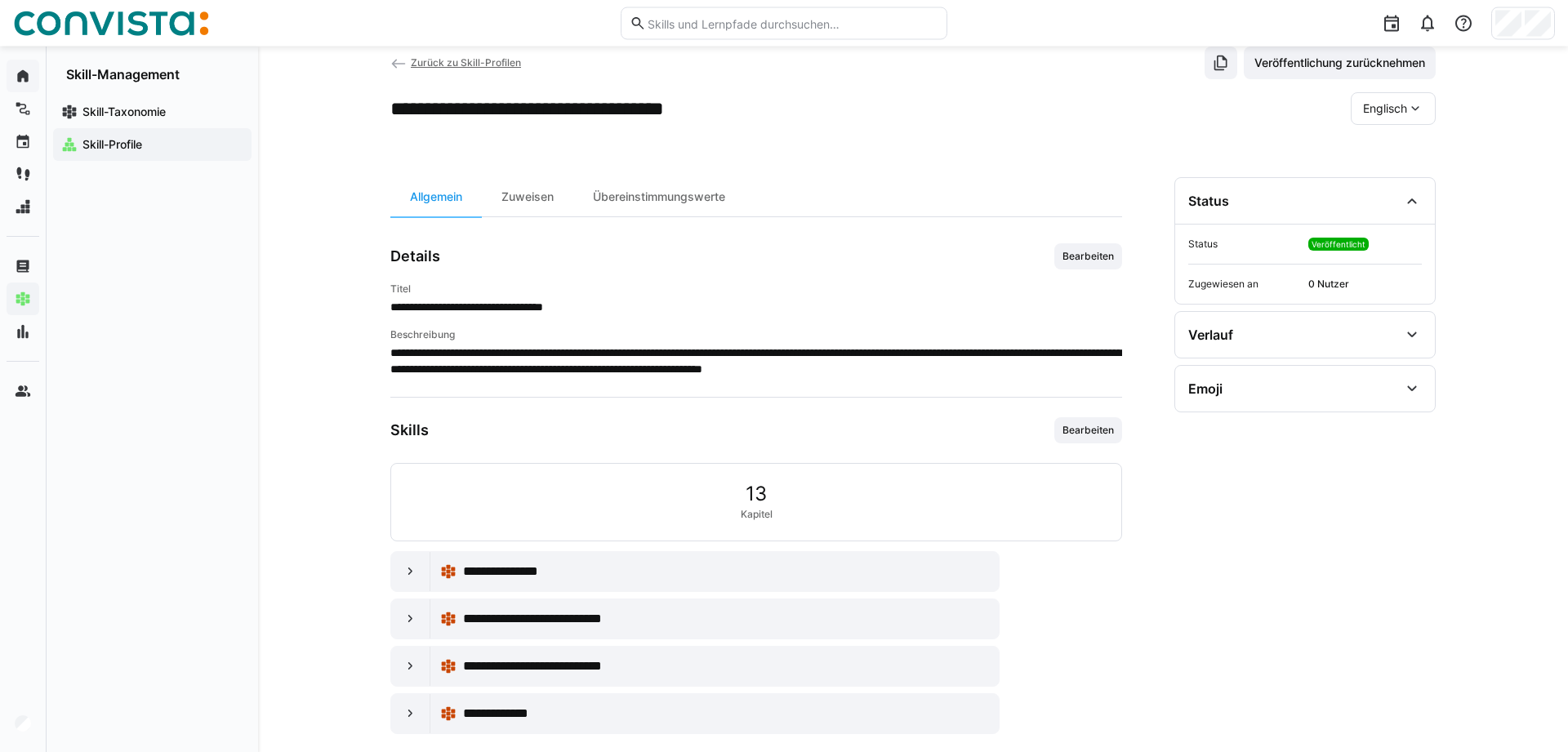
scroll to position [60, 0]
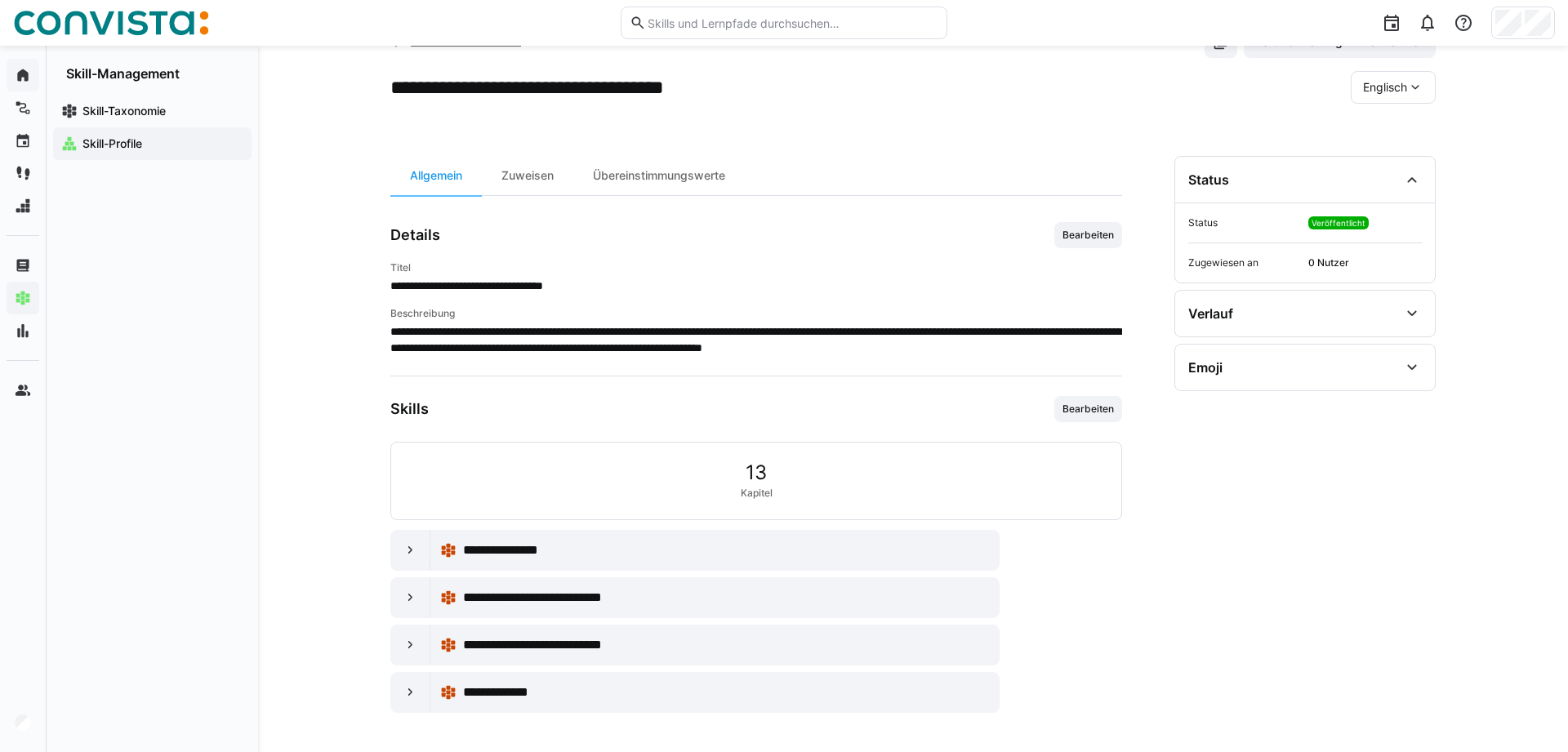
click at [1388, 88] on span "Englisch" at bounding box center [1385, 87] width 44 height 17
drag, startPoint x: 1384, startPoint y: 127, endPoint x: 1087, endPoint y: 231, distance: 314.7
click at [1385, 127] on span "Deutsch" at bounding box center [1385, 131] width 44 height 17
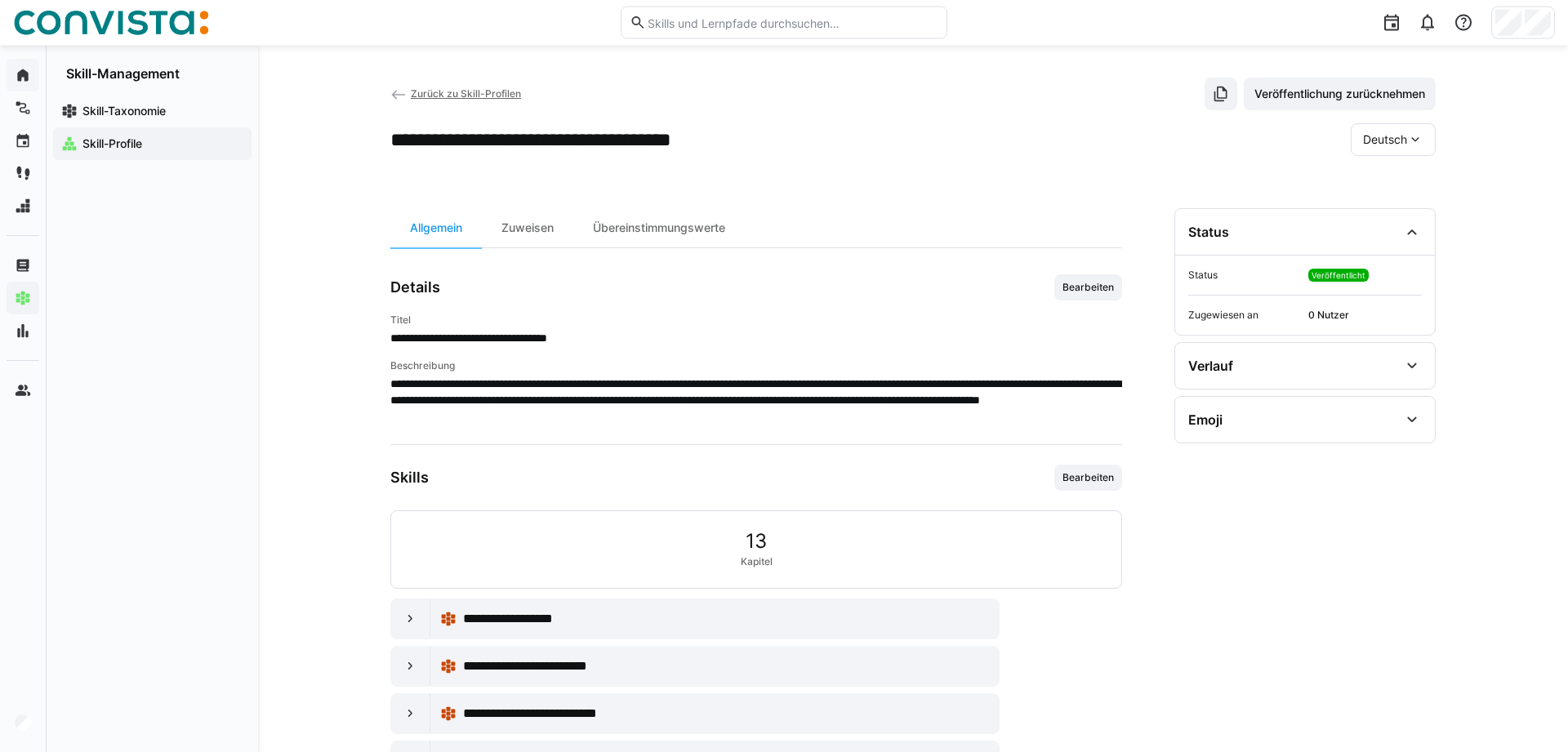
scroll to position [0, 0]
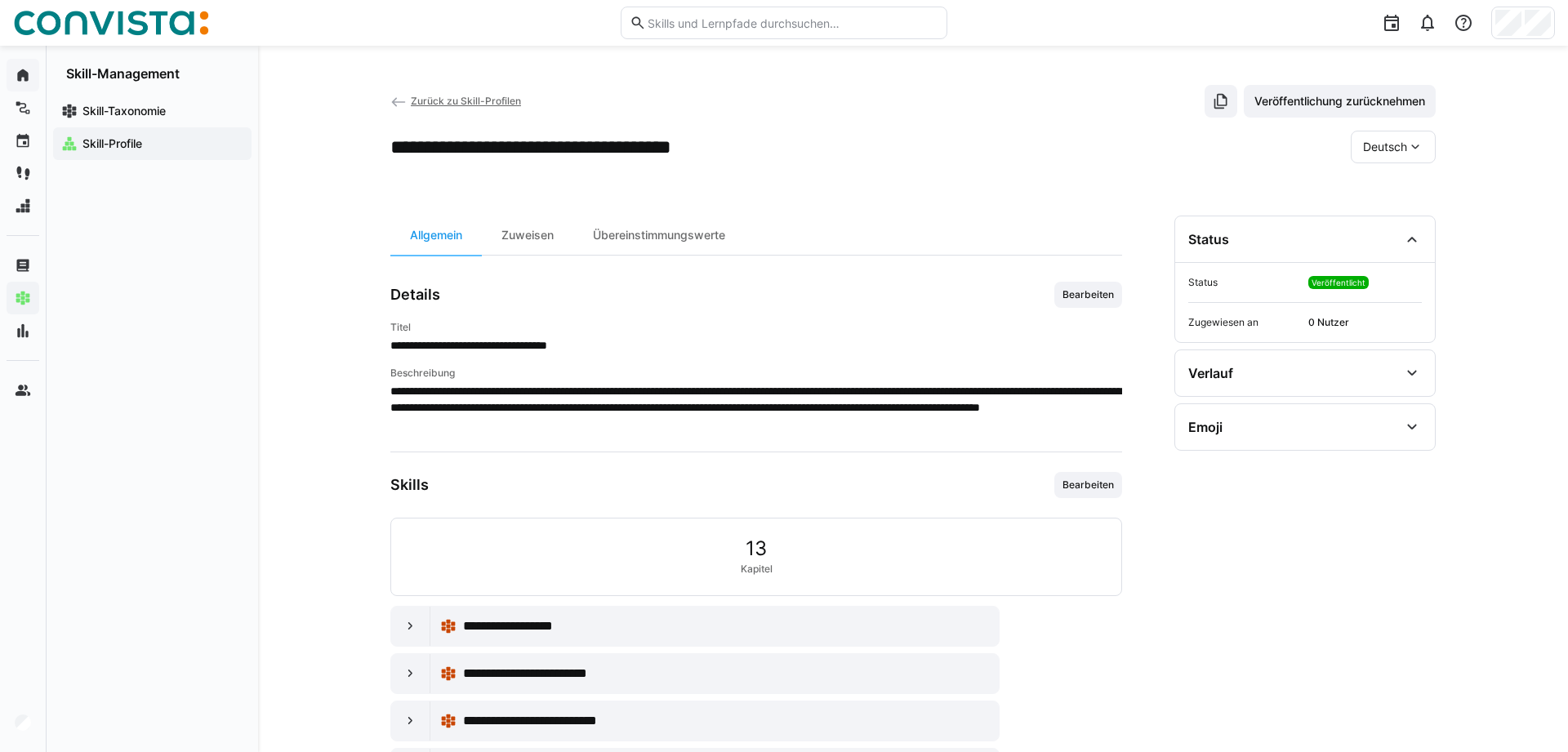
click at [403, 103] on eds-icon at bounding box center [398, 102] width 17 height 17
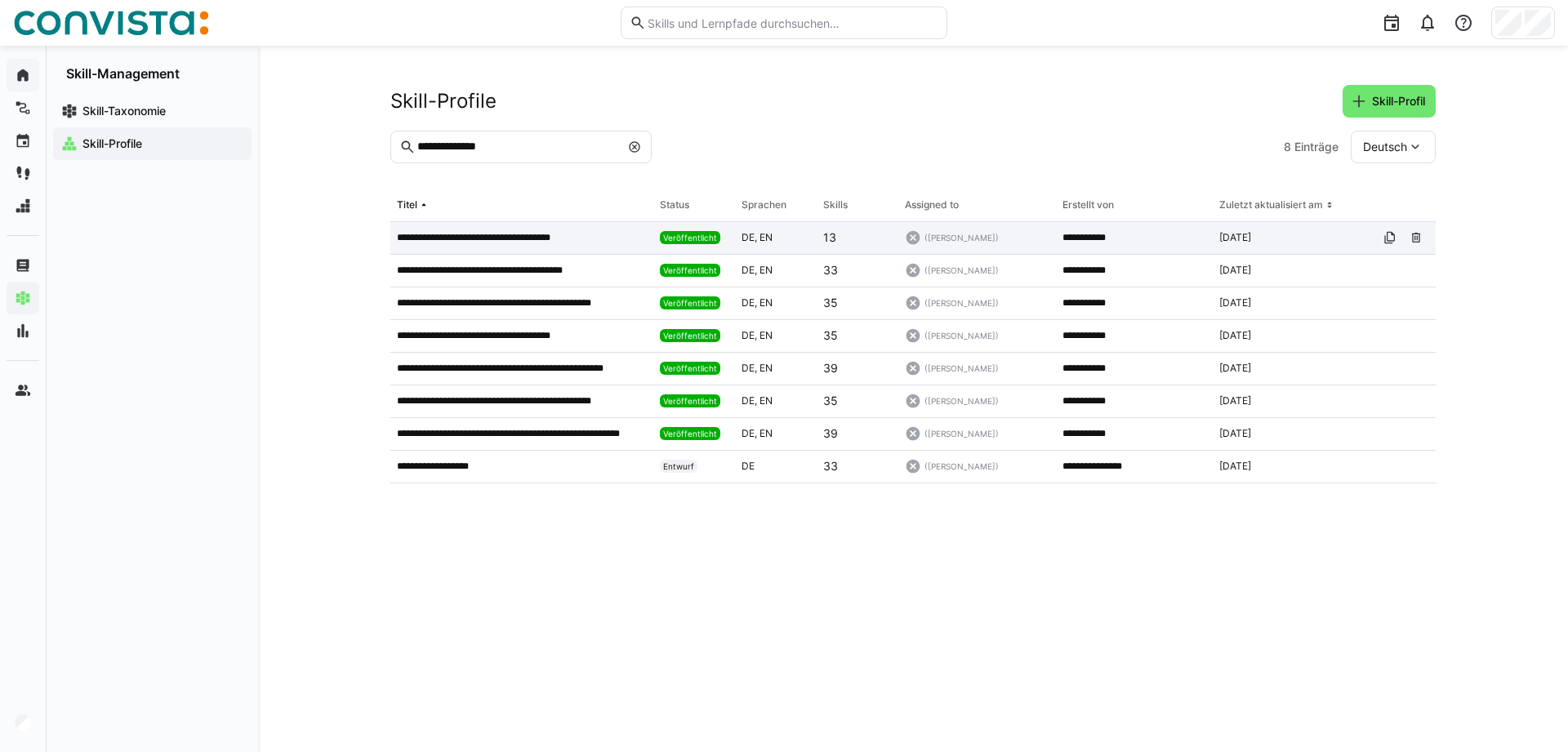
click at [491, 232] on p "**********" at bounding box center [494, 238] width 194 height 13
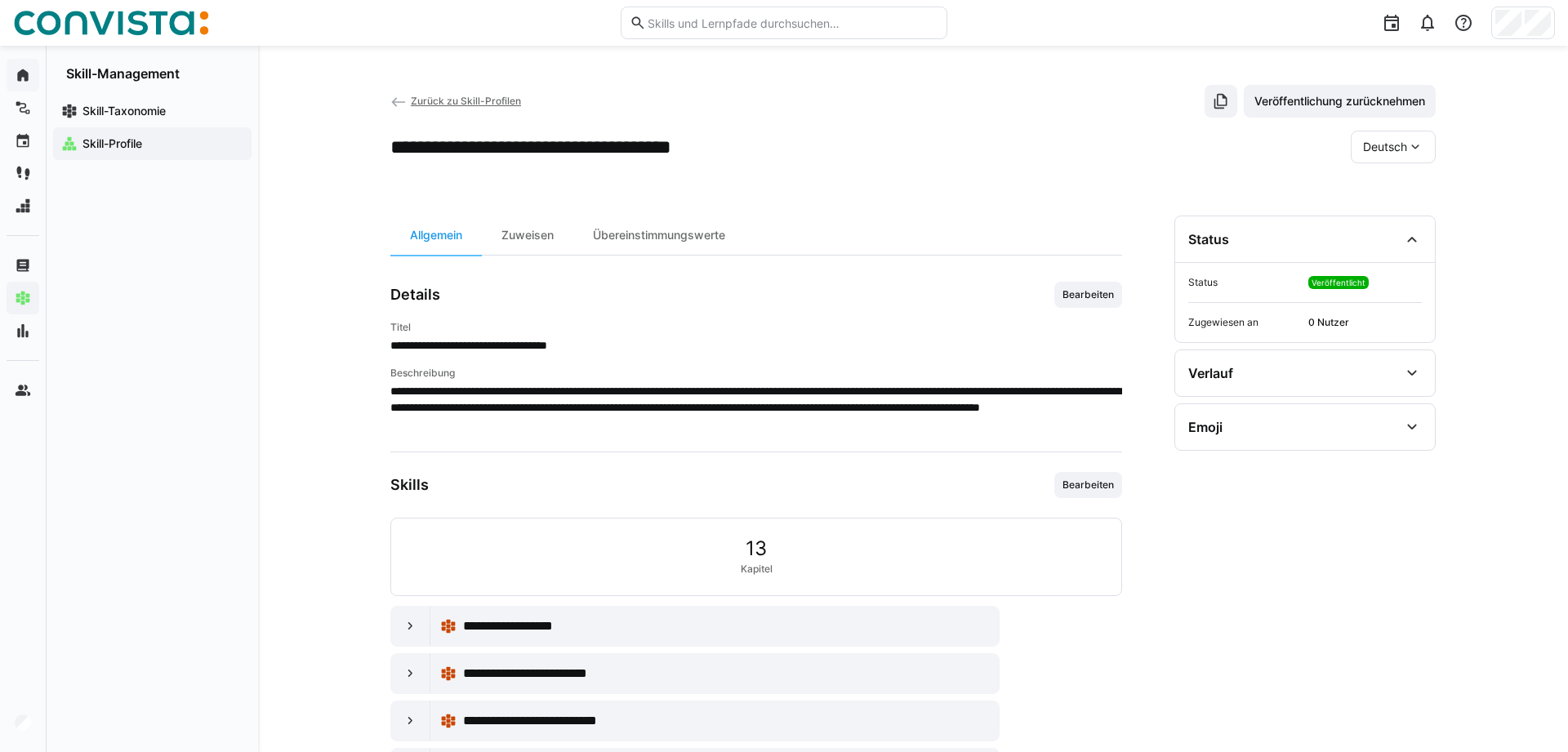
scroll to position [76, 0]
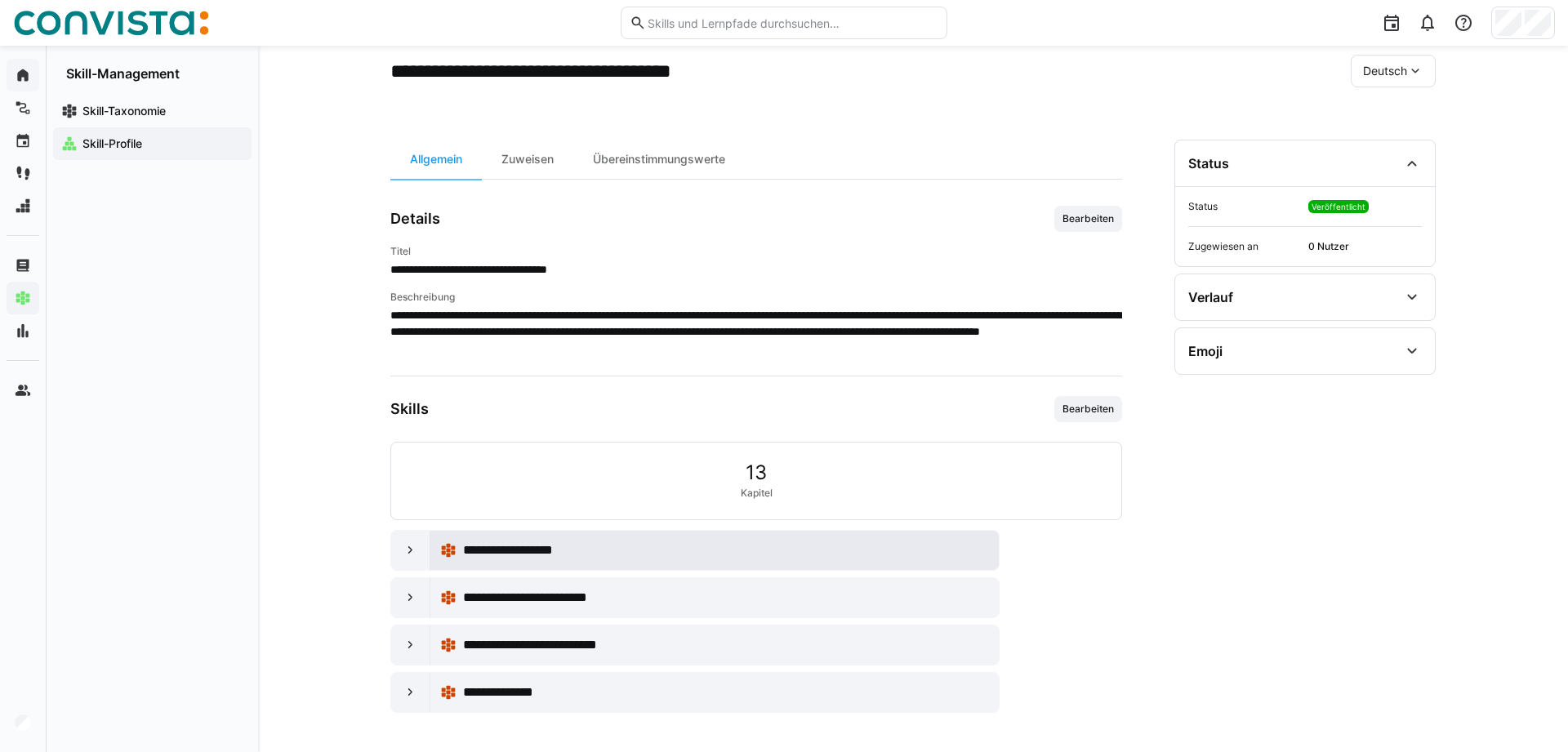
click at [481, 548] on span "**********" at bounding box center [517, 550] width 109 height 19
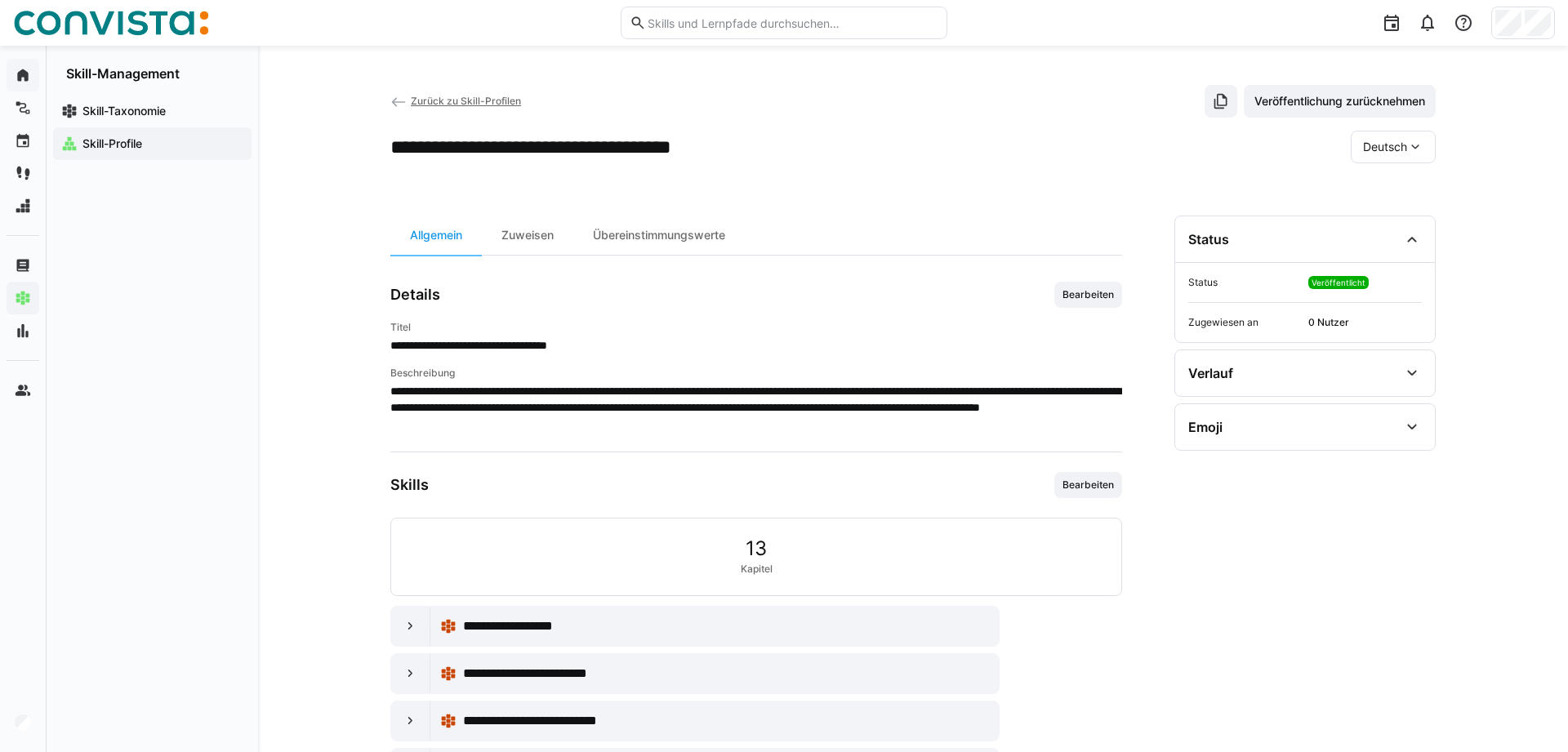
click at [394, 97] on eds-icon at bounding box center [398, 102] width 17 height 17
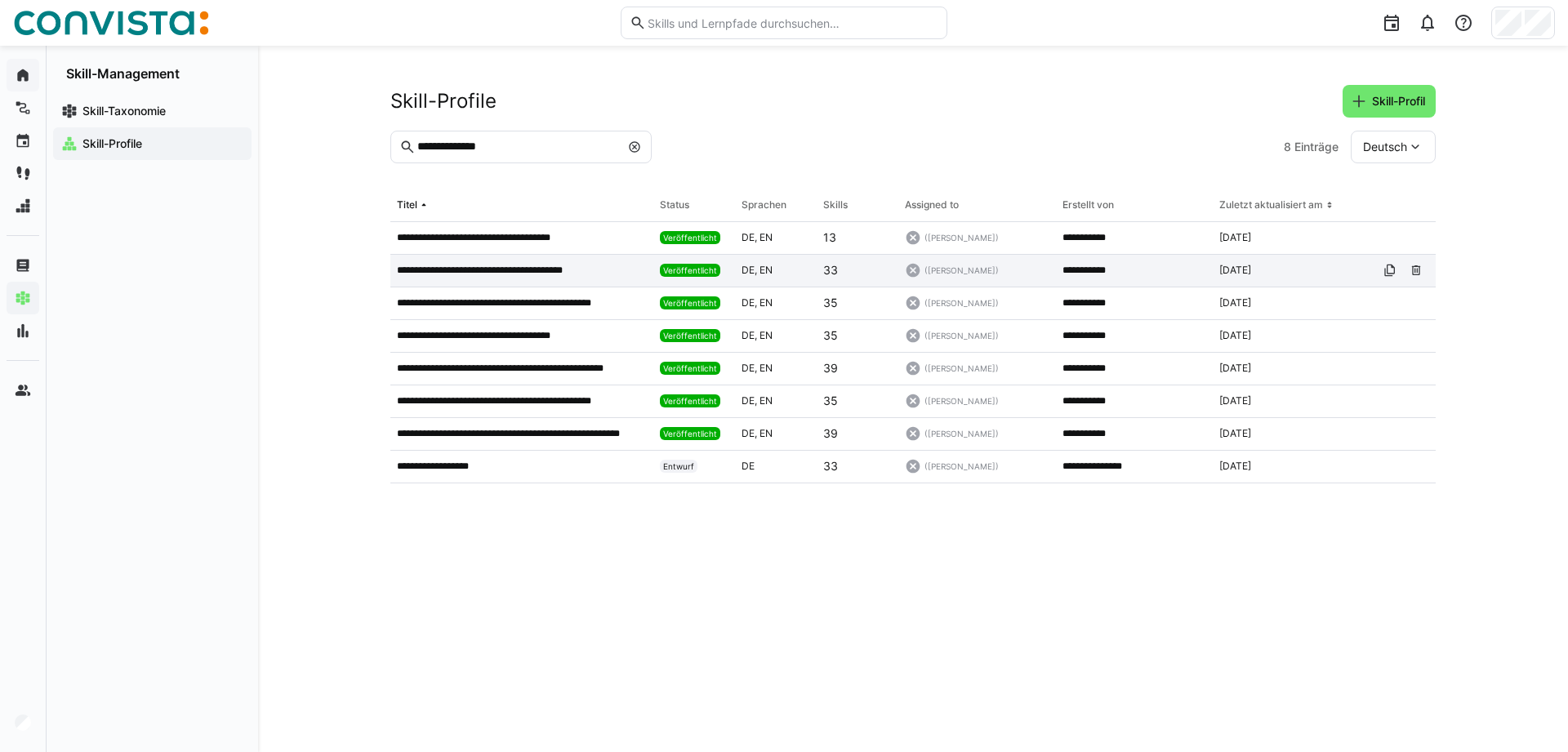
click at [469, 271] on p "**********" at bounding box center [502, 270] width 210 height 13
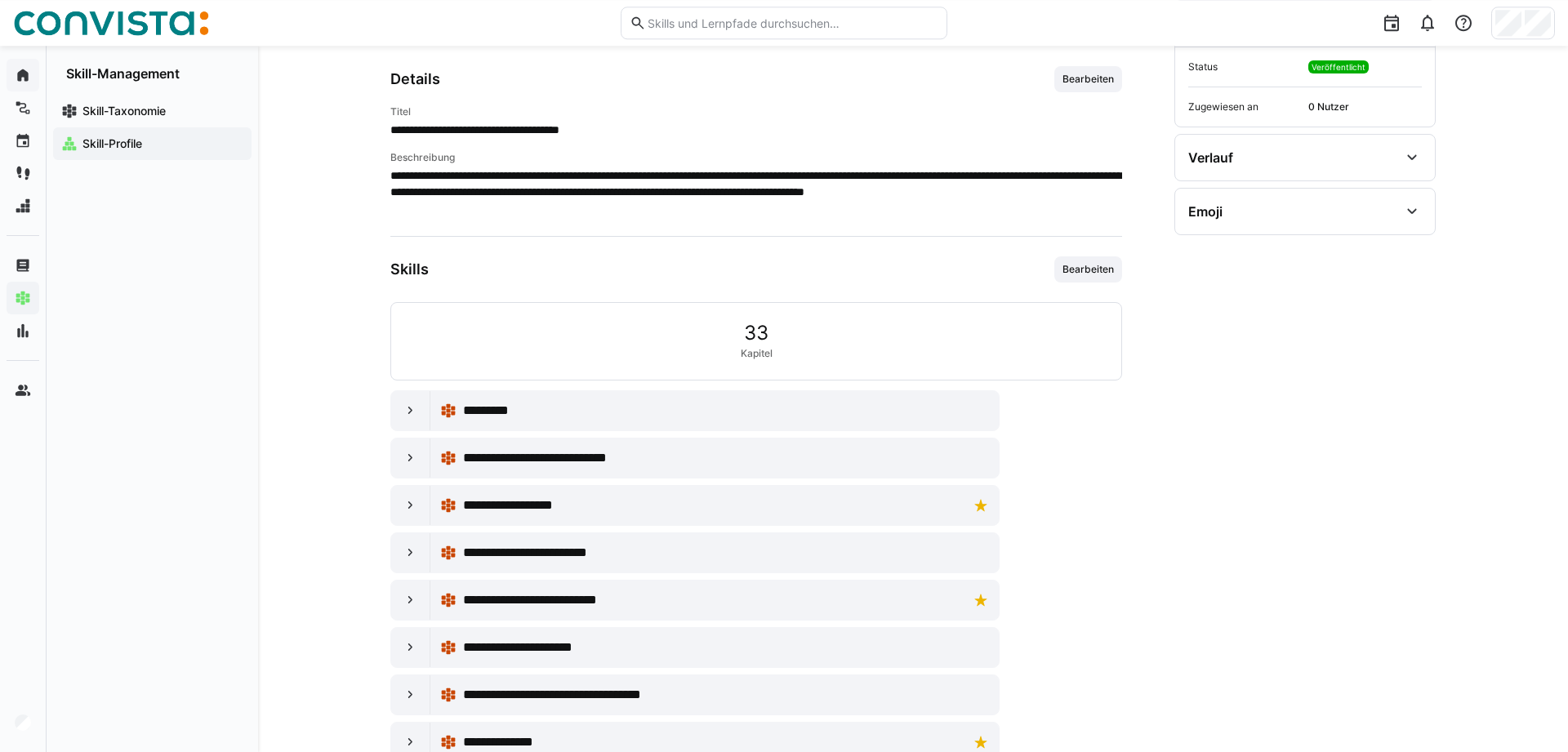
scroll to position [313, 0]
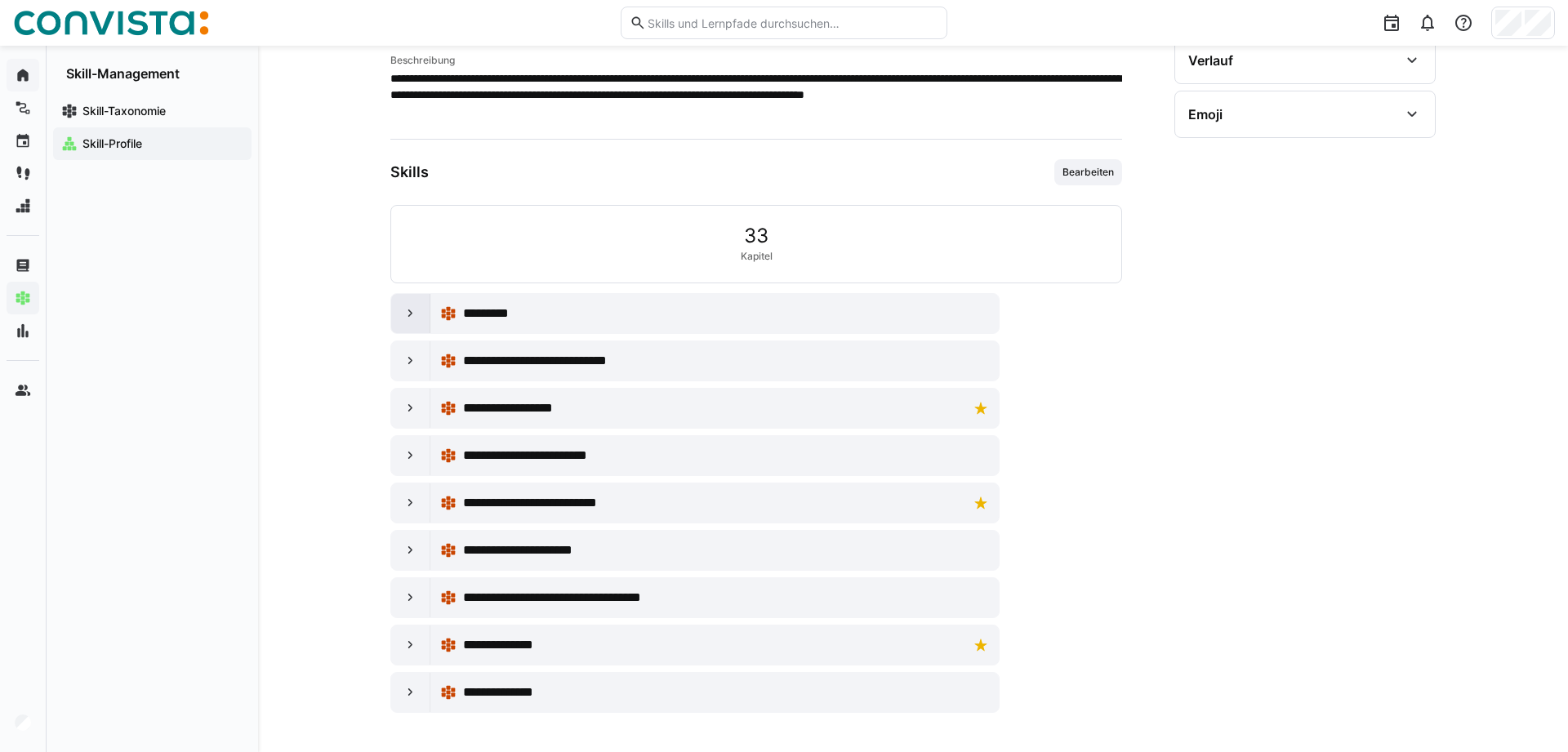
click at [405, 320] on eds-icon at bounding box center [410, 313] width 17 height 17
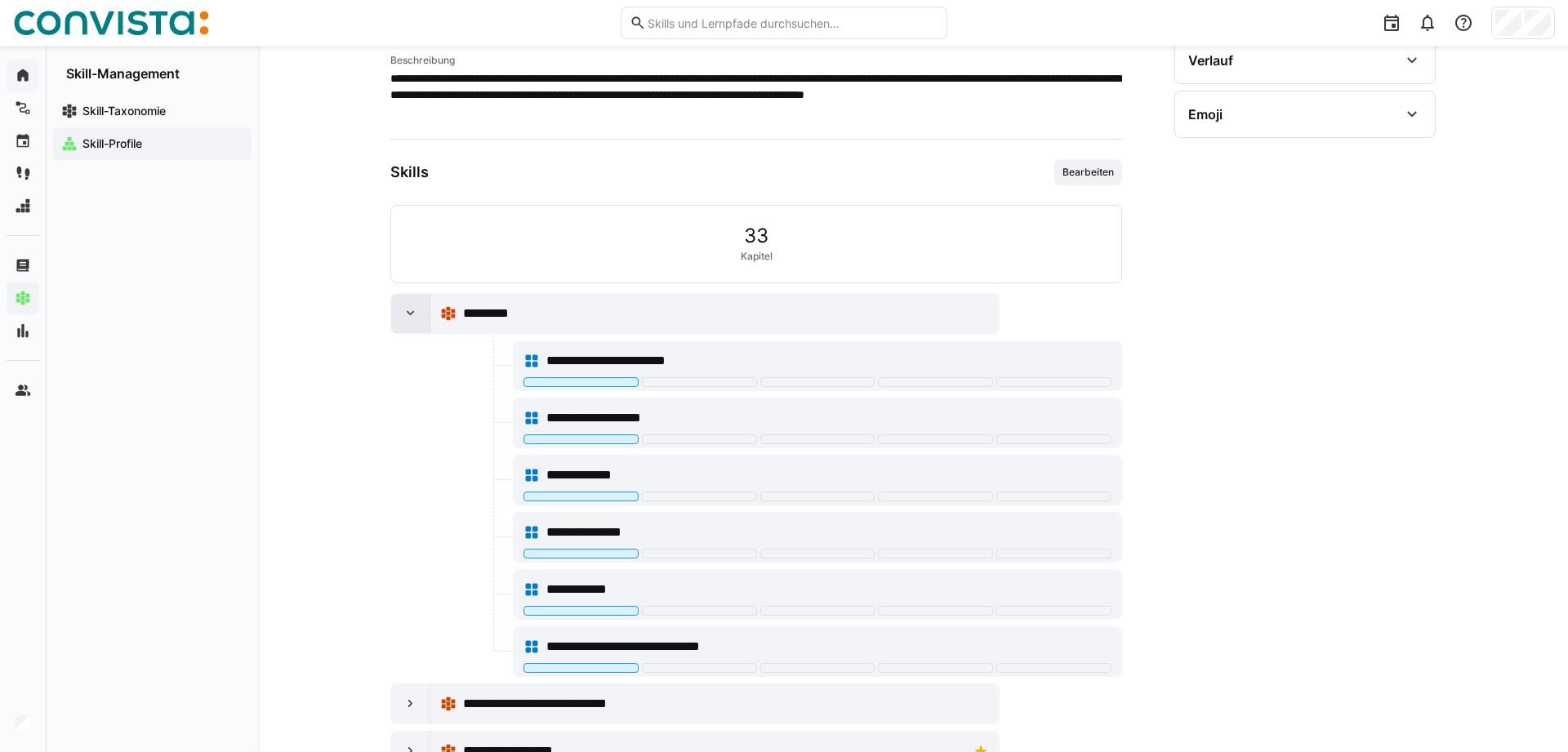
click at [401, 314] on div at bounding box center [410, 313] width 39 height 39
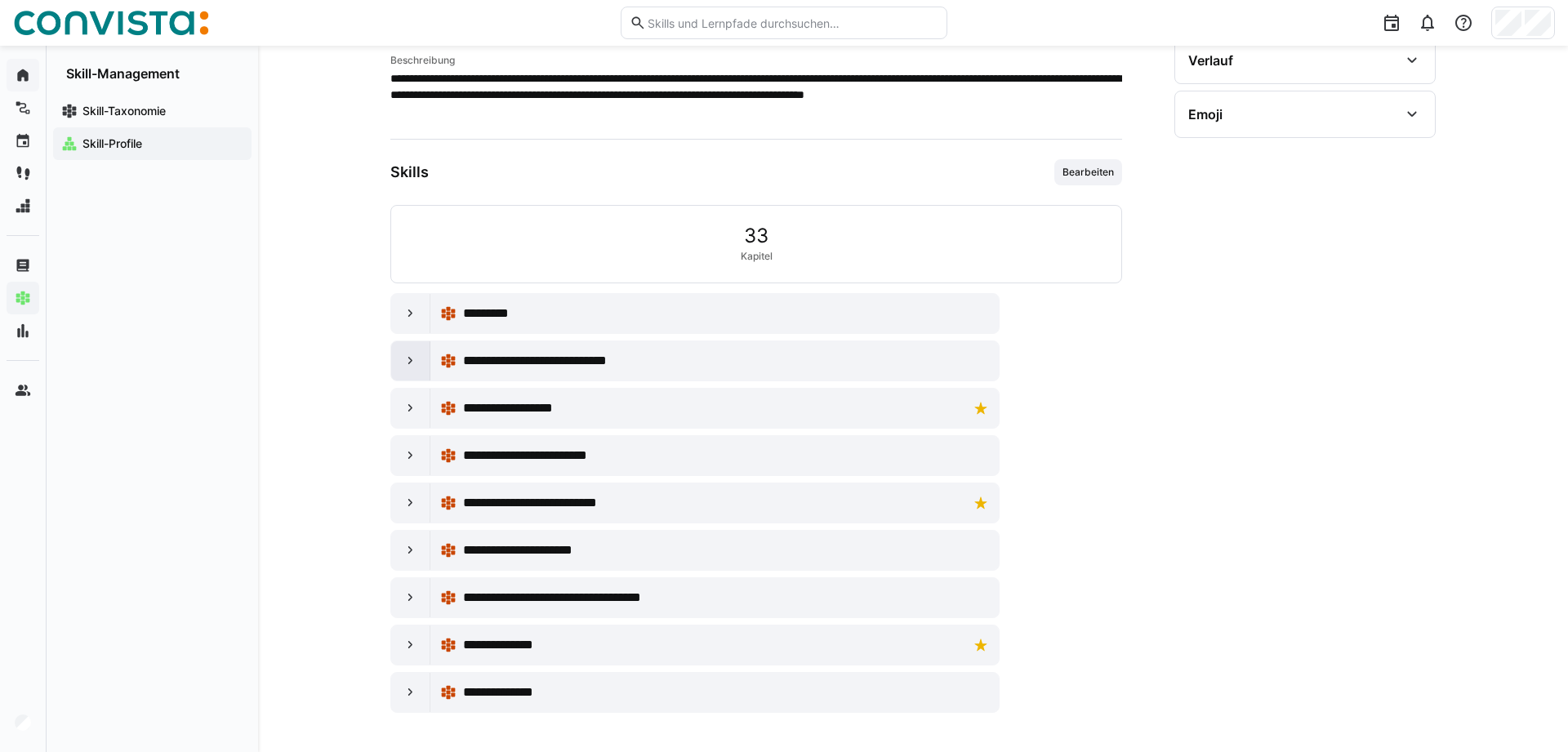
click at [407, 360] on eds-icon at bounding box center [410, 360] width 17 height 17
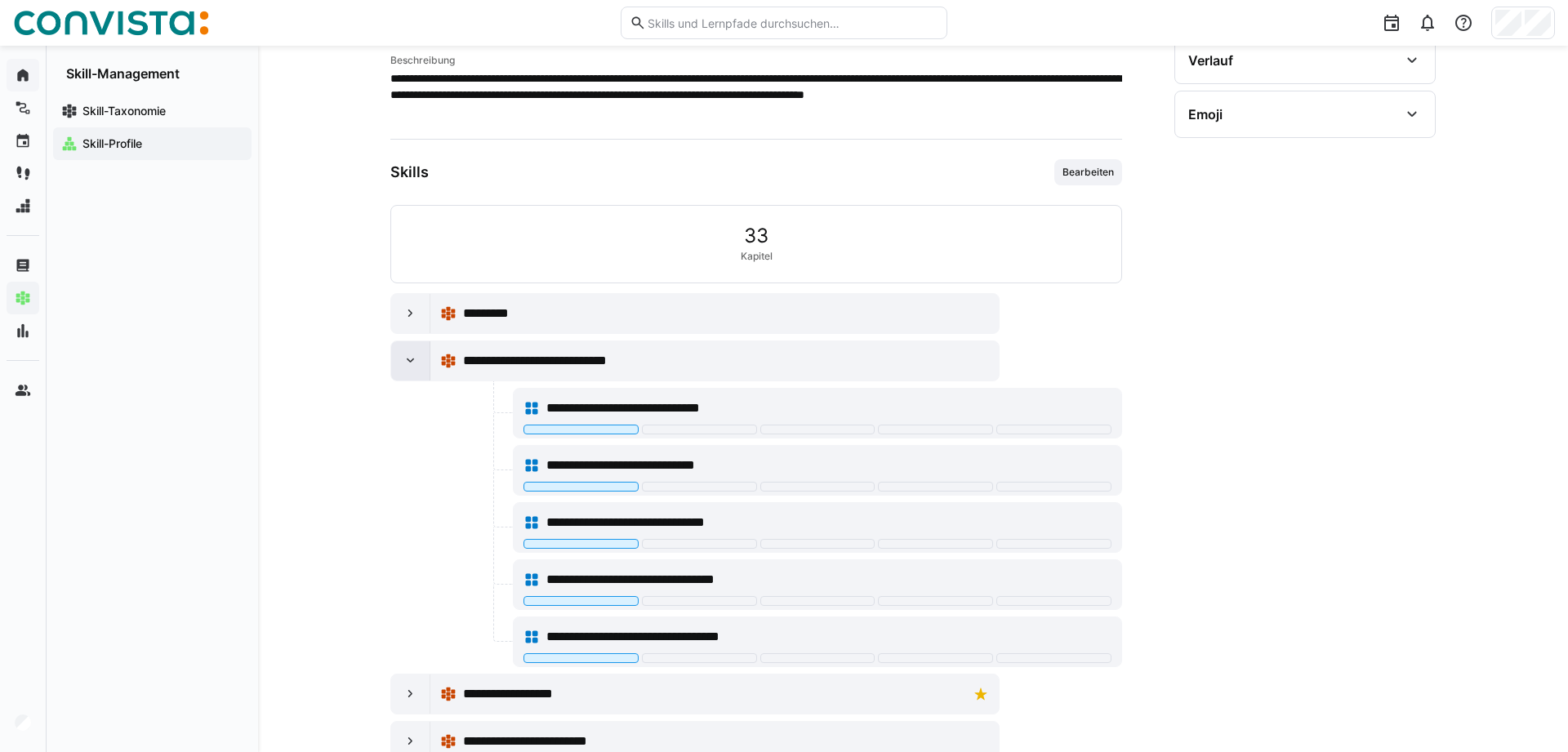
click at [407, 360] on eds-icon at bounding box center [410, 360] width 17 height 17
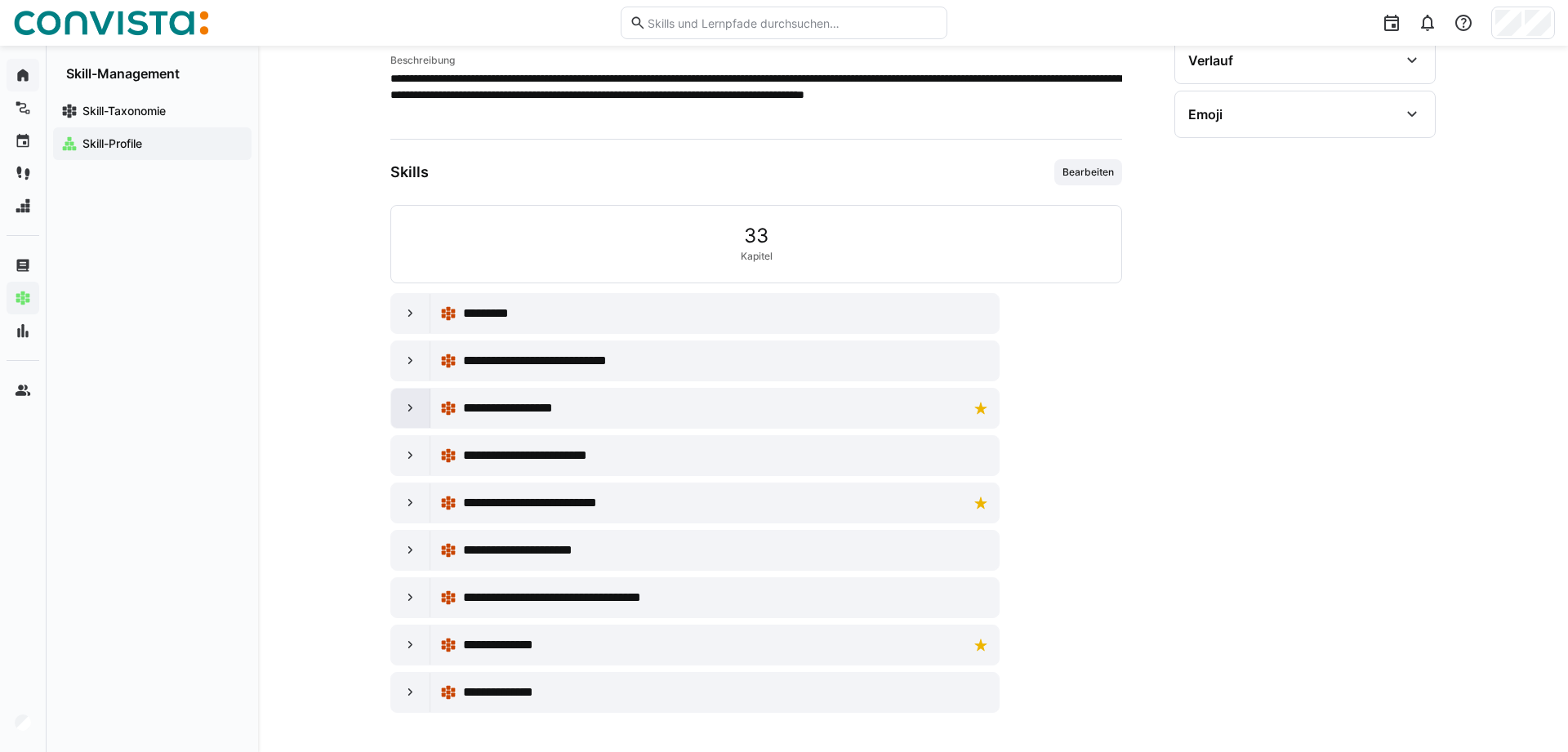
click at [414, 411] on eds-icon at bounding box center [410, 408] width 17 height 17
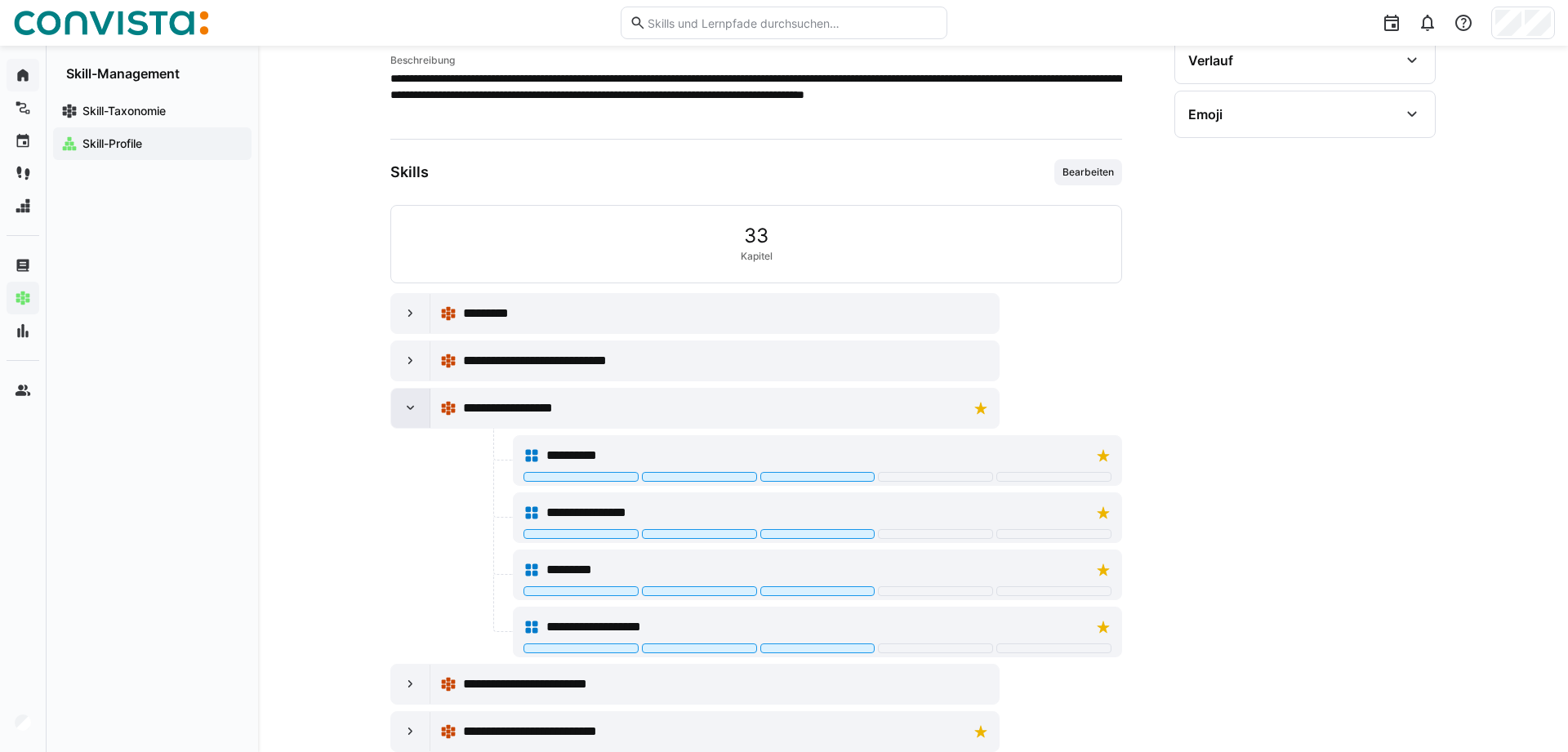
click at [414, 411] on eds-icon at bounding box center [410, 408] width 17 height 17
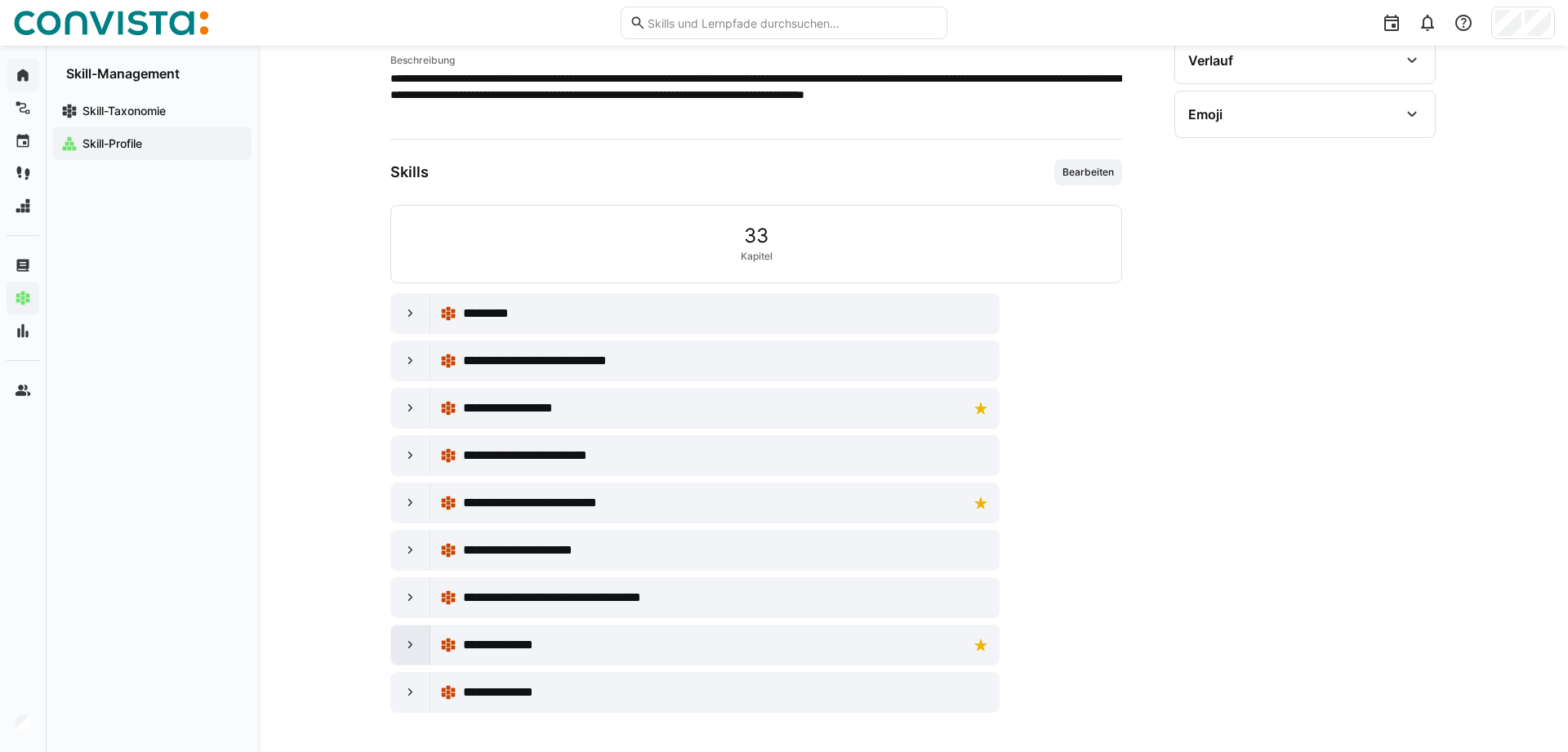
click at [407, 645] on eds-icon at bounding box center [410, 644] width 17 height 17
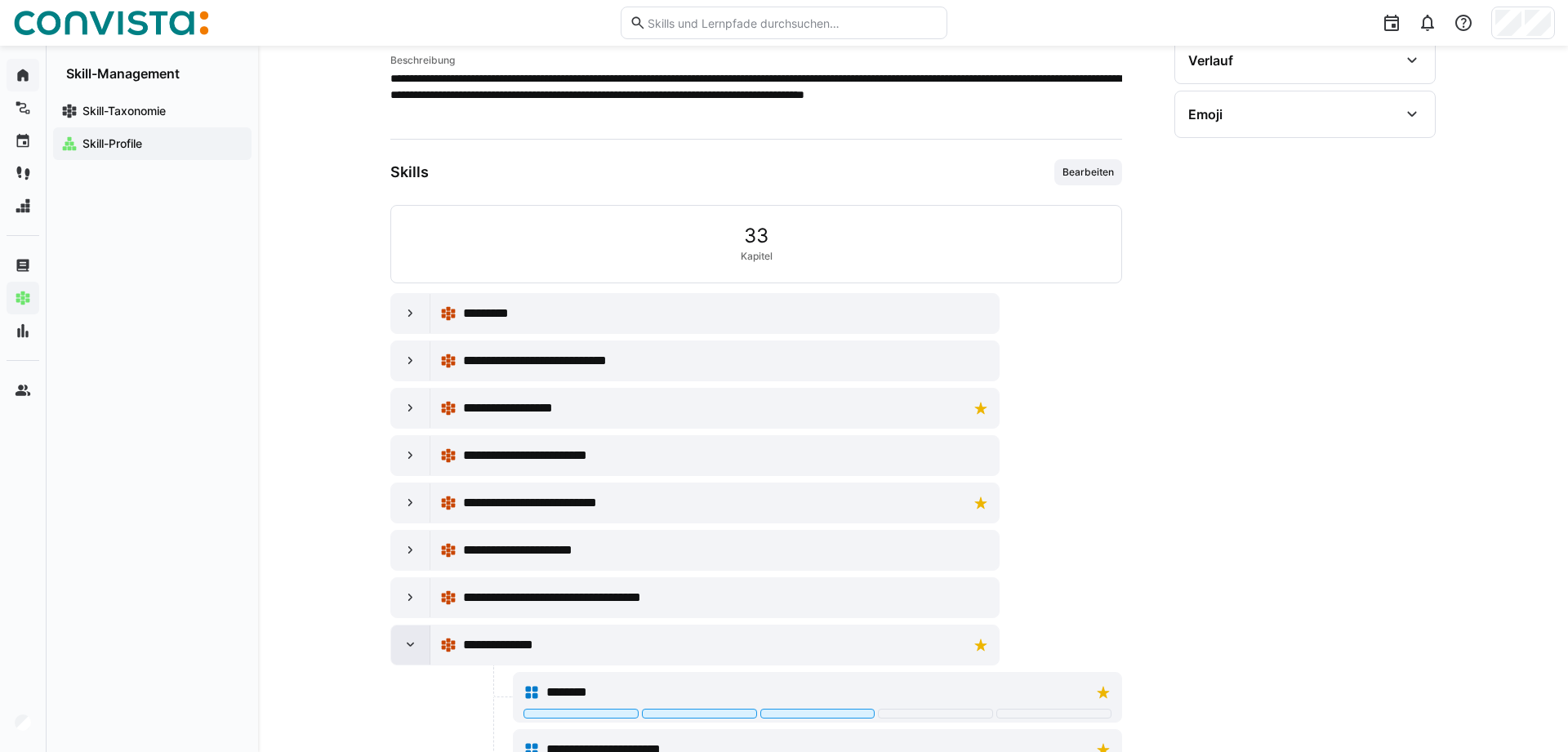
click at [415, 645] on eds-icon at bounding box center [410, 644] width 17 height 17
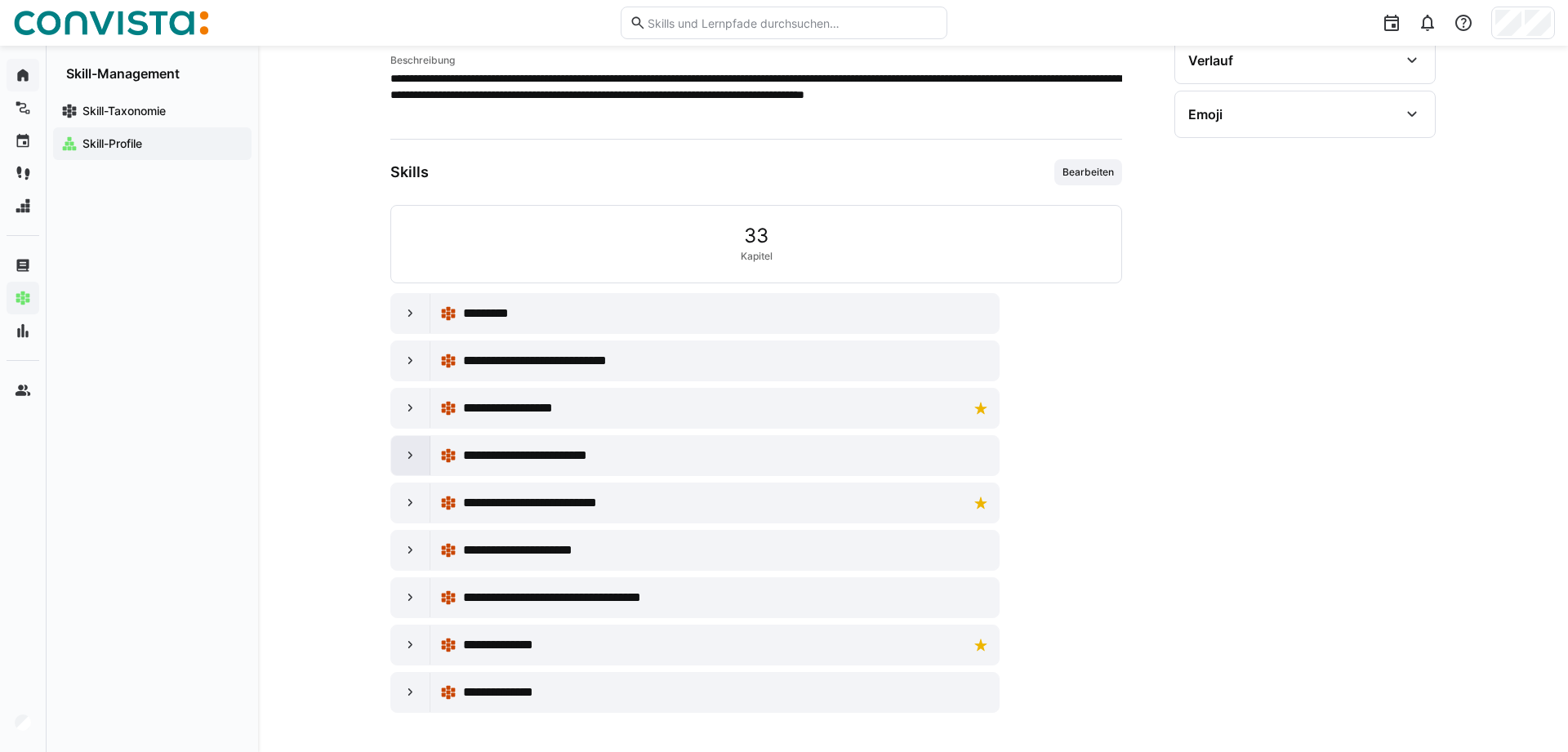
click at [410, 457] on eds-icon at bounding box center [410, 455] width 17 height 17
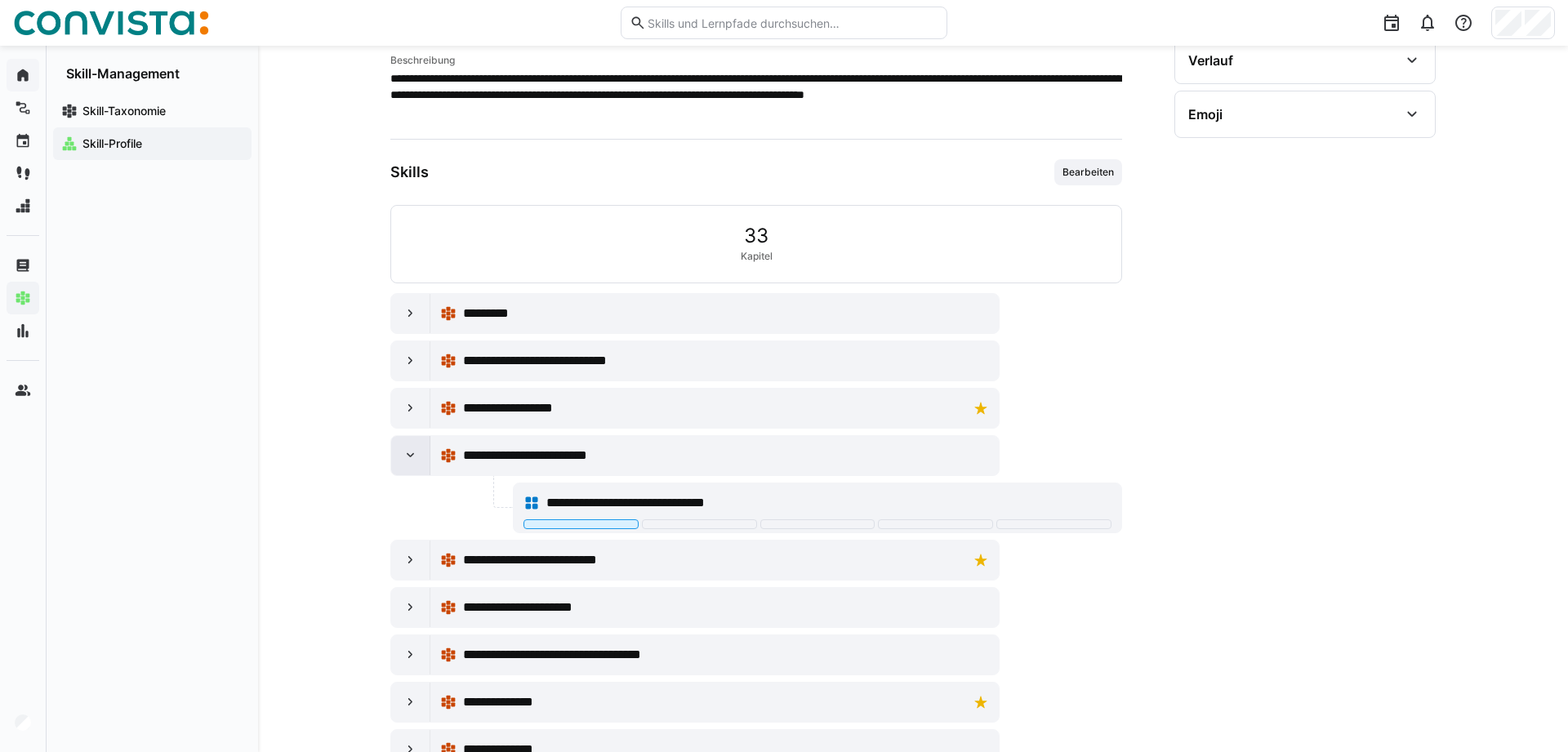
click at [411, 458] on eds-icon at bounding box center [410, 455] width 17 height 17
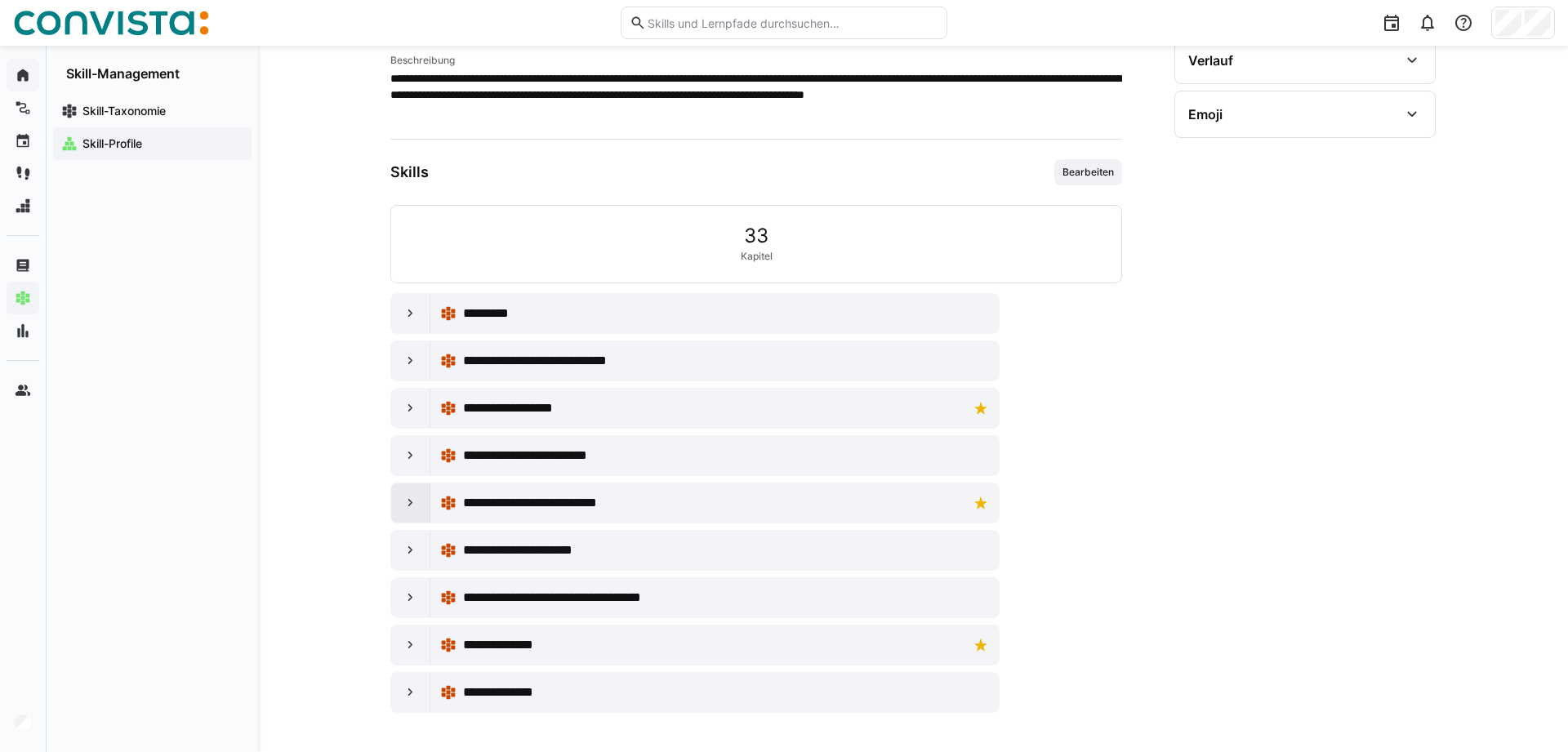
click at [404, 502] on eds-icon at bounding box center [410, 502] width 17 height 17
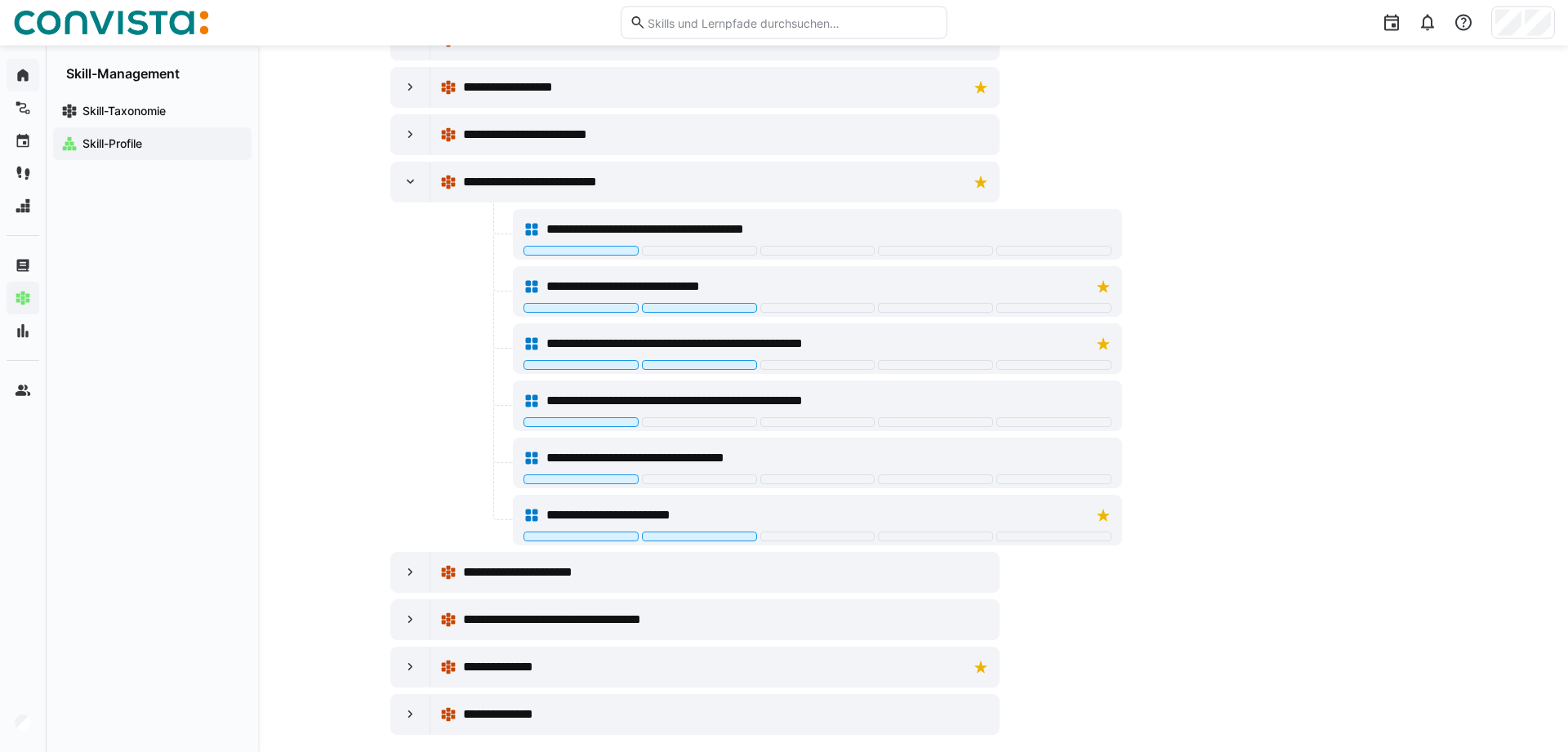
scroll to position [646, 0]
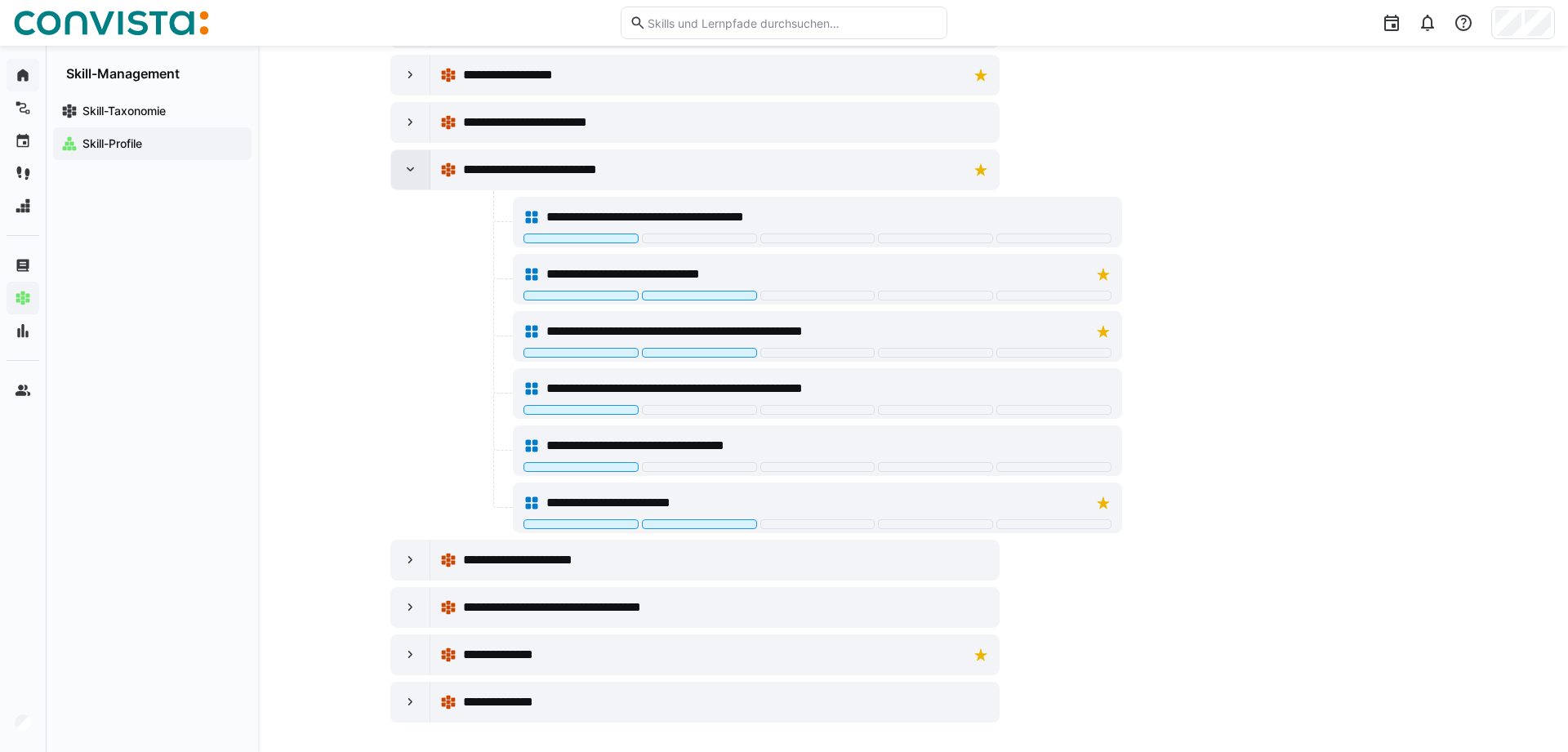
click at [410, 163] on eds-icon at bounding box center [410, 169] width 17 height 17
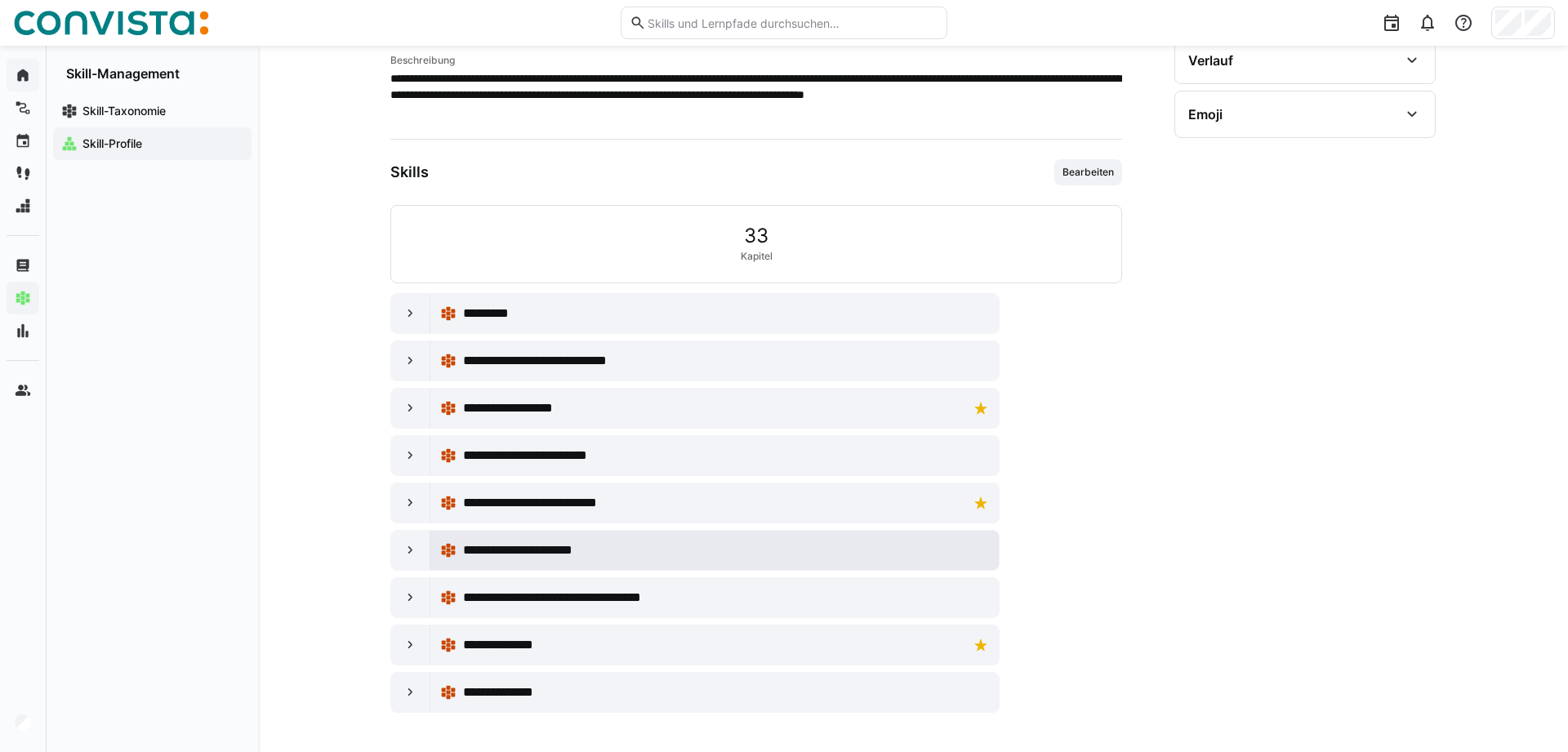
drag, startPoint x: 403, startPoint y: 543, endPoint x: 700, endPoint y: 543, distance: 297.0
click at [401, 544] on div at bounding box center [410, 550] width 39 height 39
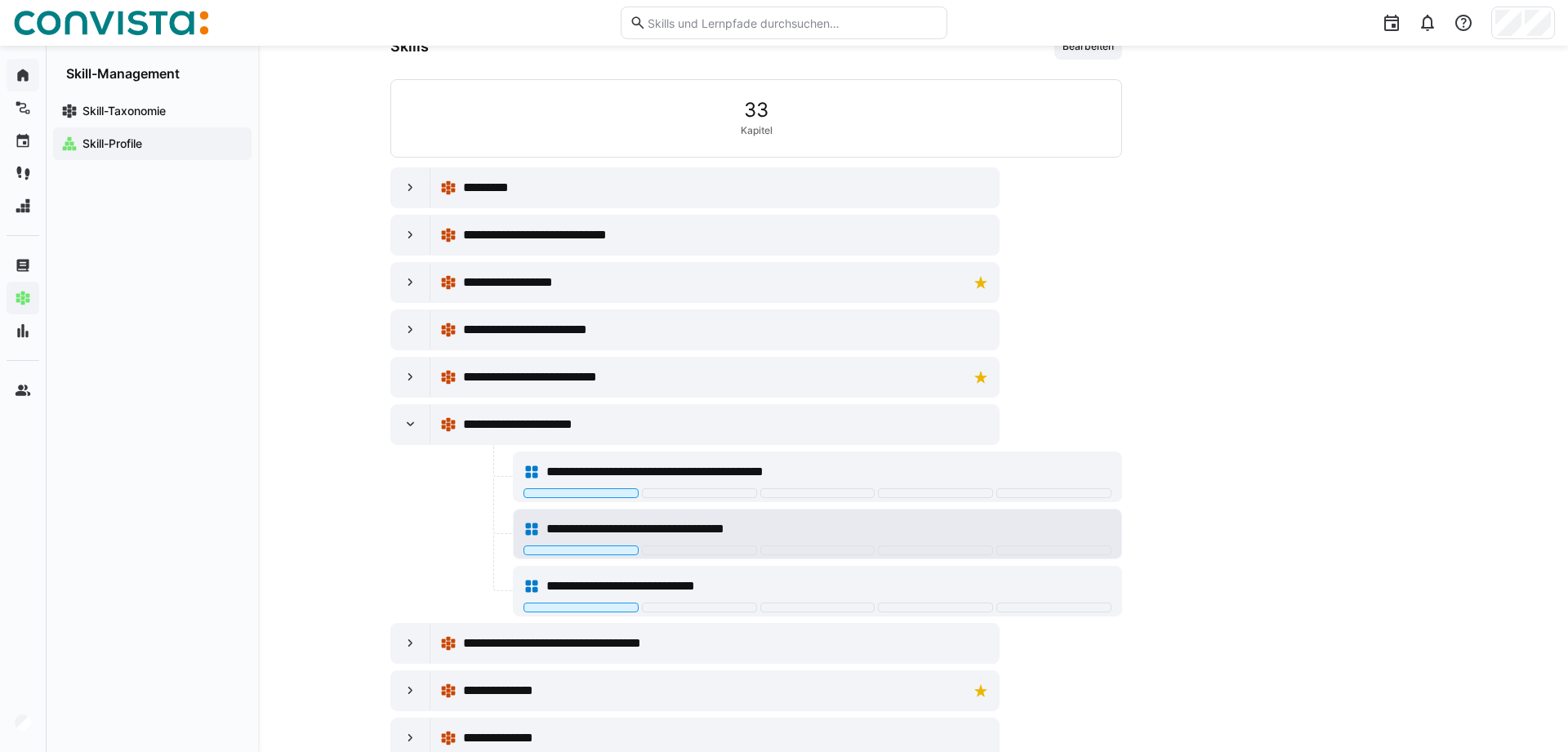
scroll to position [484, 0]
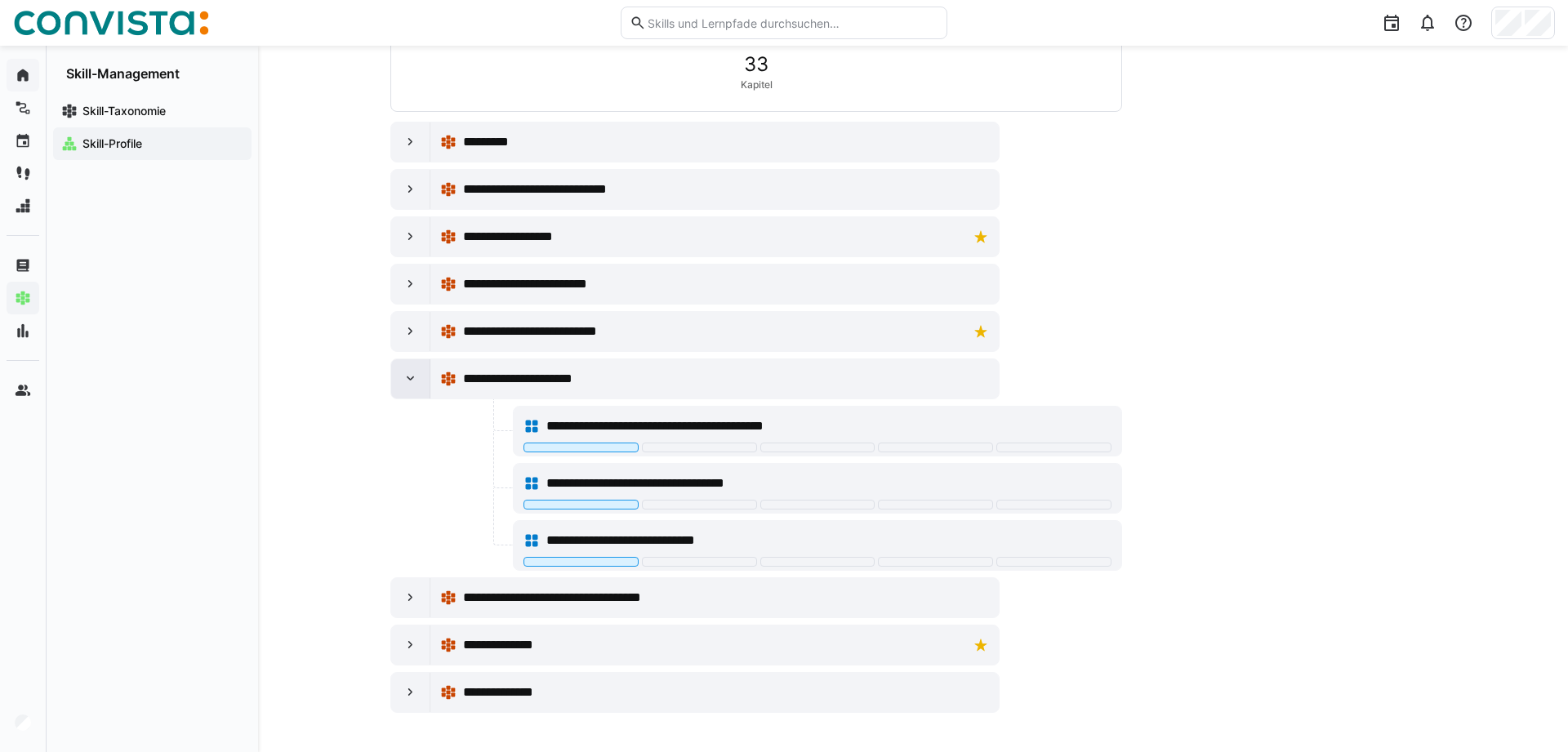
drag, startPoint x: 414, startPoint y: 373, endPoint x: 423, endPoint y: 376, distance: 9.5
click at [413, 374] on eds-icon at bounding box center [410, 379] width 17 height 17
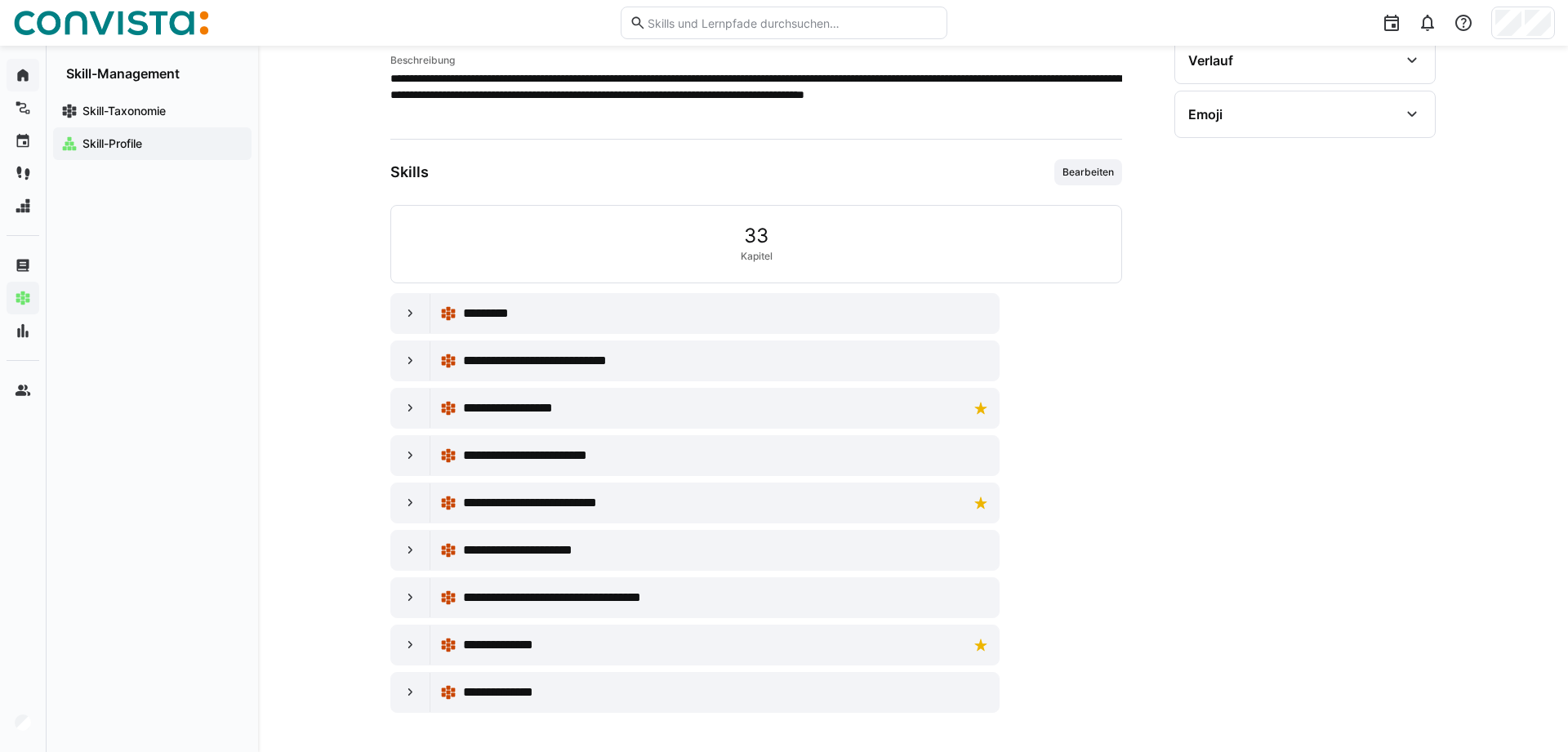
scroll to position [313, 0]
click at [401, 600] on div at bounding box center [410, 597] width 39 height 39
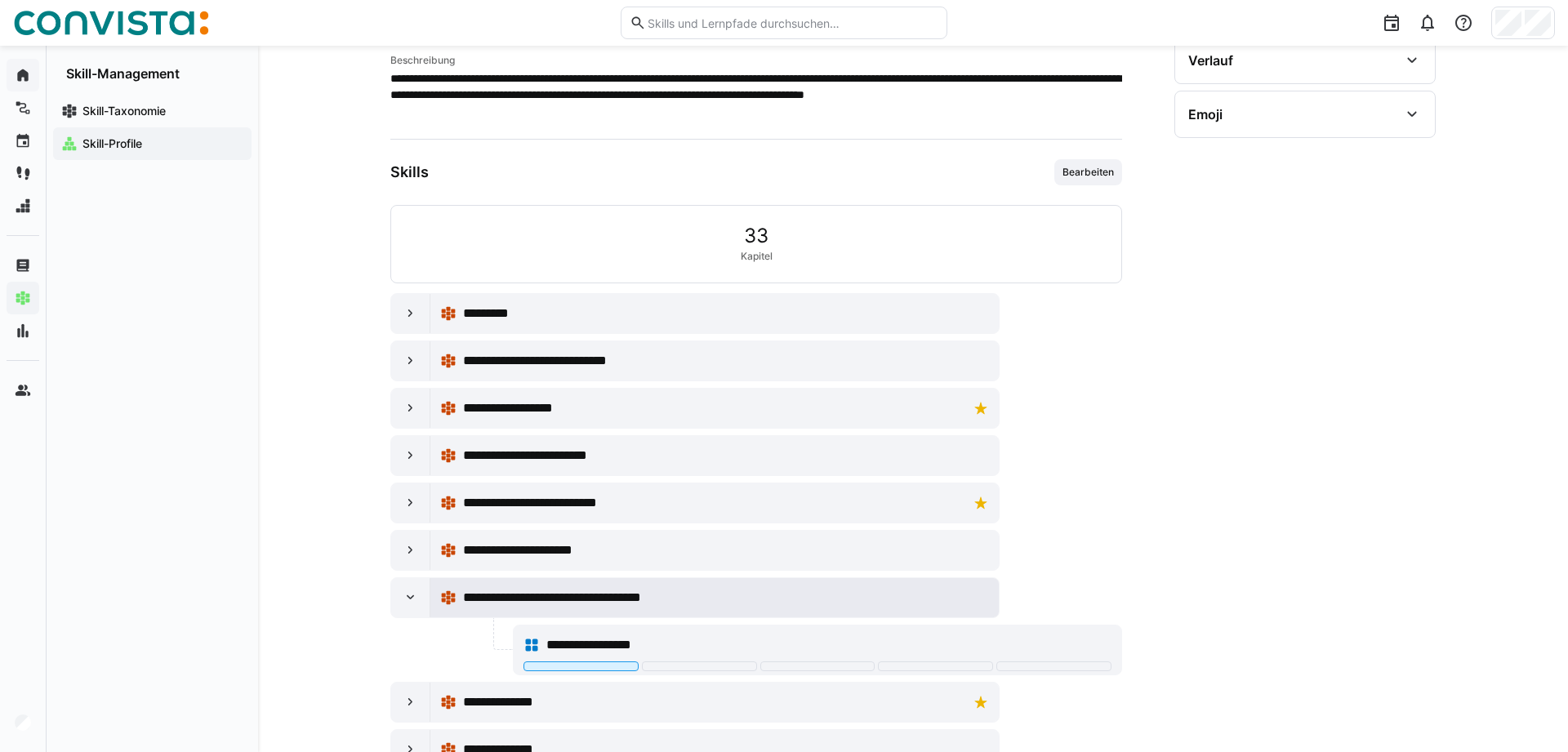
scroll to position [370, 0]
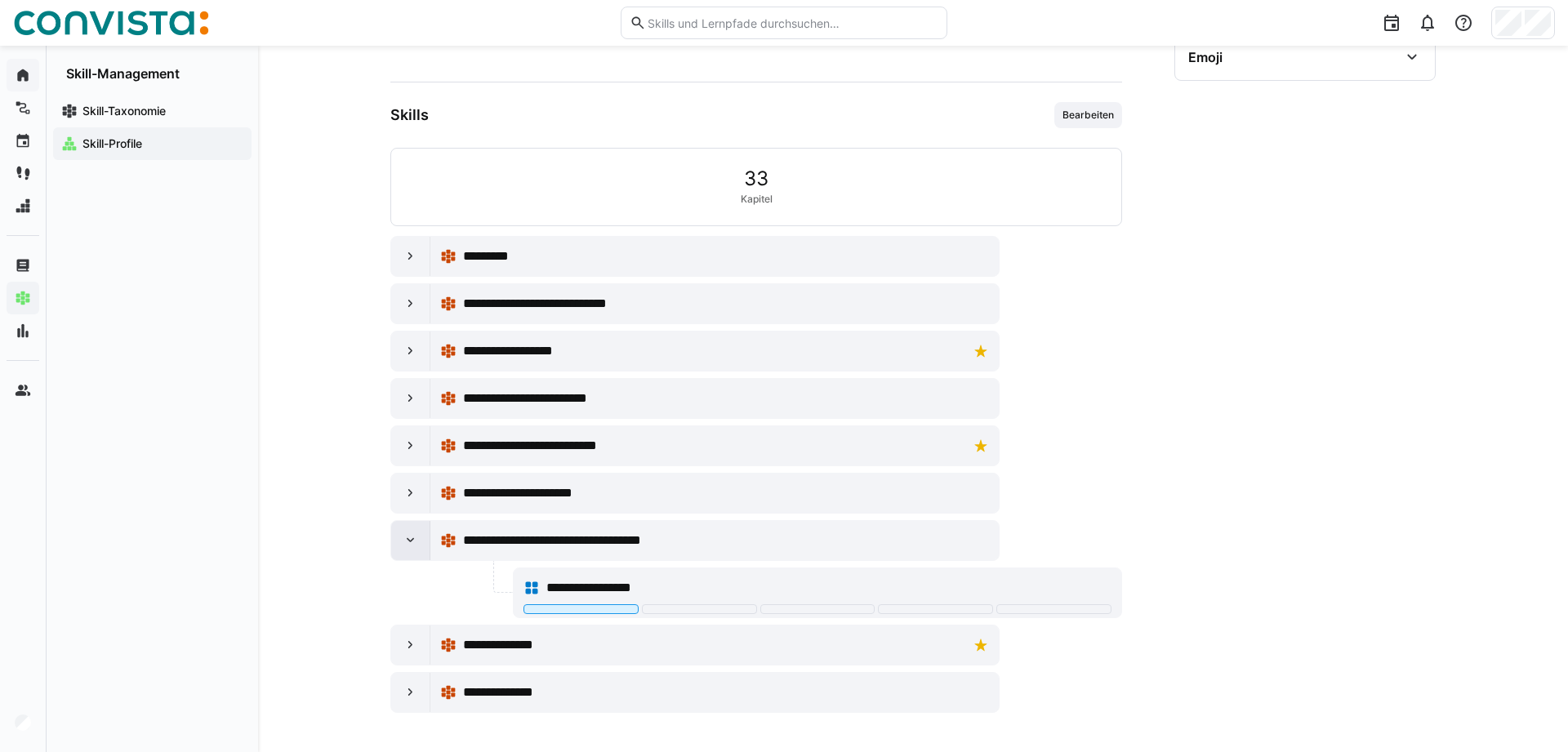
click at [405, 541] on eds-icon at bounding box center [410, 540] width 17 height 17
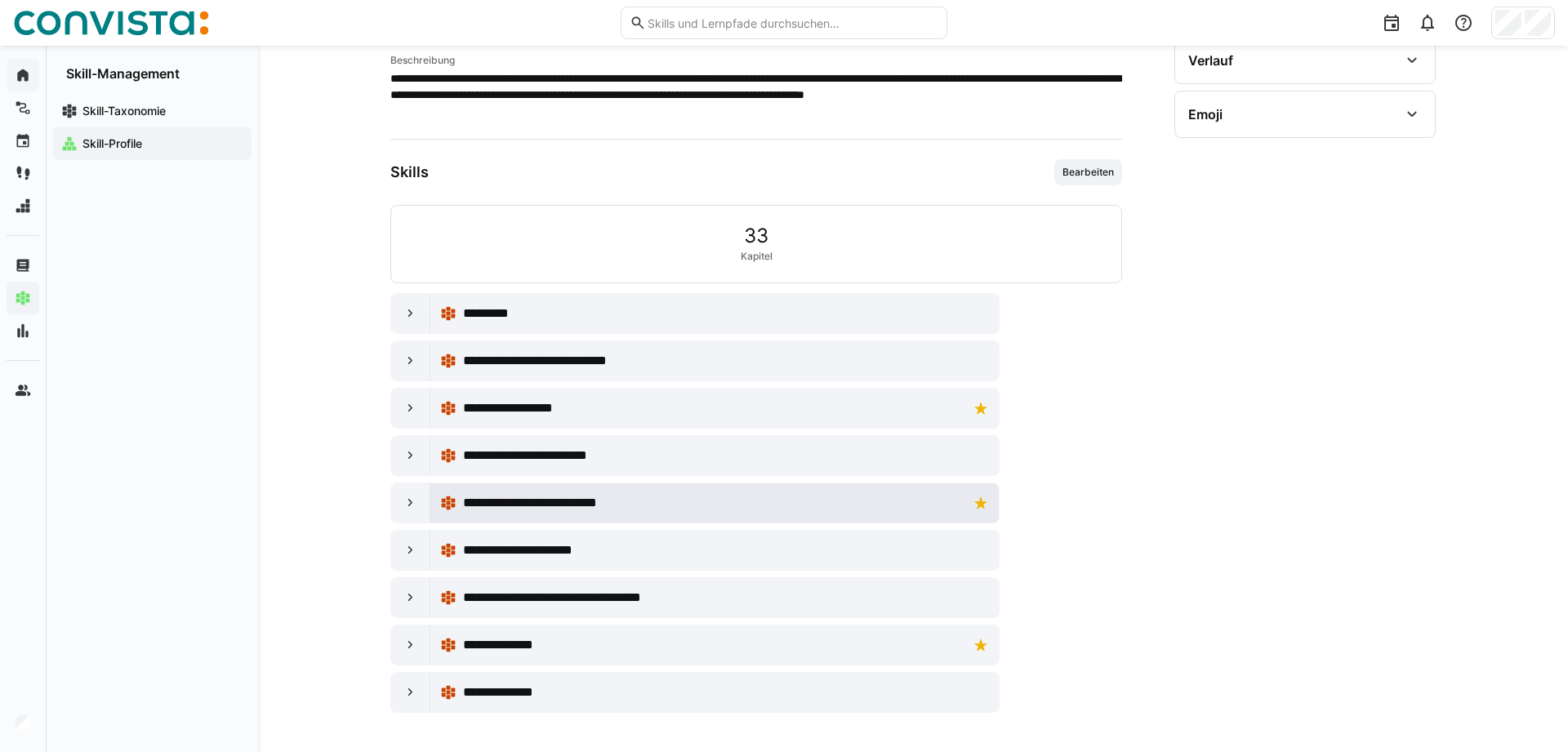
scroll to position [313, 0]
click at [413, 685] on eds-icon at bounding box center [410, 692] width 17 height 17
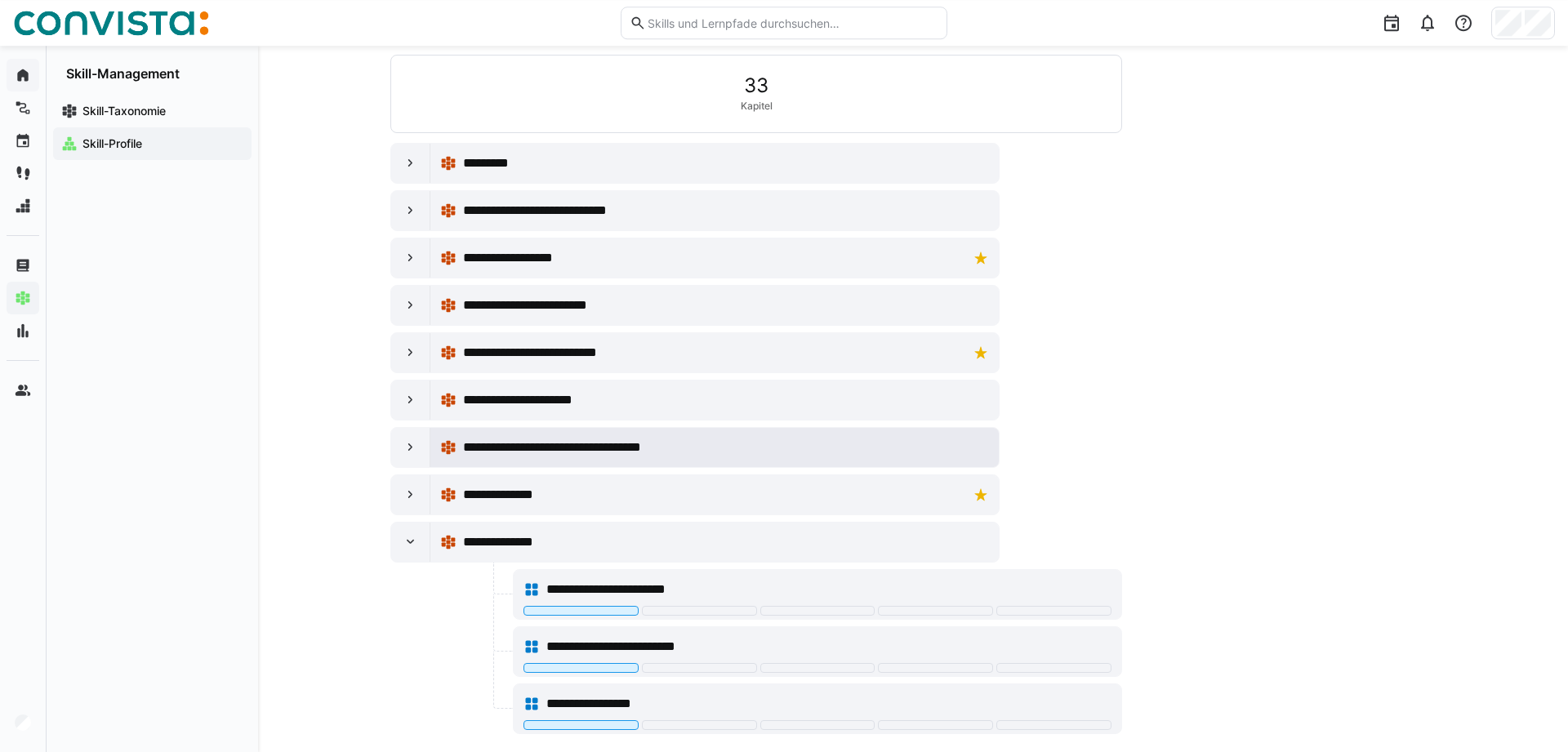
scroll to position [484, 0]
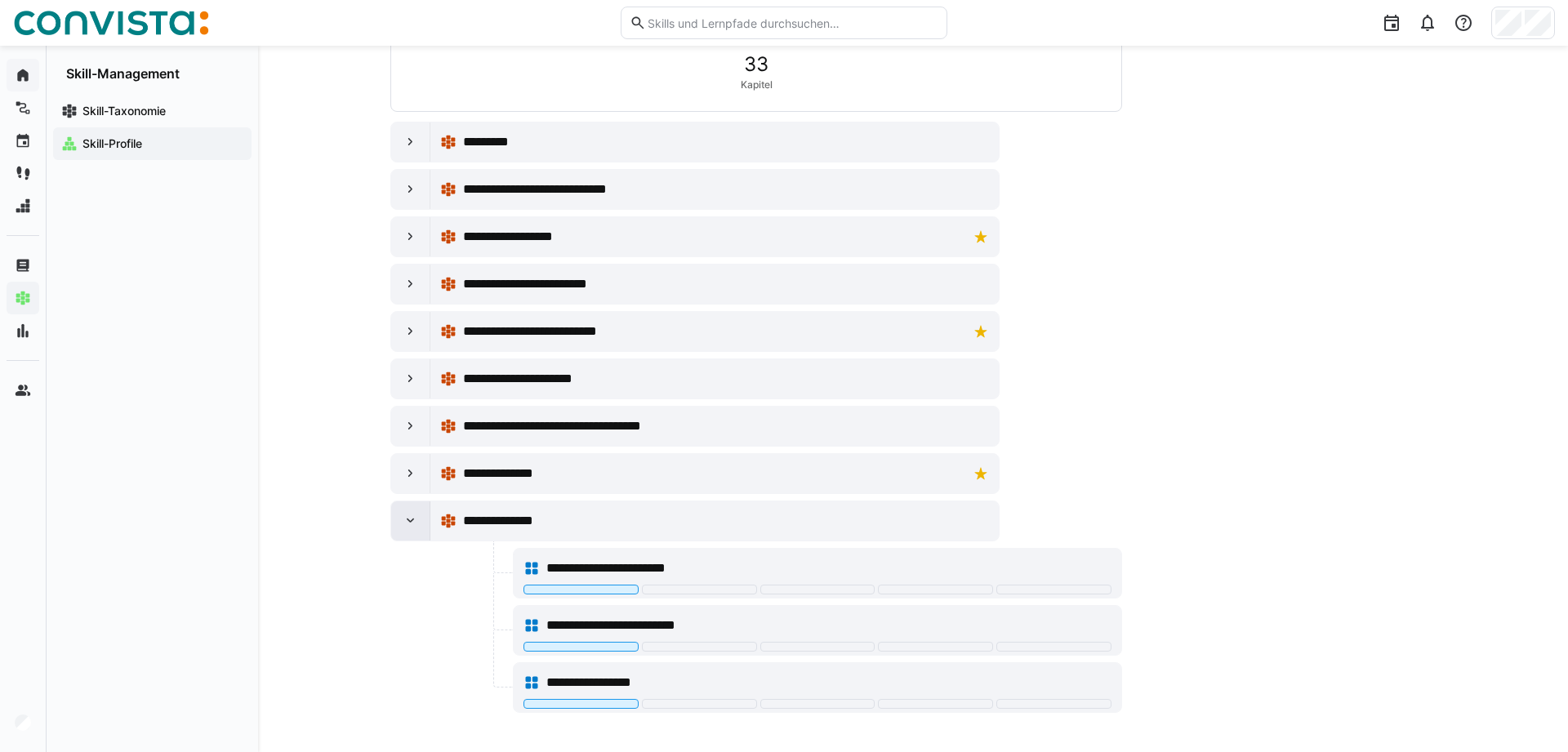
click at [403, 515] on eds-icon at bounding box center [410, 521] width 17 height 17
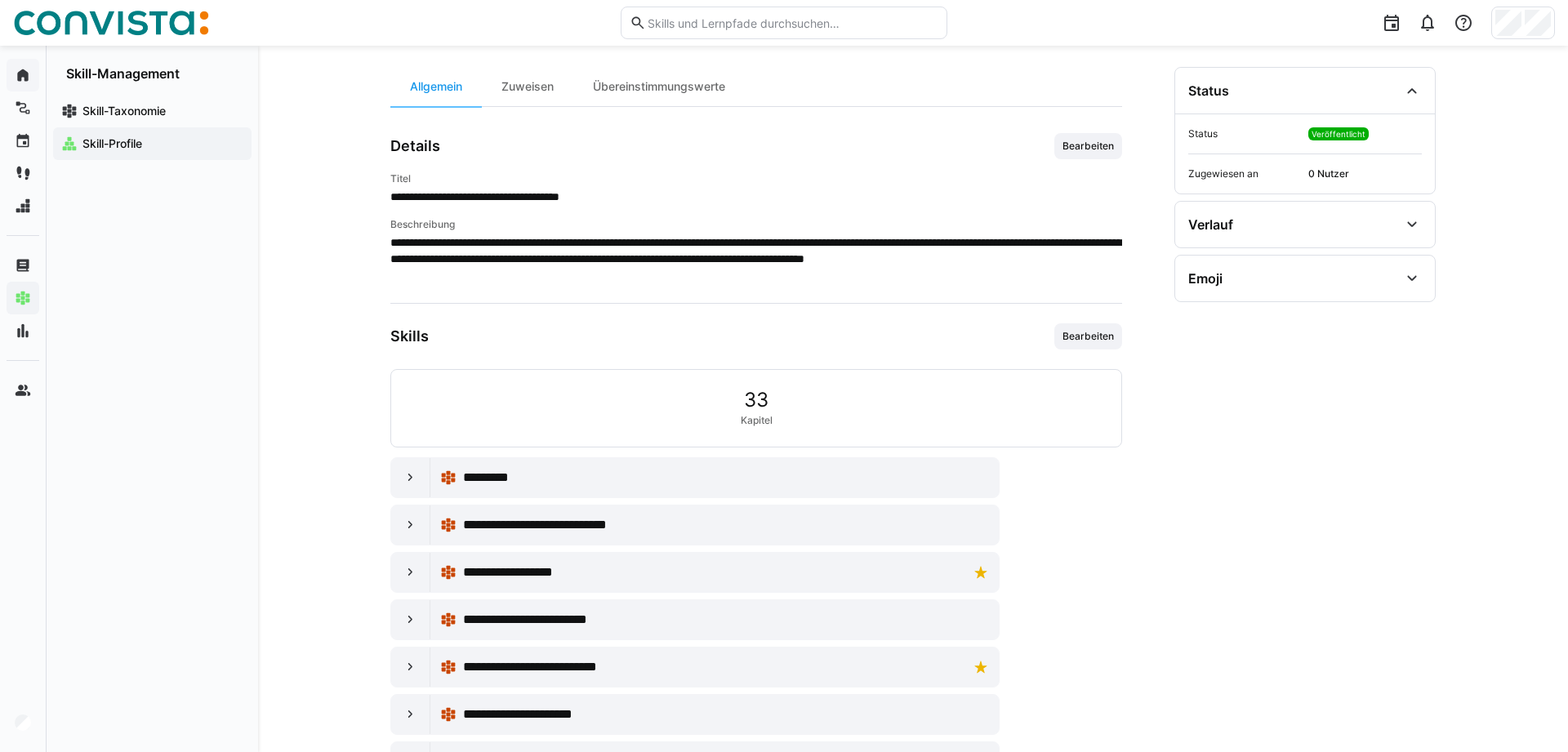
scroll to position [0, 0]
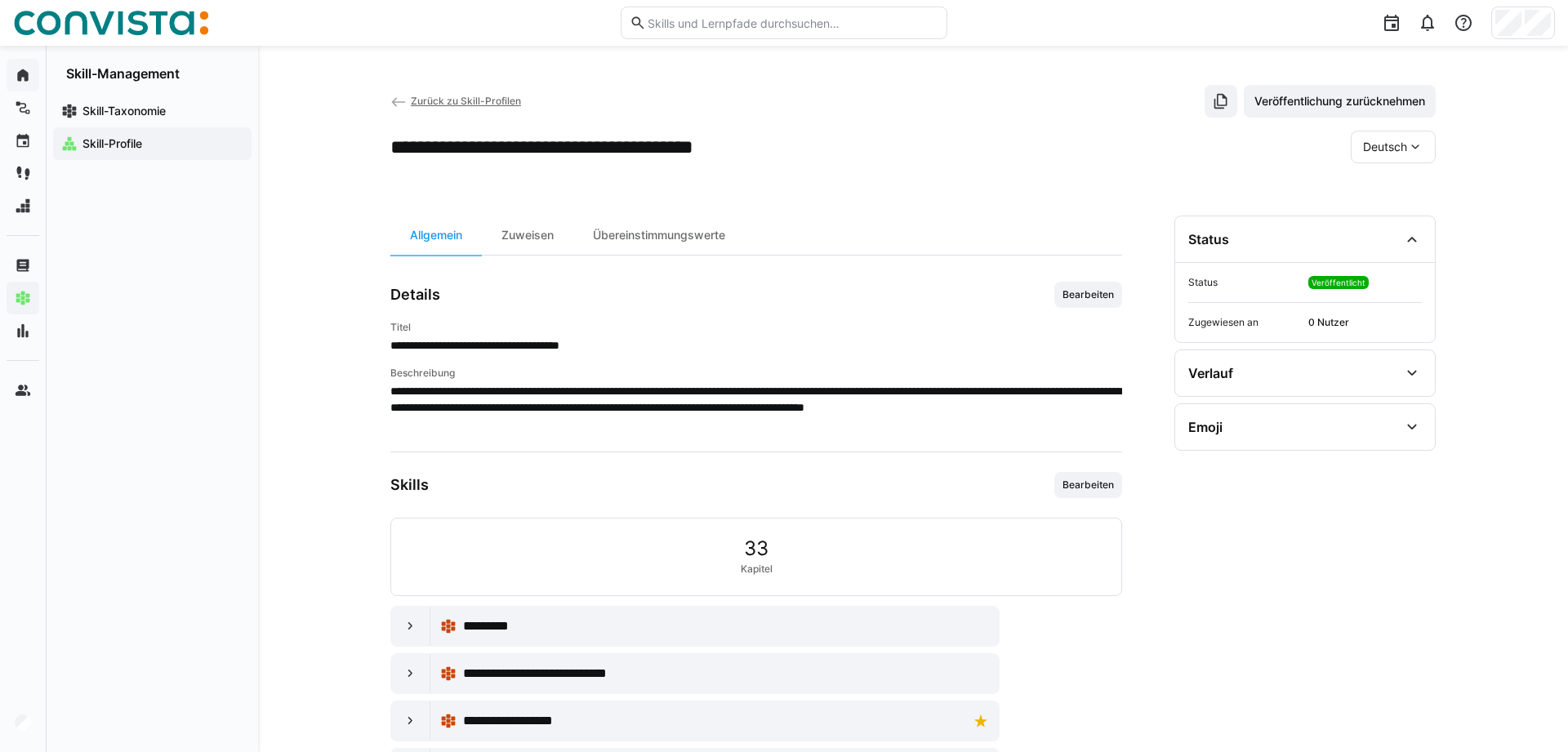
click at [1376, 137] on div "Deutsch" at bounding box center [1393, 146] width 85 height 32
click at [1384, 230] on span "Englisch" at bounding box center [1385, 224] width 44 height 17
click at [1400, 145] on span "Englisch" at bounding box center [1385, 146] width 44 height 17
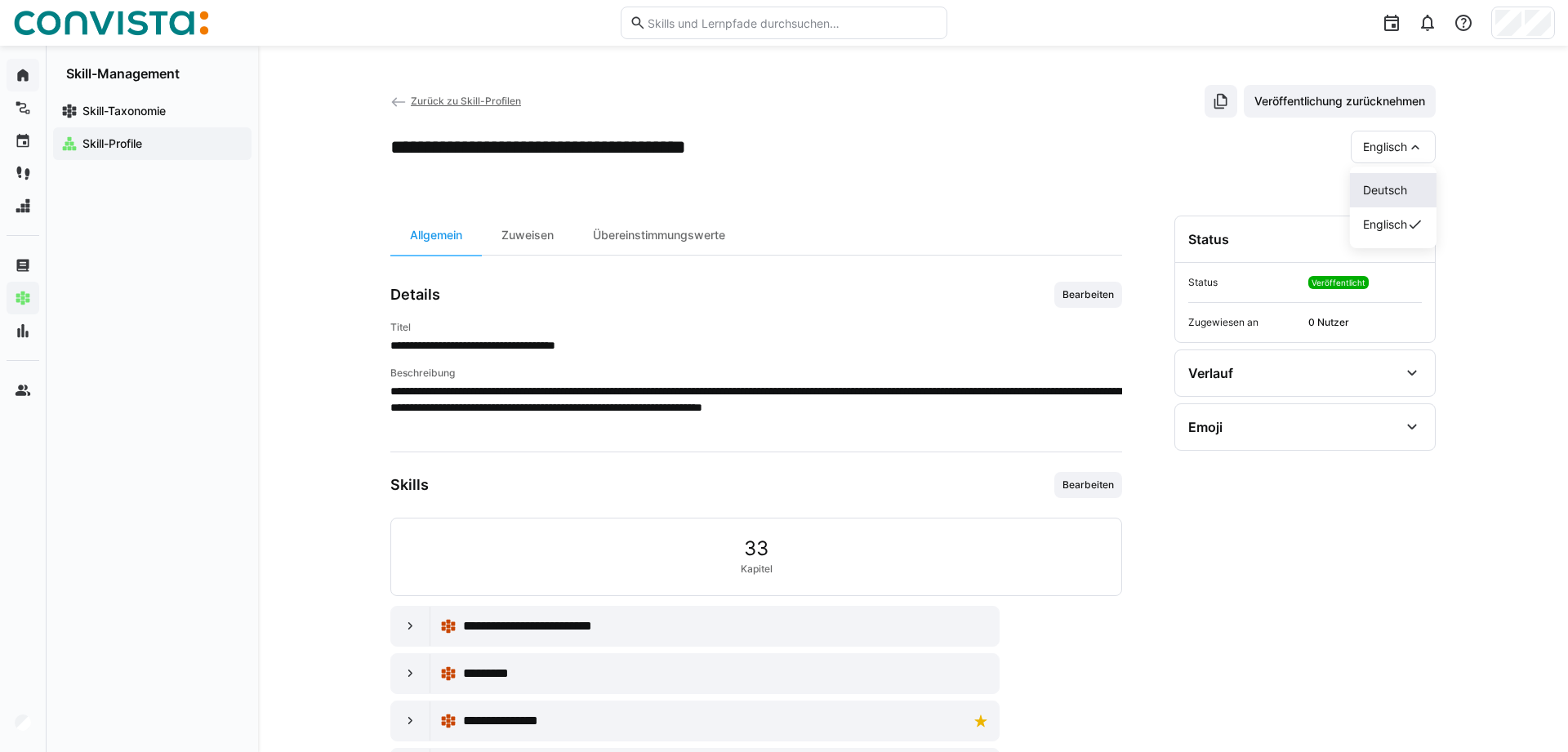
click at [1369, 194] on span "Deutsch" at bounding box center [1385, 190] width 44 height 17
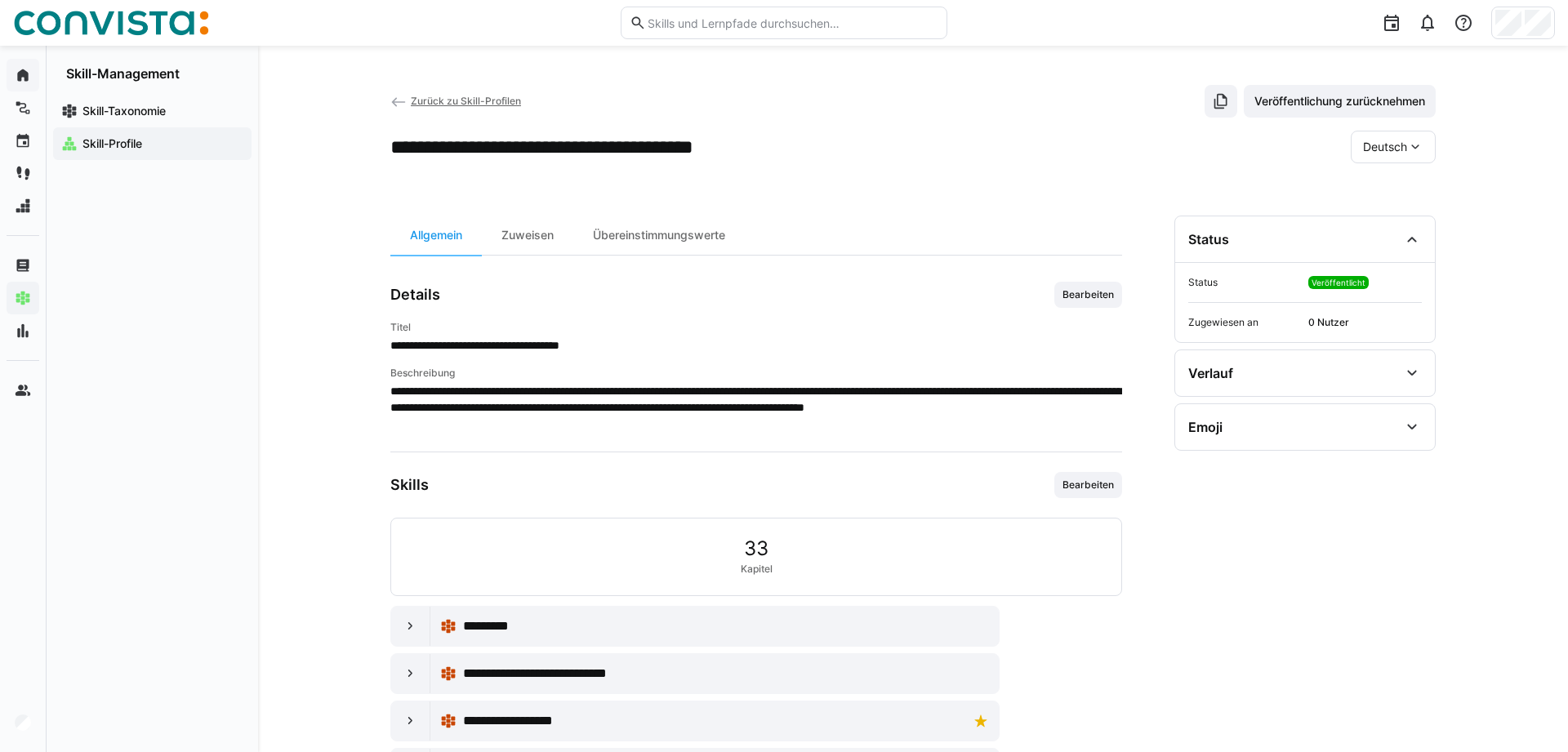
click at [393, 99] on eds-icon at bounding box center [398, 102] width 17 height 17
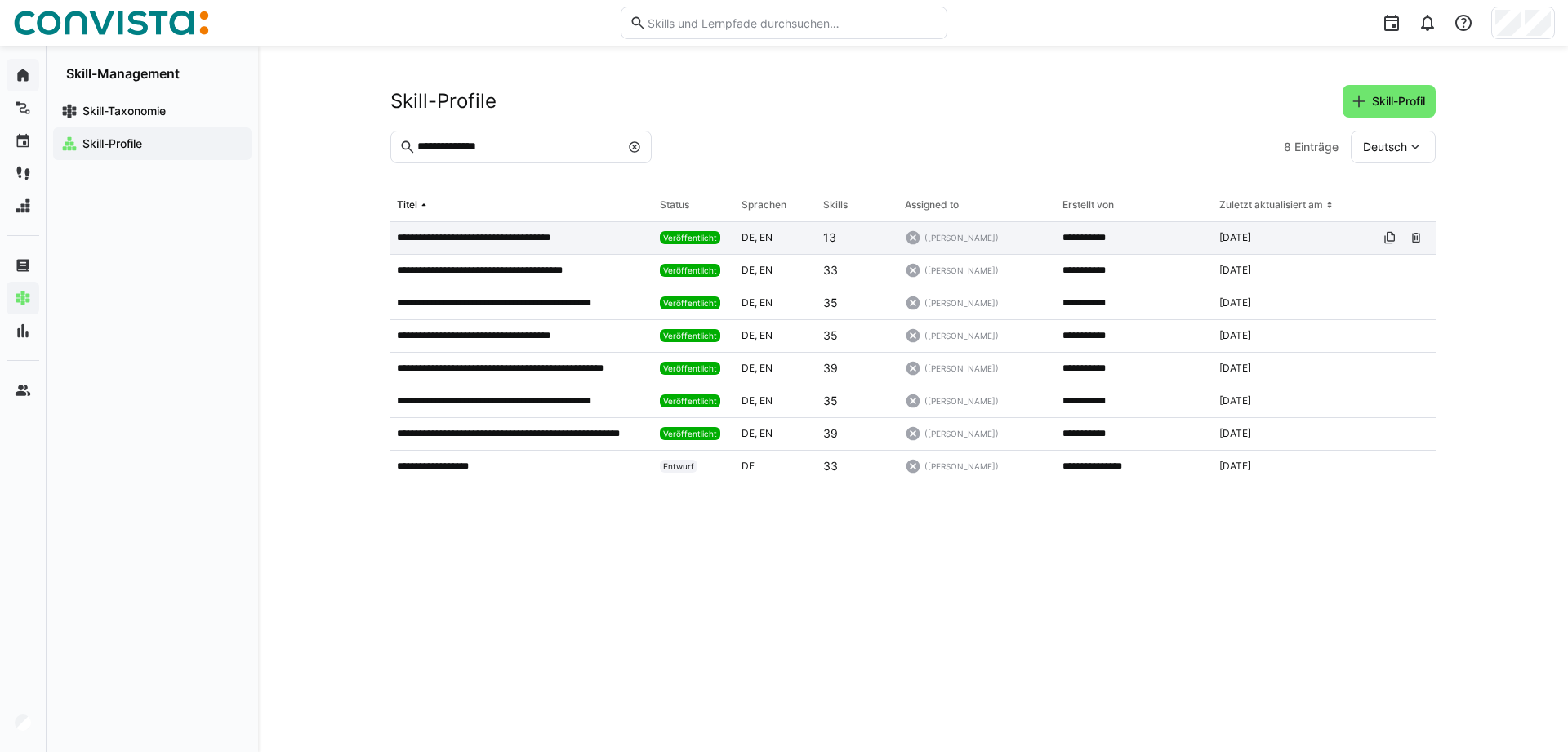
drag, startPoint x: 481, startPoint y: 235, endPoint x: 624, endPoint y: 249, distance: 143.7
click at [481, 236] on p "**********" at bounding box center [494, 238] width 194 height 13
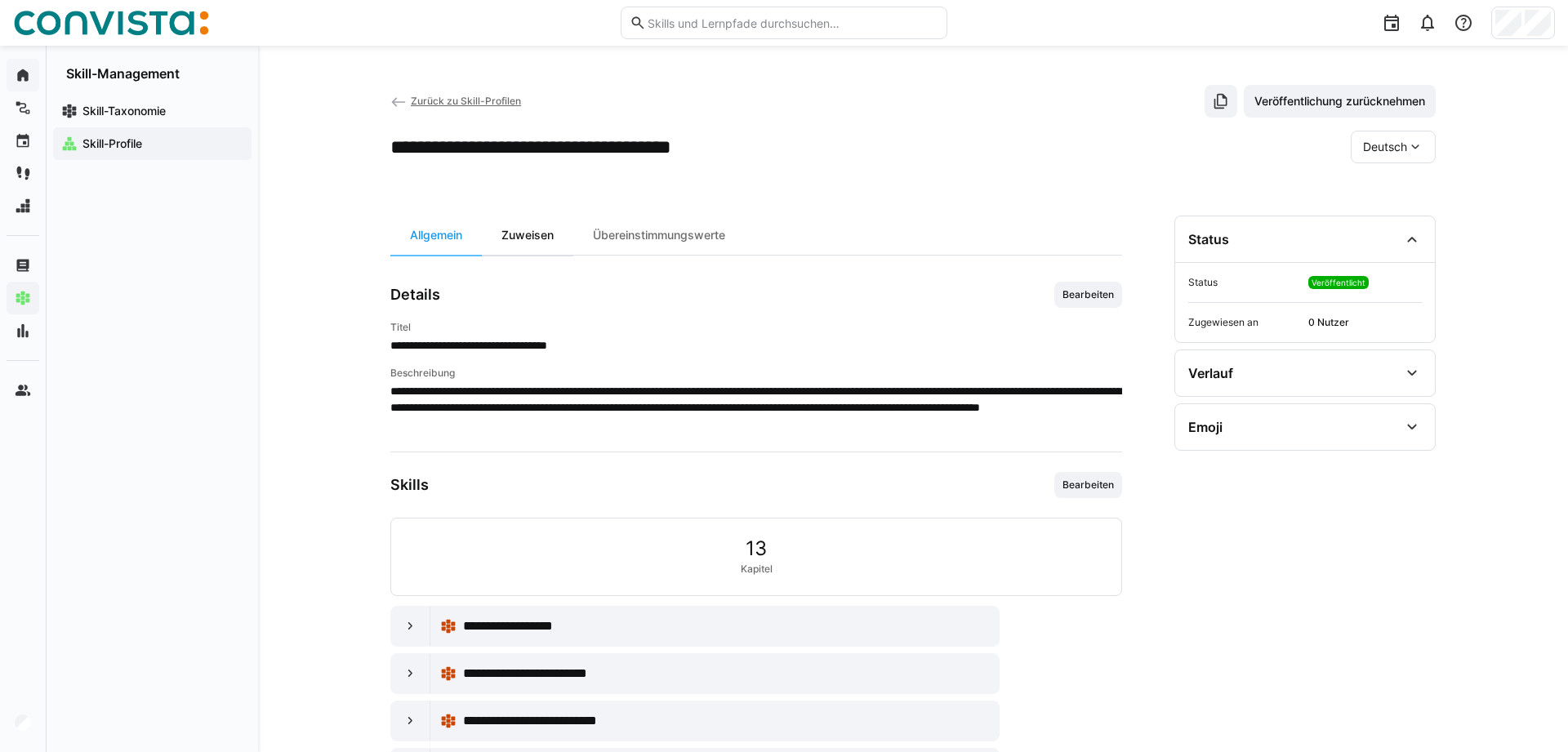
click at [534, 226] on div "Zuweisen" at bounding box center [527, 235] width 91 height 39
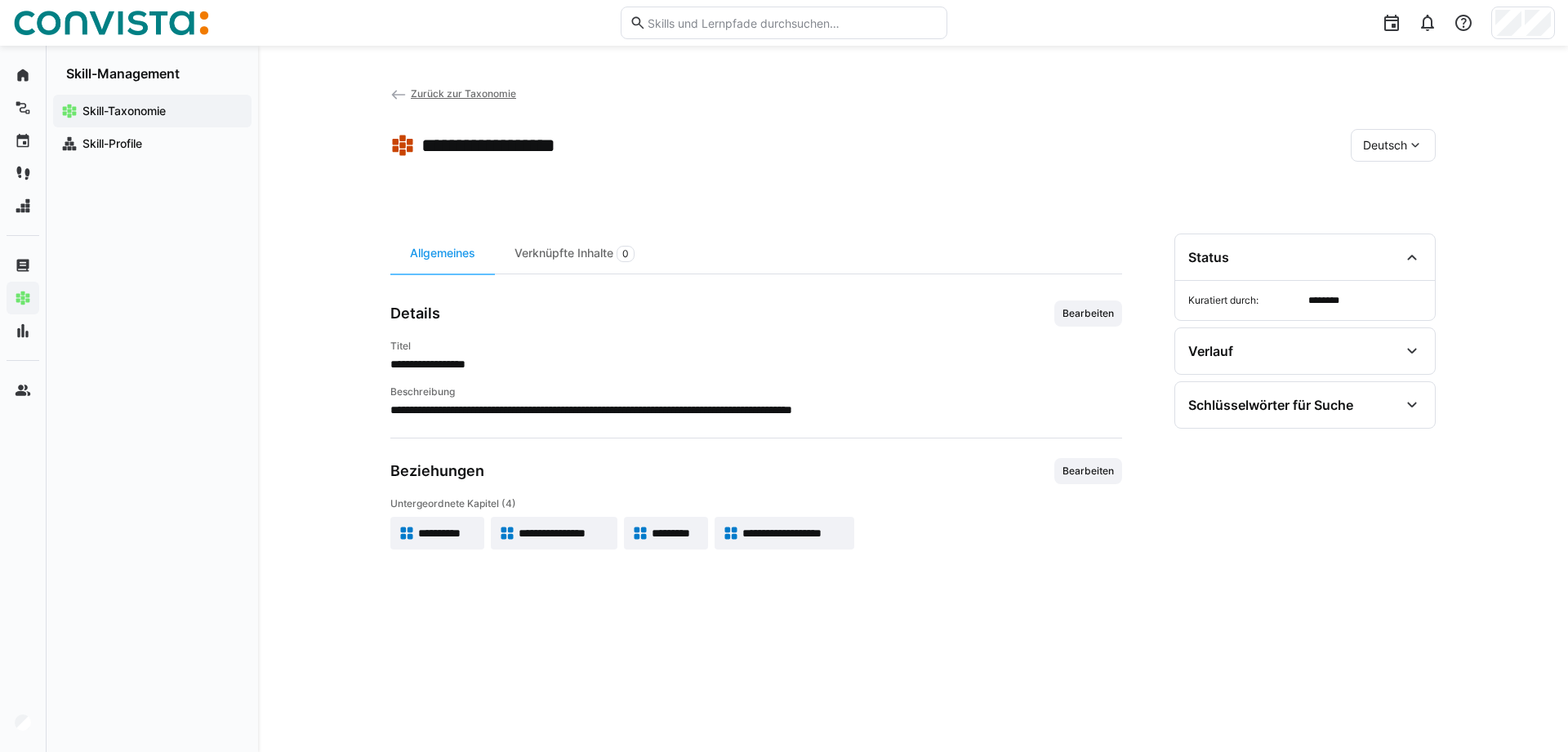
drag, startPoint x: 440, startPoint y: 535, endPoint x: 504, endPoint y: 547, distance: 65.1
click at [439, 533] on span "**********" at bounding box center [447, 533] width 58 height 17
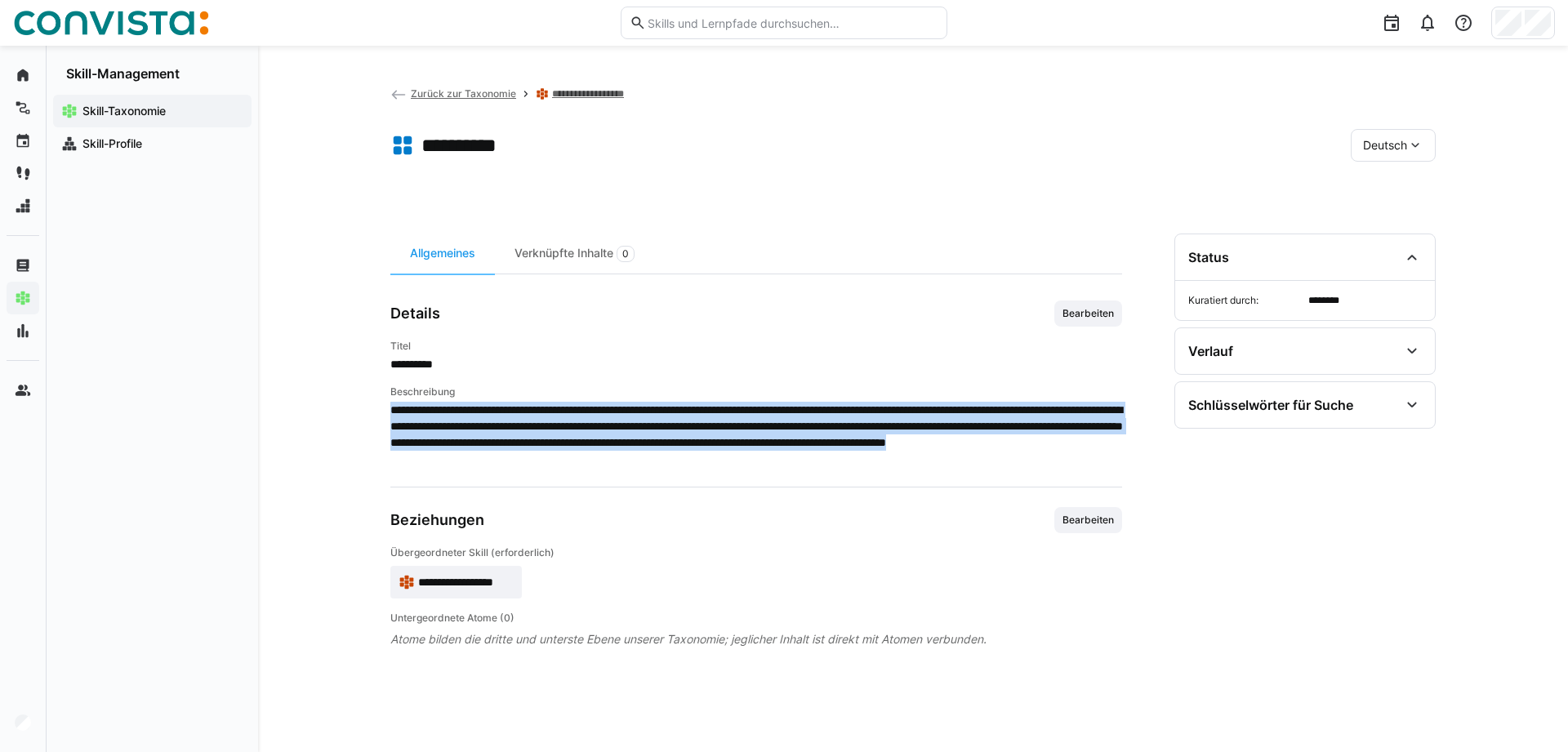
drag, startPoint x: 388, startPoint y: 413, endPoint x: 948, endPoint y: 466, distance: 562.5
click at [948, 466] on div "**********" at bounding box center [913, 399] width 1310 height 706
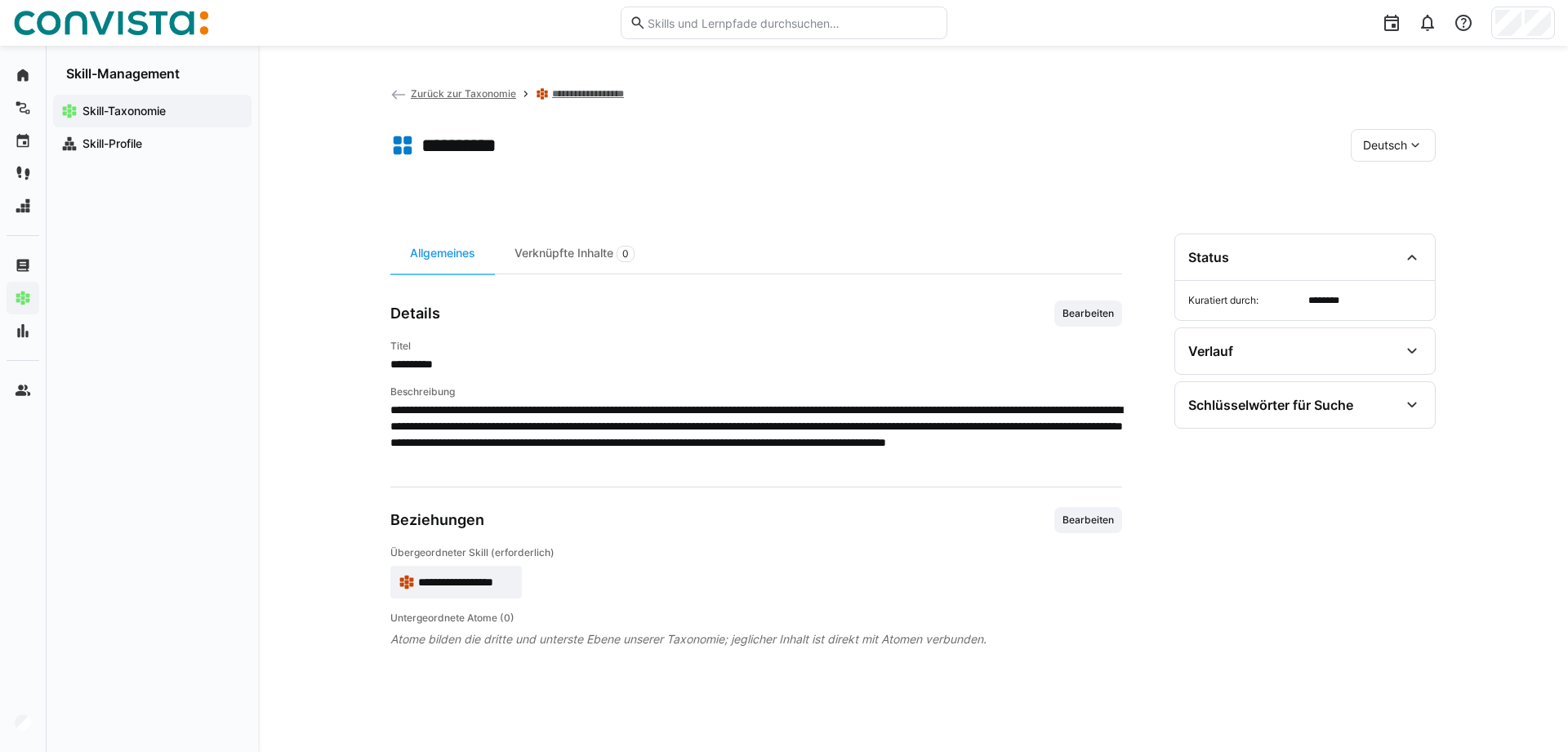
click at [952, 457] on span "**********" at bounding box center [756, 434] width 731 height 65
drag, startPoint x: 958, startPoint y: 493, endPoint x: 887, endPoint y: 546, distance: 88.6
click at [897, 546] on app-general "**********" at bounding box center [756, 474] width 731 height 347
click at [707, 22] on input "text" at bounding box center [792, 23] width 292 height 15
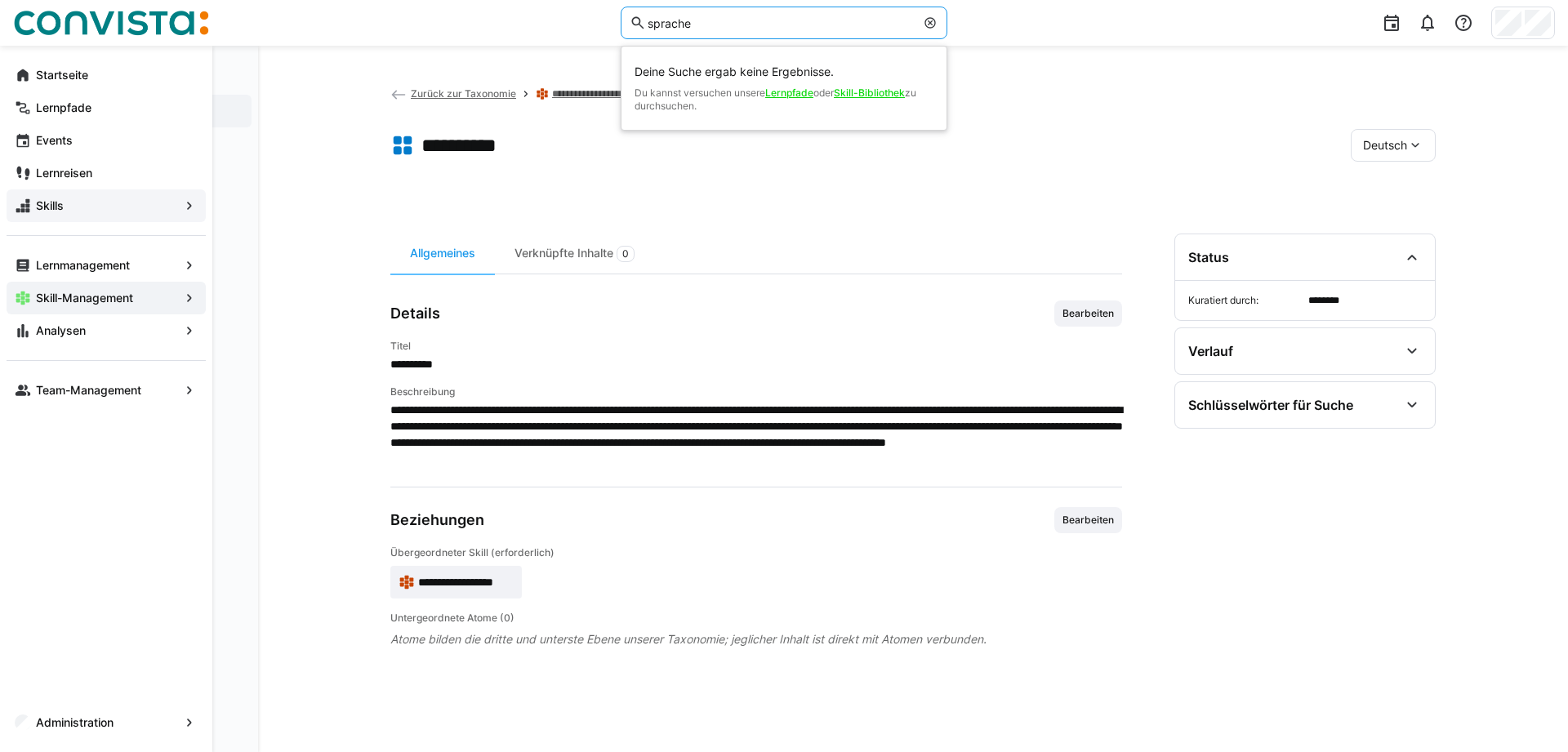
type input "sprache"
click at [0, 0] on app-navigation-label "Skills" at bounding box center [0, 0] width 0 height 0
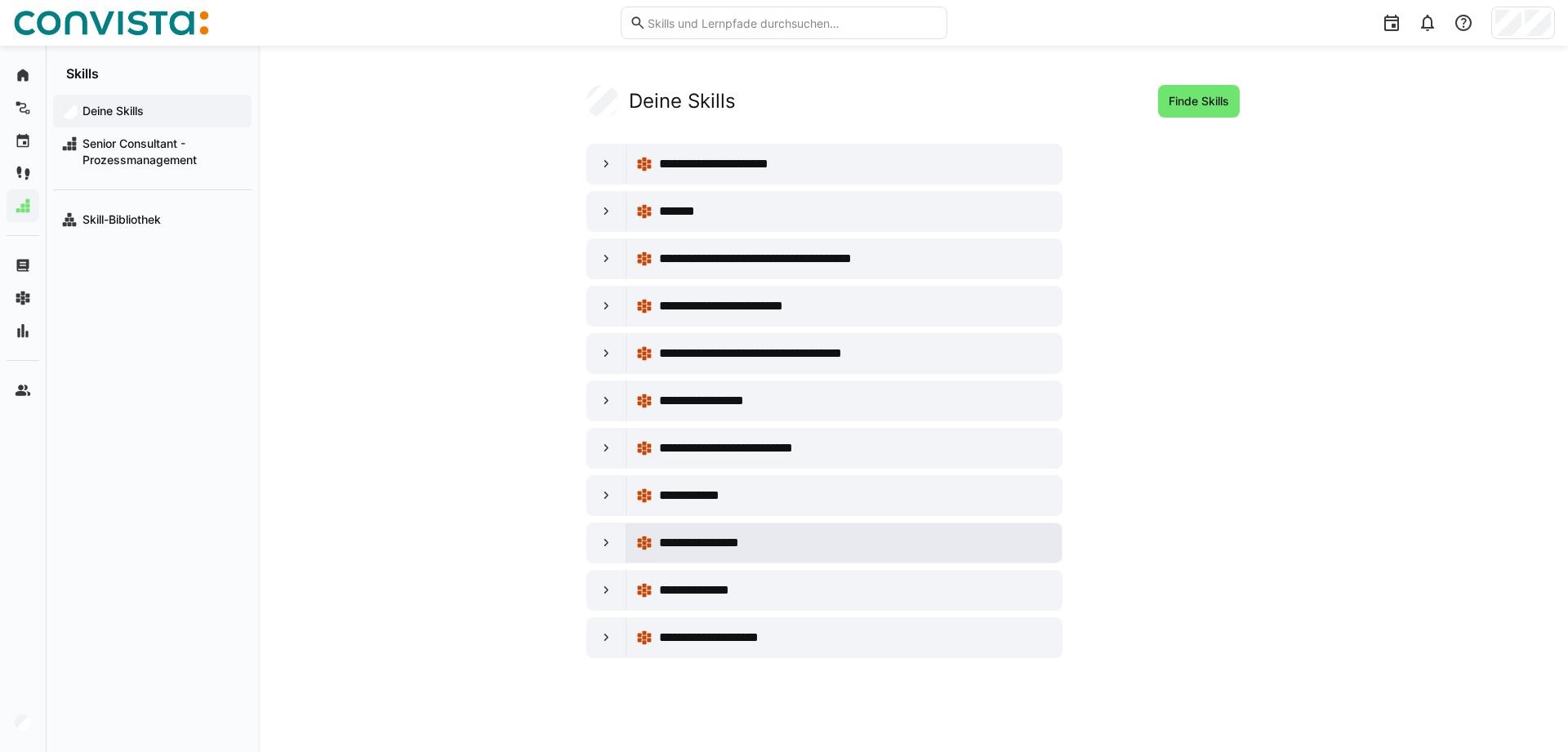
drag, startPoint x: 604, startPoint y: 549, endPoint x: 741, endPoint y: 562, distance: 137.6
click at [622, 552] on div at bounding box center [607, 543] width 39 height 39
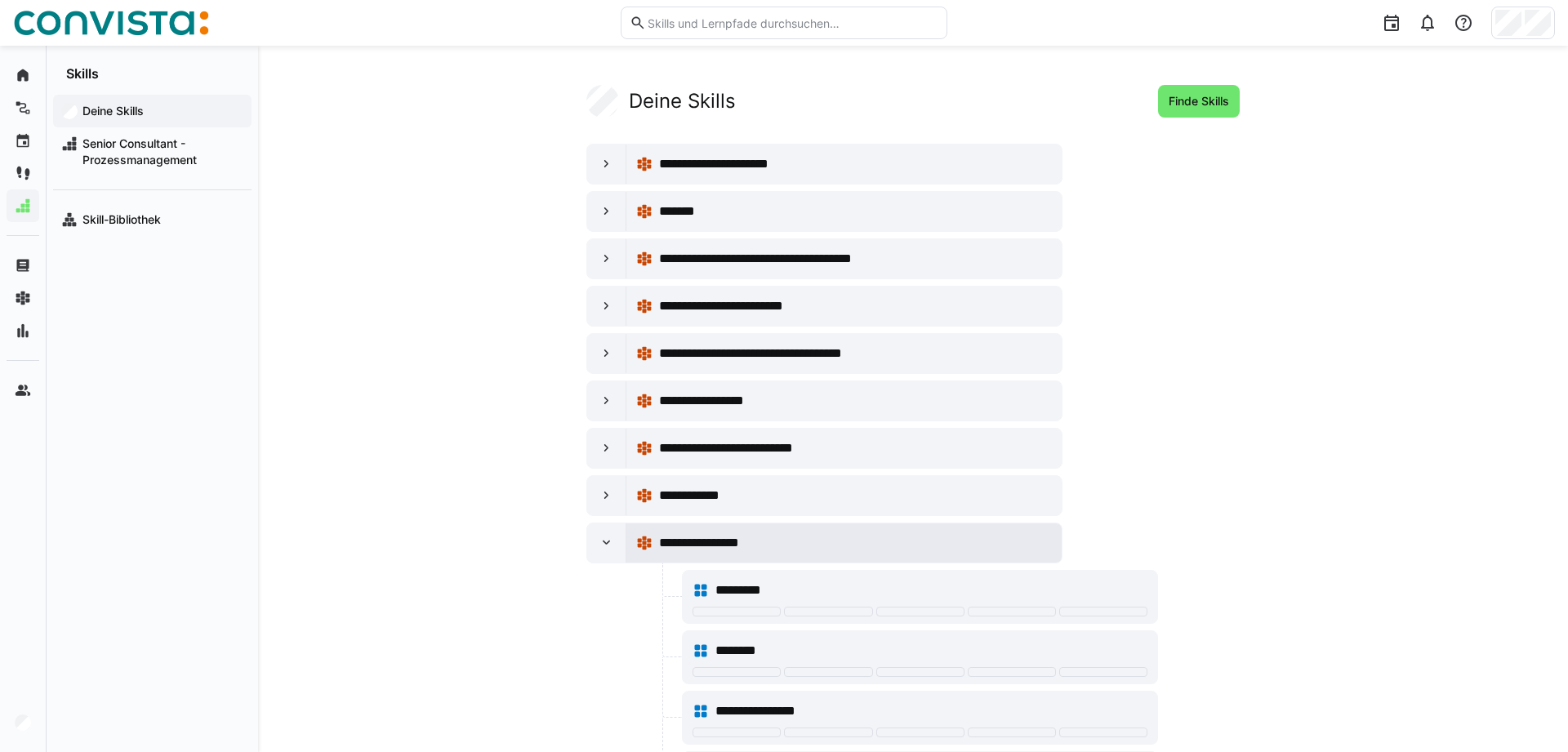
click at [718, 544] on span "**********" at bounding box center [716, 543] width 112 height 19
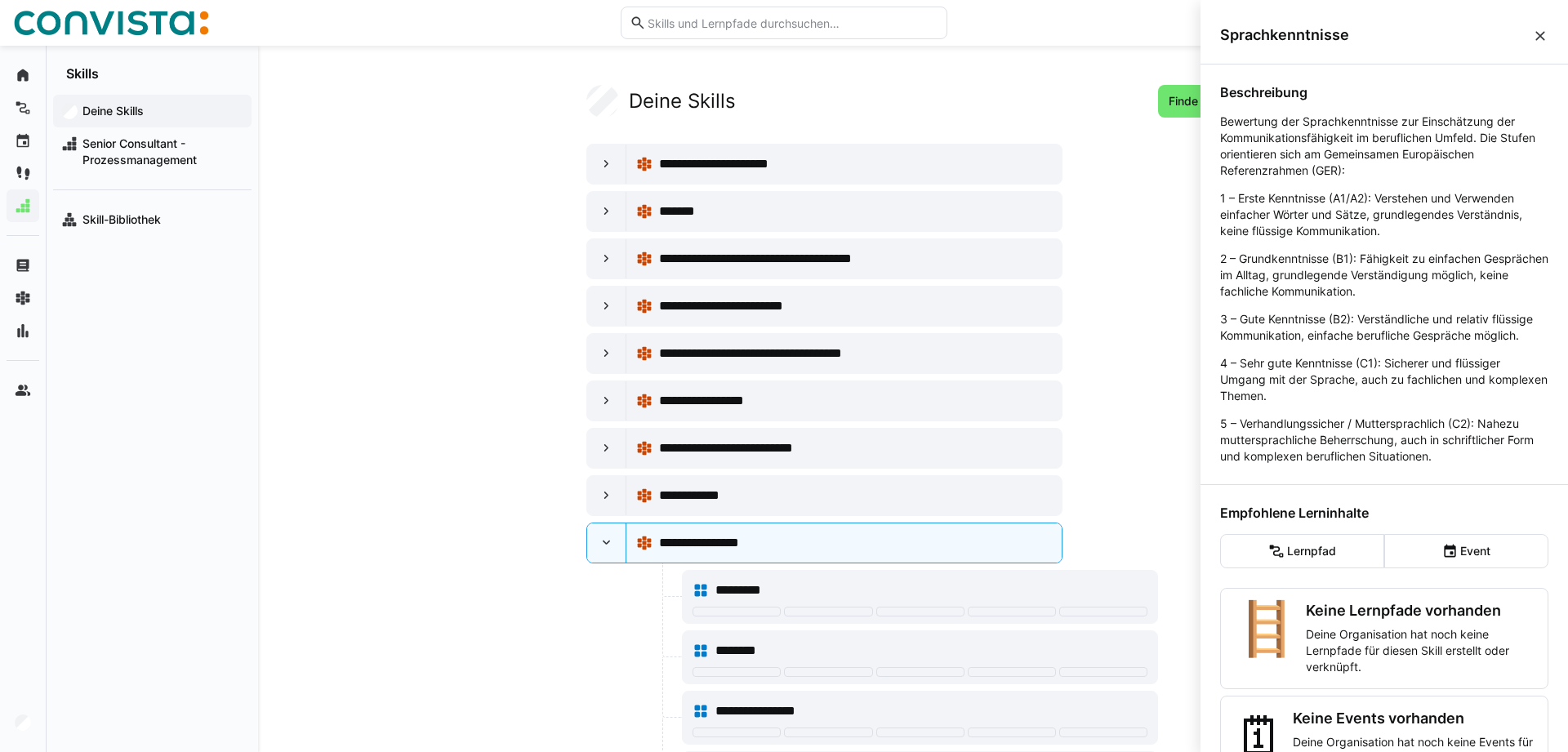
drag, startPoint x: 1458, startPoint y: 479, endPoint x: 1244, endPoint y: 96, distance: 438.7
click at [1244, 96] on div "Beschreibung Bewertung der Sprachkenntnisse zur Einschätzung der Kommunikations…" at bounding box center [1384, 274] width 328 height 380
click at [1252, 130] on p "Bewertung der Sprachkenntnisse zur Einschätzung der Kommunikationsfähigkeit im …" at bounding box center [1384, 145] width 328 height 65
drag, startPoint x: 1220, startPoint y: 112, endPoint x: 1470, endPoint y: 486, distance: 449.9
click at [1470, 486] on div "Beschreibung Bewertung der Sprachkenntnisse zur Einschätzung der Kommunikations…" at bounding box center [1384, 432] width 367 height 735
